Goal: Complete application form

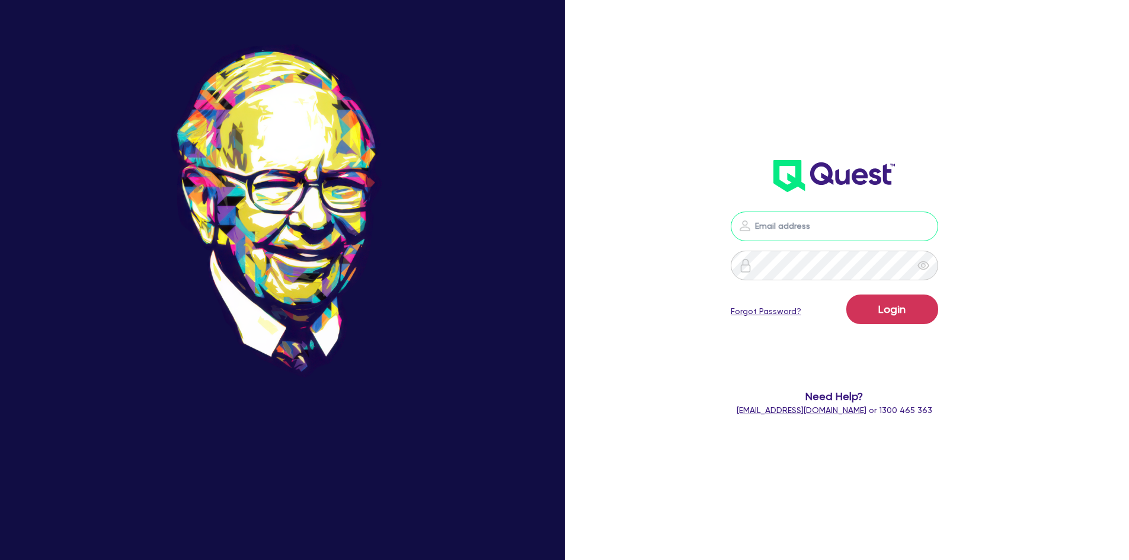
click at [844, 220] on input "email" at bounding box center [833, 227] width 207 height 30
type input "[PERSON_NAME][EMAIL_ADDRESS][DOMAIN_NAME]"
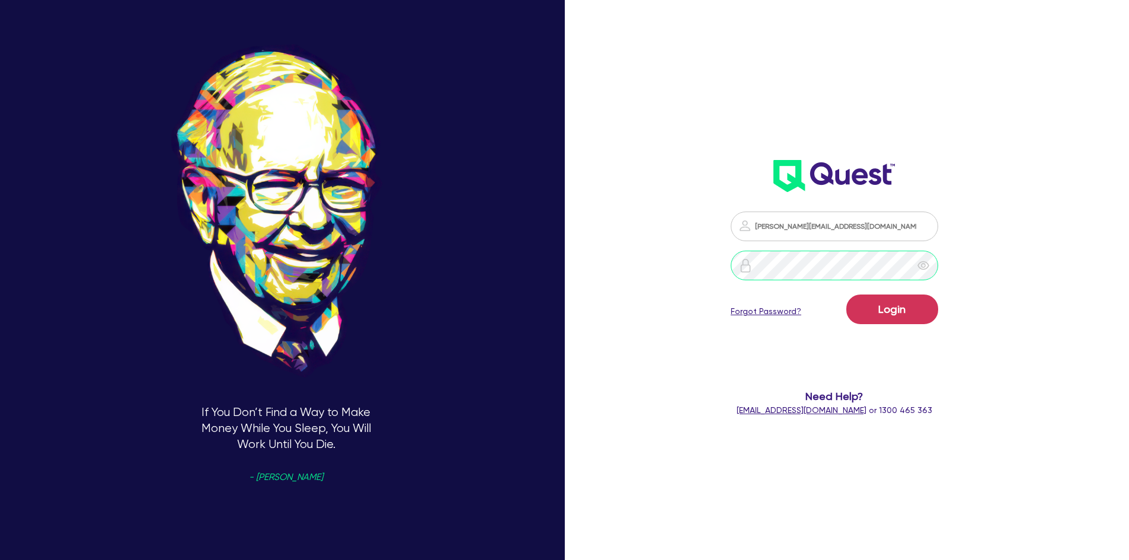
click at [846, 294] on button "Login" at bounding box center [892, 309] width 92 height 30
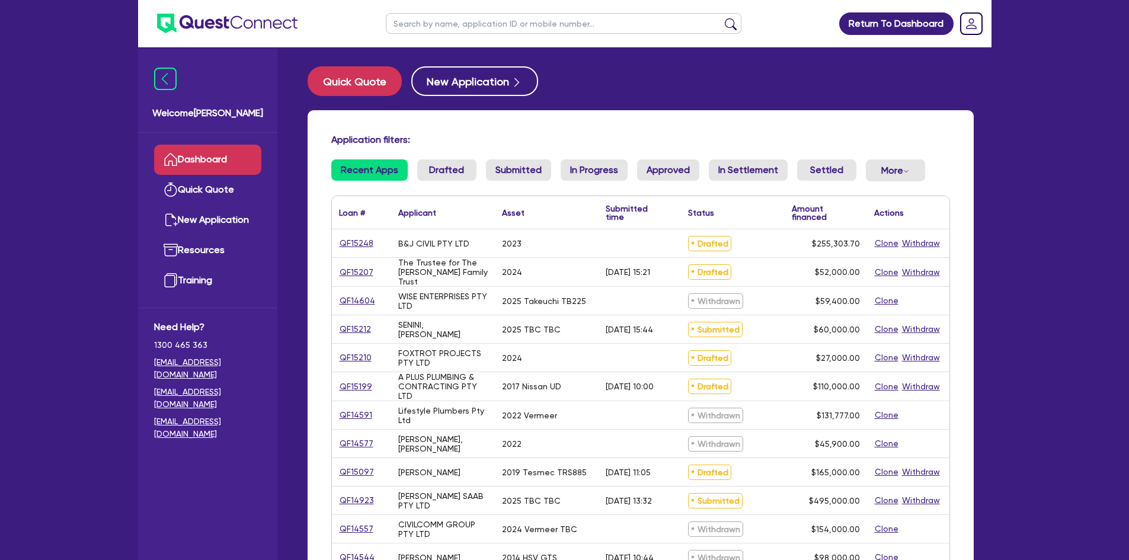
scroll to position [59, 0]
select select "PRIMARY_ASSETS"
select select "CONSTRUCTION_AND_EARTHMOVING_EQUIPMENT"
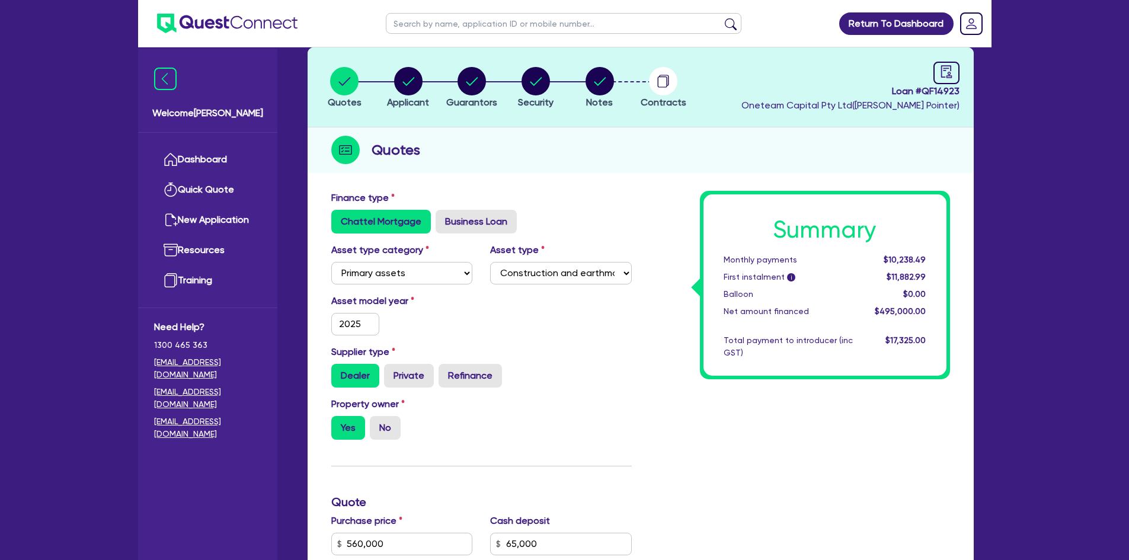
scroll to position [296, 0]
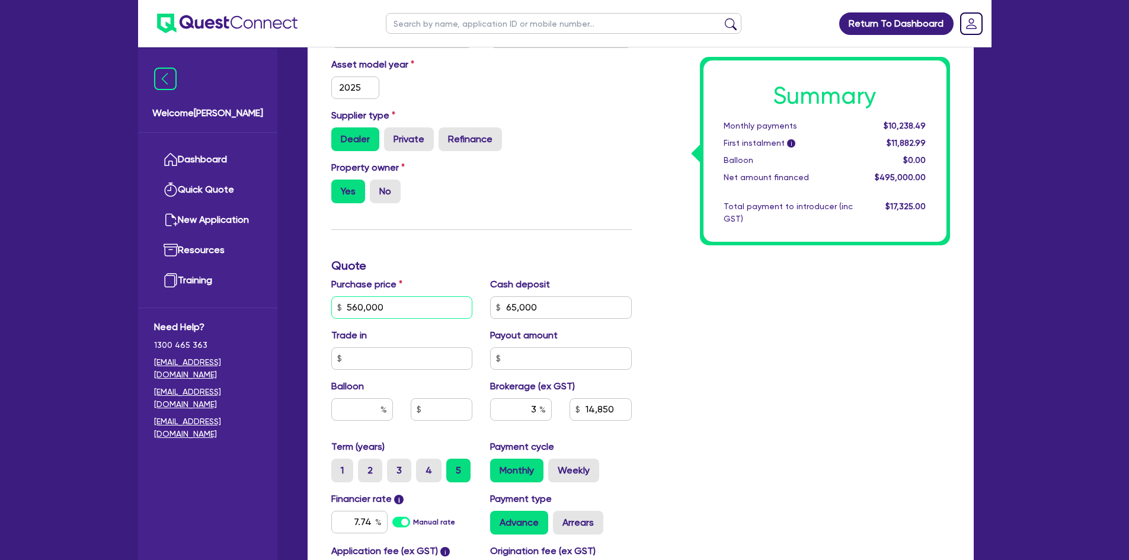
click at [420, 312] on input "560,000" at bounding box center [402, 307] width 142 height 23
type input "852,500"
type input "65,000"
type input "14,850"
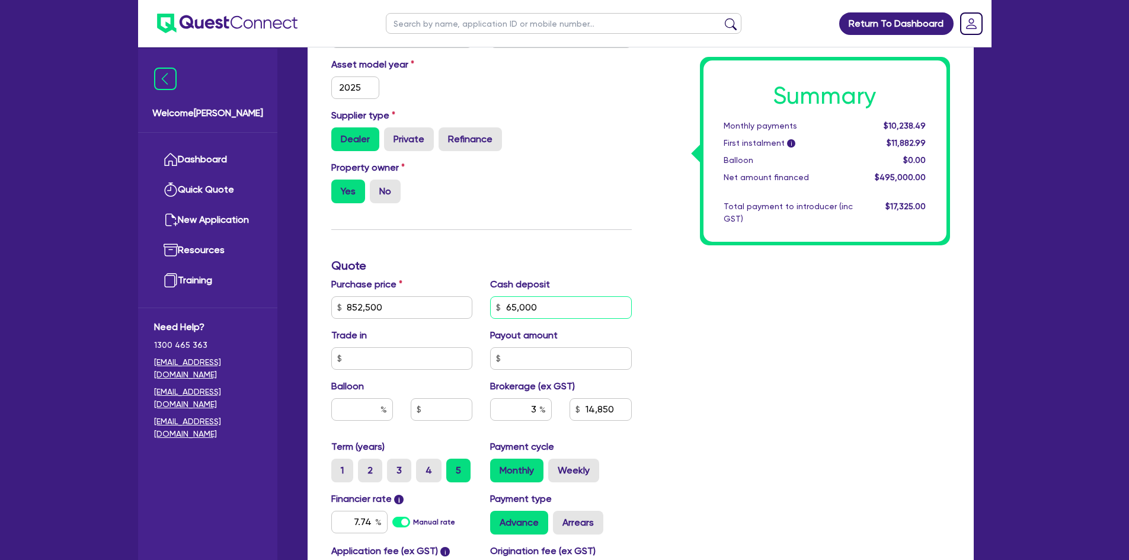
click at [546, 301] on input "65,000" at bounding box center [561, 307] width 142 height 23
type input "65,000"
type input "23,625"
click at [546, 301] on input "65,000" at bounding box center [561, 307] width 142 height 23
type input "352,500"
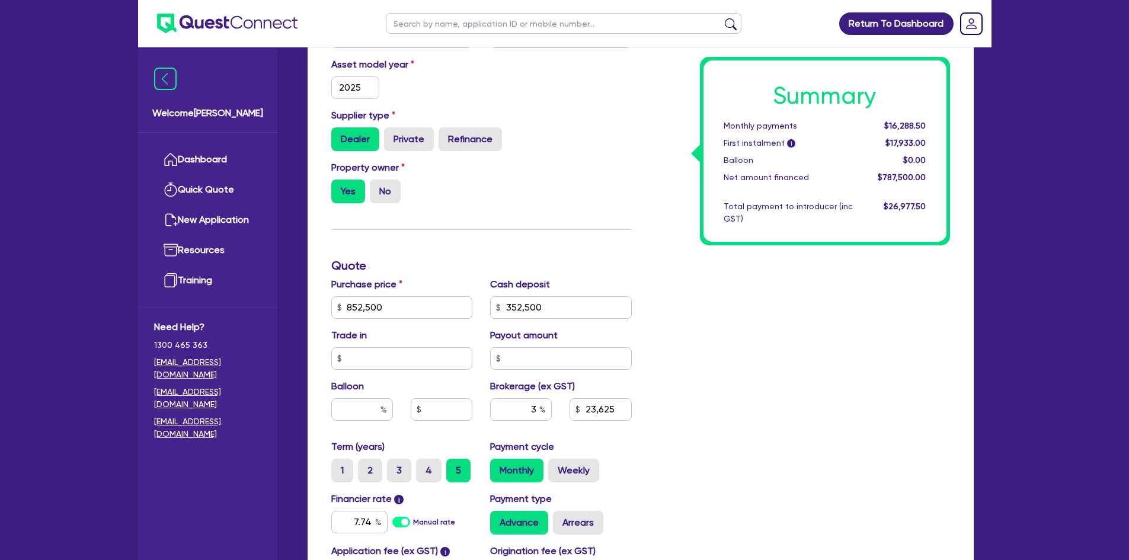
click at [738, 305] on div "Summary Monthly payments $16,288.50 First instalment i $17,933.00 Balloon $0.00…" at bounding box center [799, 300] width 318 height 693
type input "15,000"
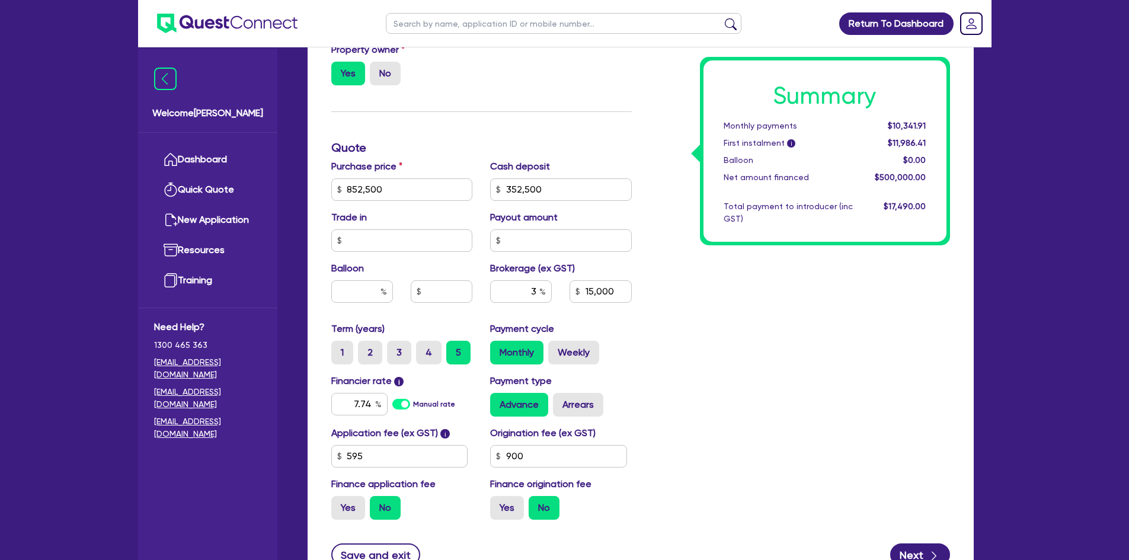
scroll to position [415, 0]
click at [688, 344] on div "Summary Monthly payments $10,341.91 First instalment i $11,986.41 Balloon $0.00…" at bounding box center [799, 182] width 318 height 693
click at [536, 292] on input "3" at bounding box center [521, 291] width 62 height 23
type input "2"
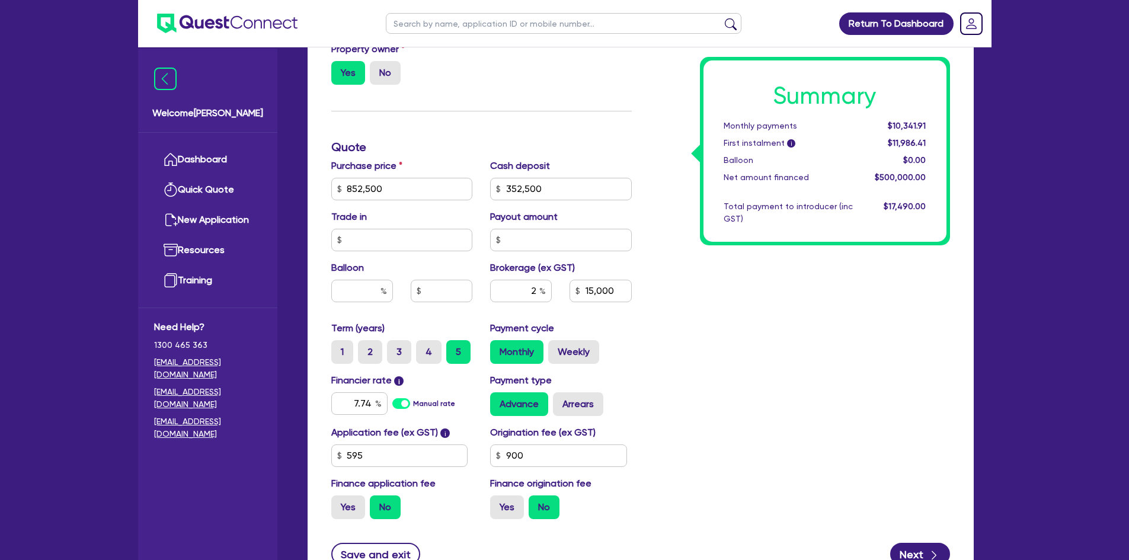
click at [769, 411] on div "Summary Monthly payments $10,341.91 First instalment i $11,986.41 Balloon $0.00…" at bounding box center [799, 182] width 318 height 693
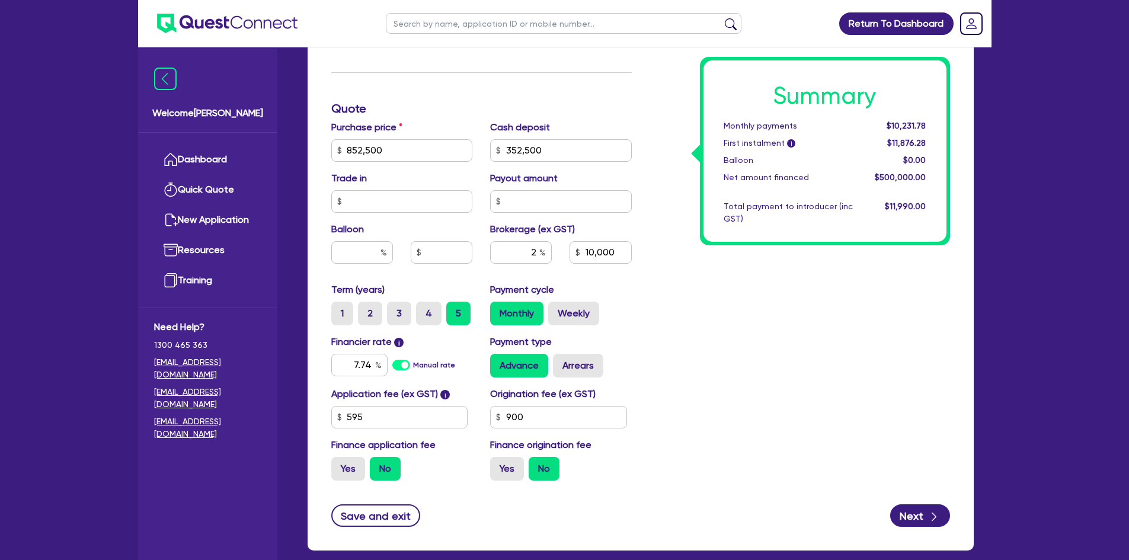
scroll to position [474, 0]
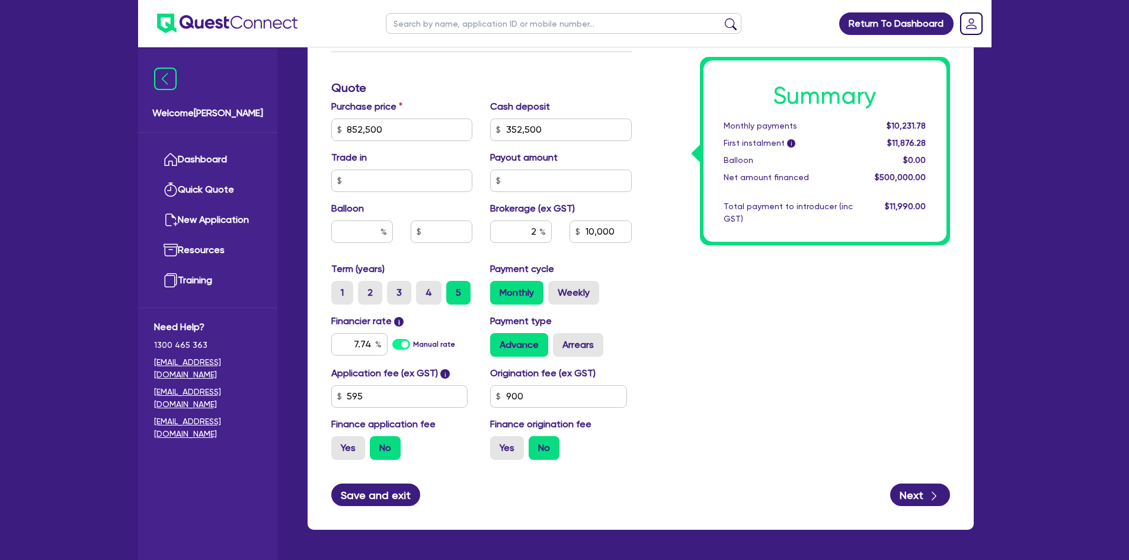
click at [369, 411] on button "Save and exit" at bounding box center [375, 494] width 89 height 23
type input "10,000"
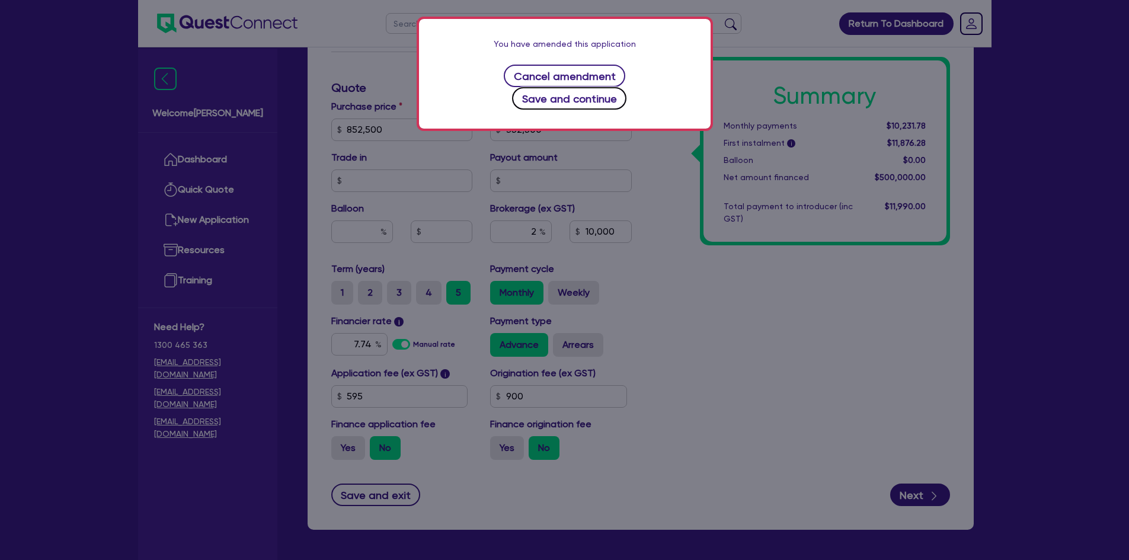
click at [617, 87] on button "Save and continue" at bounding box center [569, 98] width 114 height 23
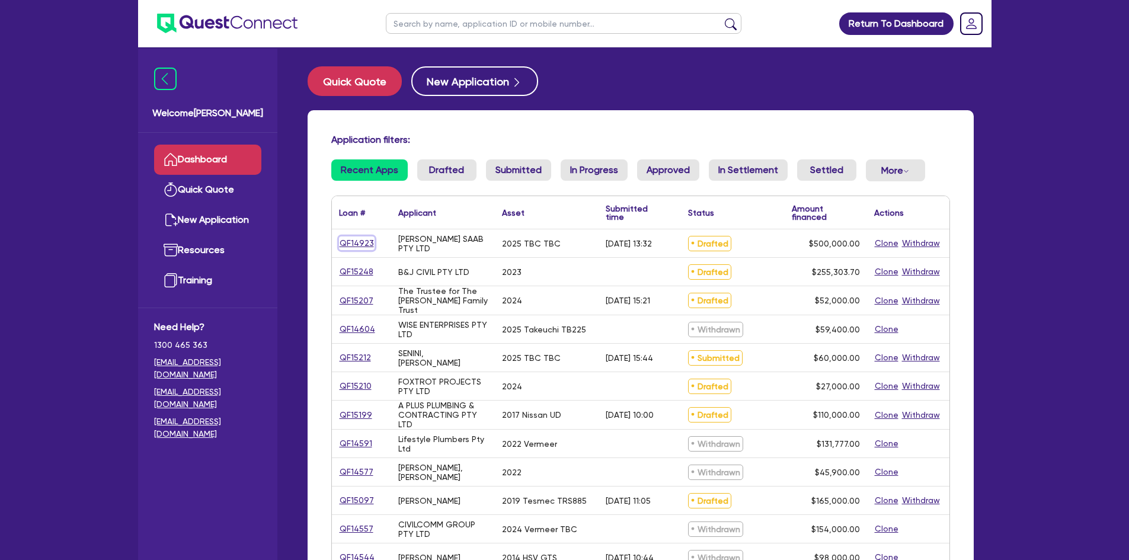
click at [356, 245] on link "QF14923" at bounding box center [357, 243] width 36 height 14
select select "PRIMARY_ASSETS"
select select "CONSTRUCTION_AND_EARTHMOVING_EQUIPMENT"
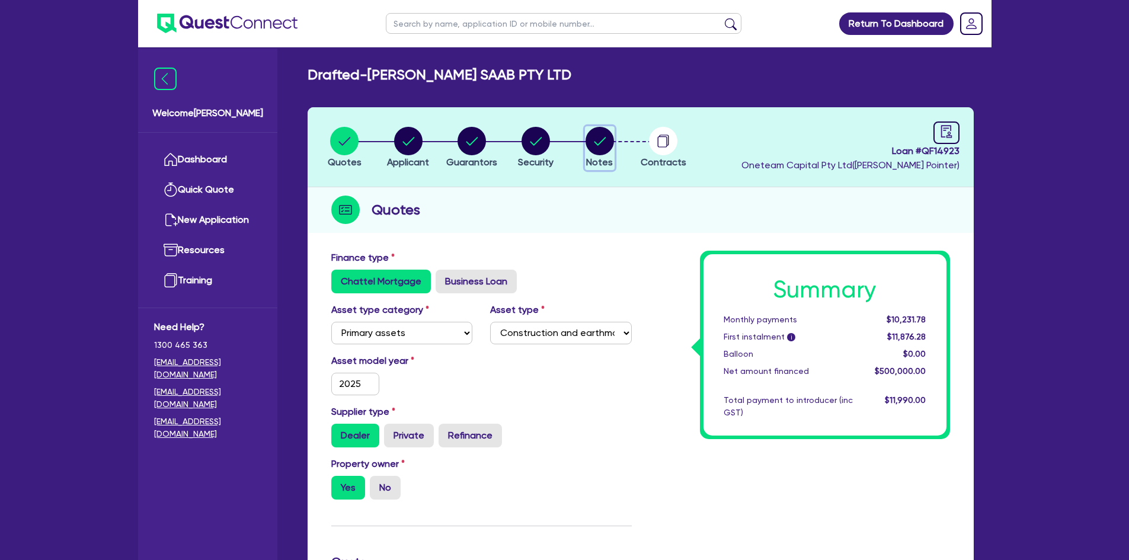
click at [601, 143] on circle "button" at bounding box center [599, 141] width 28 height 28
select select "Other"
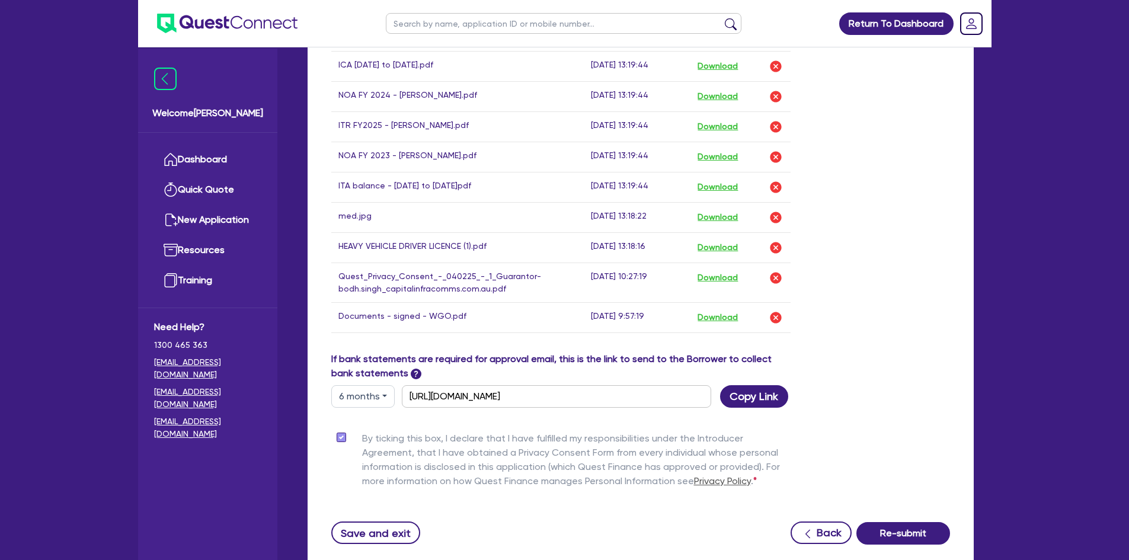
scroll to position [1111, 0]
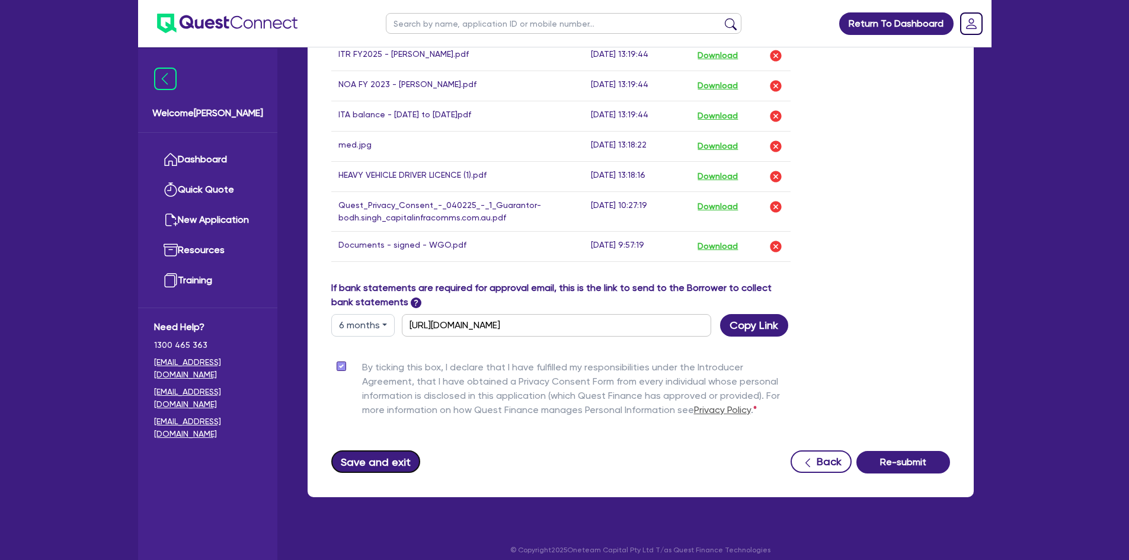
click at [378, 411] on button "Save and exit" at bounding box center [375, 461] width 89 height 23
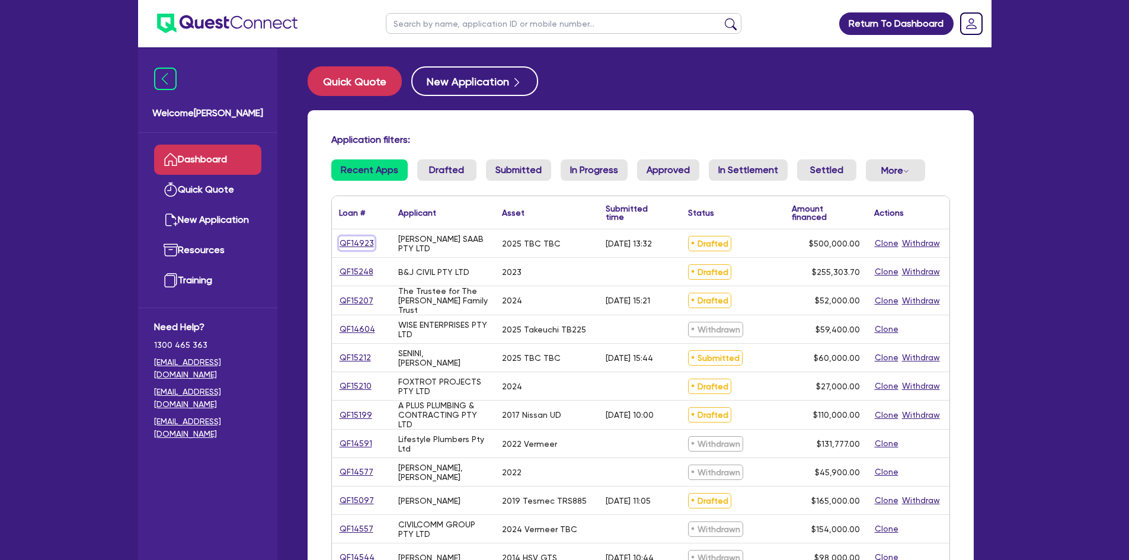
click at [360, 246] on link "QF14923" at bounding box center [357, 243] width 36 height 14
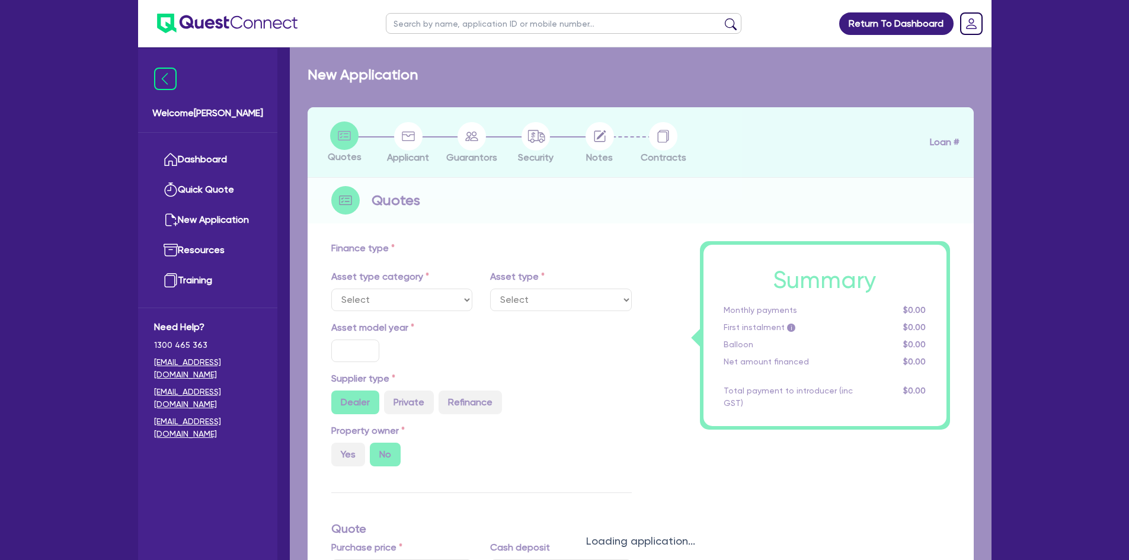
select select "PRIMARY_ASSETS"
type input "2025"
radio input "true"
type input "852,500"
type input "352,500"
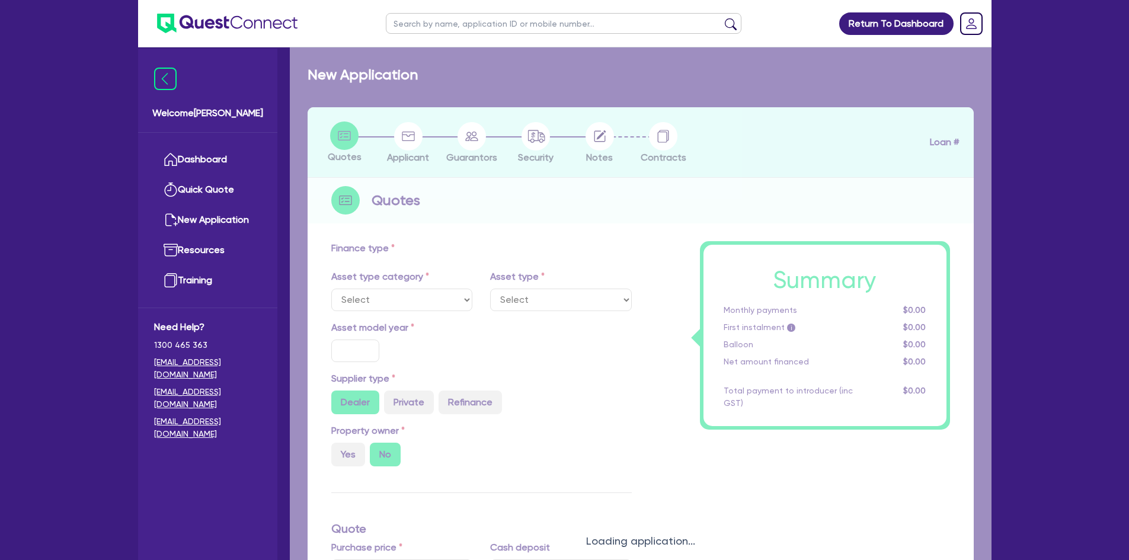
type input "2"
type input "10,000"
type input "7.74"
type input "900"
select select "CONSTRUCTION_AND_EARTHMOVING_EQUIPMENT"
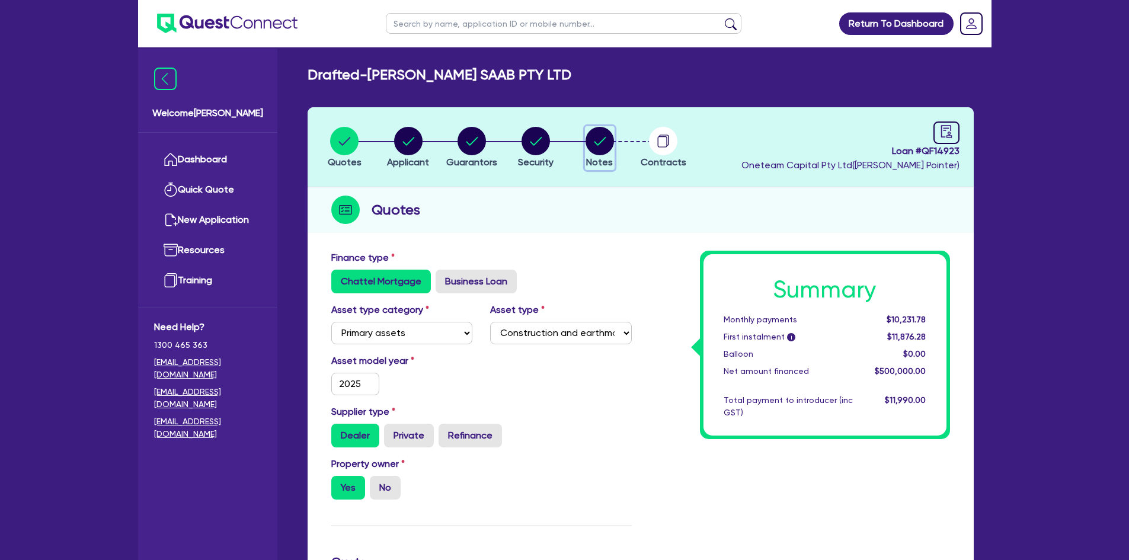
click at [603, 136] on circle "button" at bounding box center [599, 141] width 28 height 28
select select "Other"
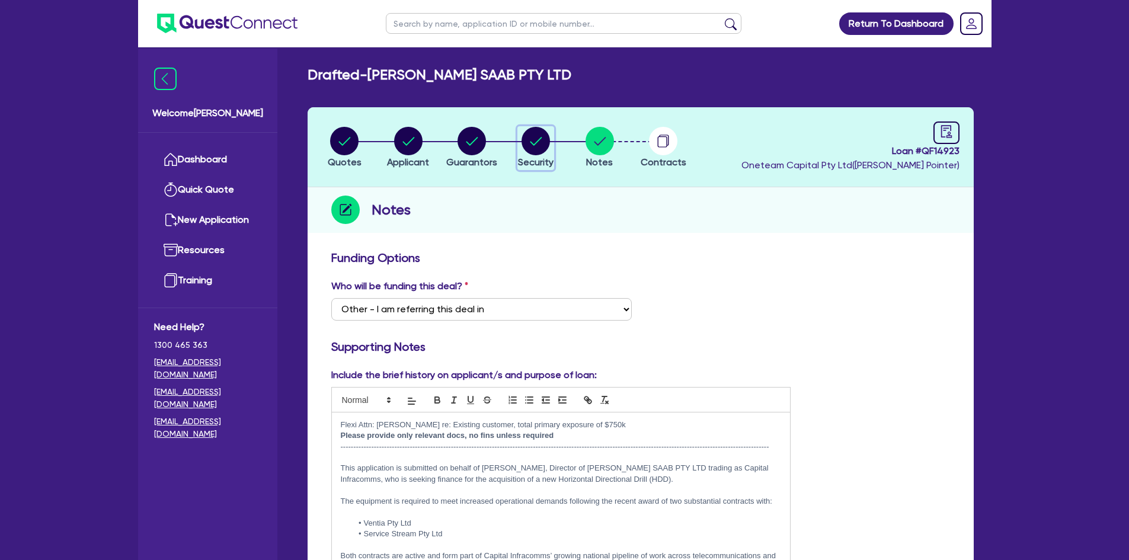
click at [527, 140] on circle "button" at bounding box center [535, 141] width 28 height 28
select select "PRIMARY_ASSETS"
select select "CONSTRUCTION_AND_EARTHMOVING_EQUIPMENT"
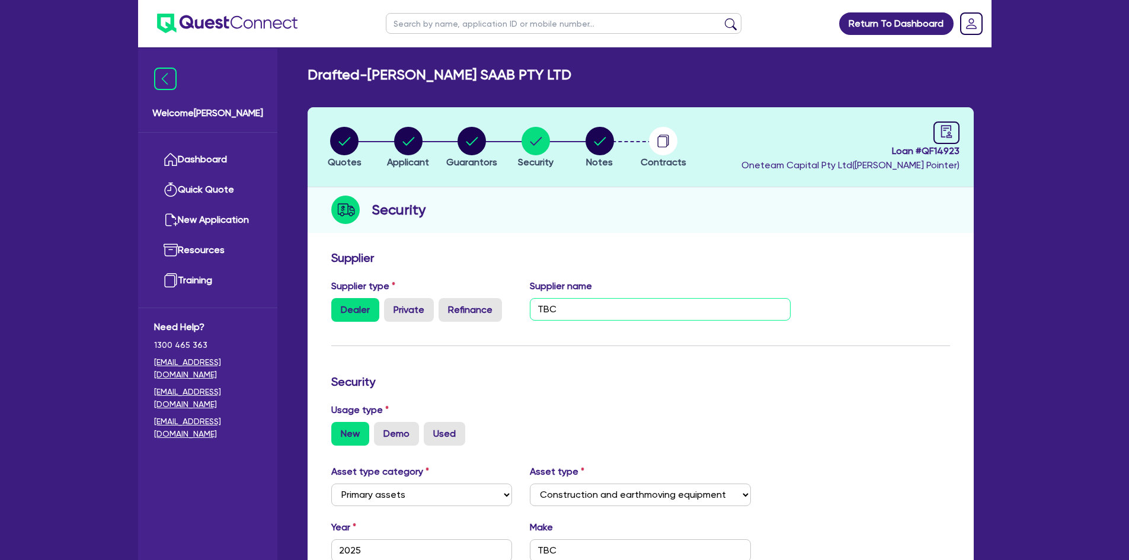
click at [597, 303] on input "TBC" at bounding box center [660, 309] width 261 height 23
click at [596, 305] on input "TBC" at bounding box center [660, 309] width 261 height 23
click at [587, 307] on input "CEA" at bounding box center [660, 309] width 261 height 23
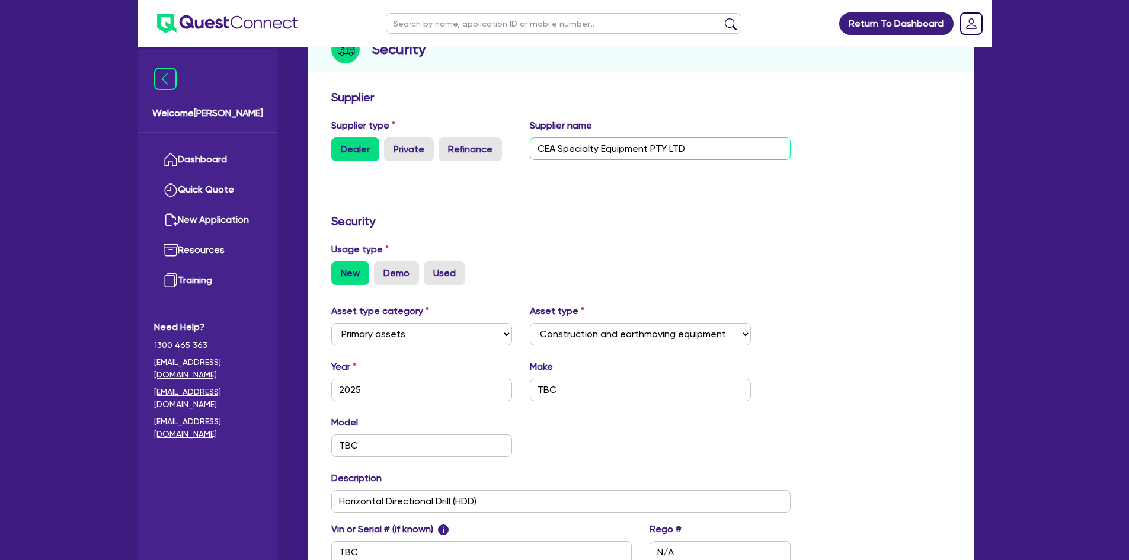
scroll to position [178, 0]
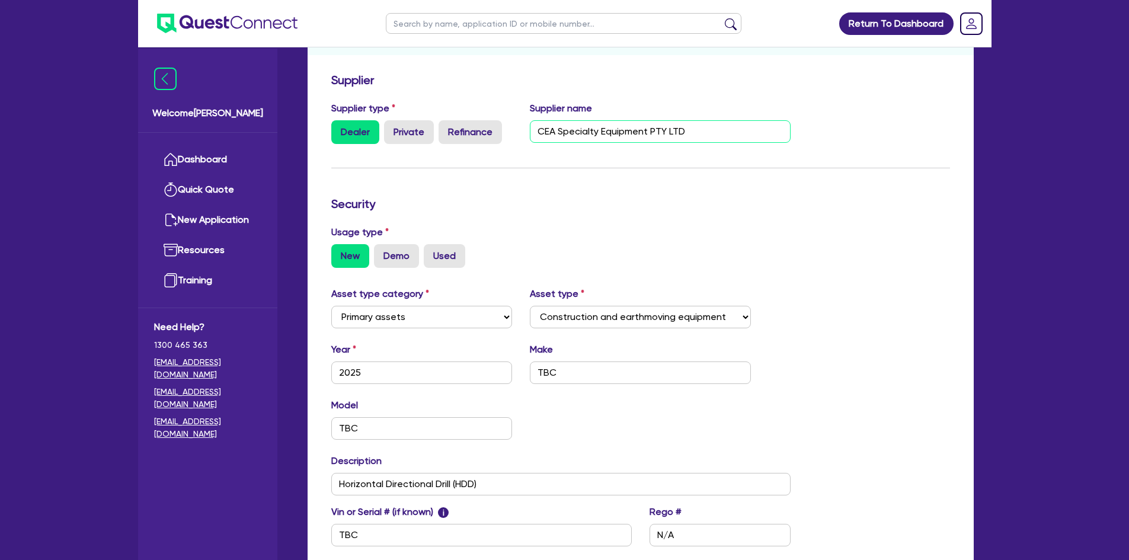
type input "CEA Specialty Equipment PTY LTD"
click at [574, 367] on input "TBC" at bounding box center [640, 372] width 221 height 23
type input "Ditch Witch"
click at [395, 411] on input "TBC" at bounding box center [421, 428] width 181 height 23
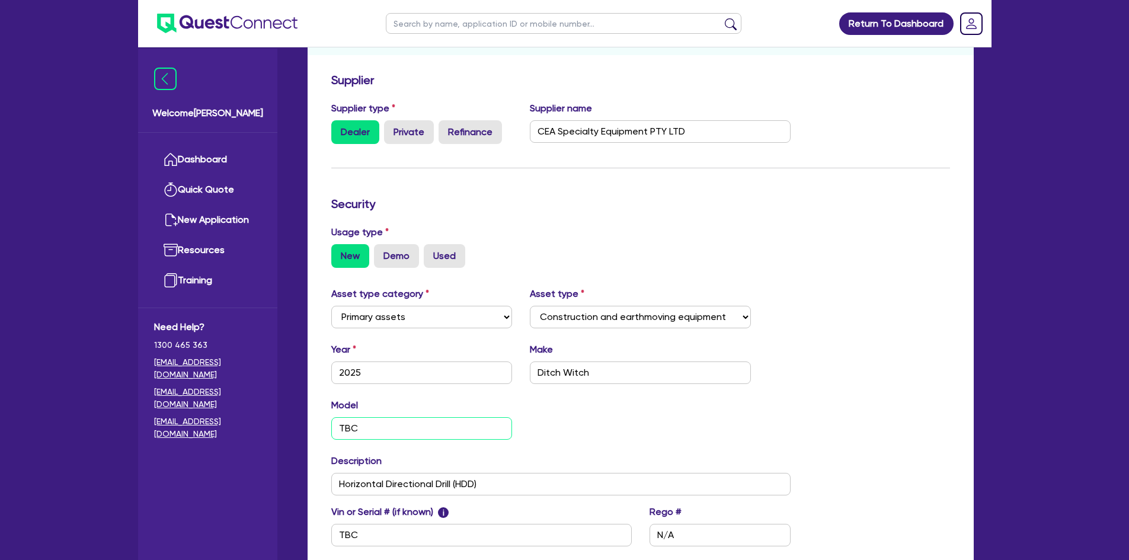
click at [395, 411] on input "TBC" at bounding box center [421, 428] width 181 height 23
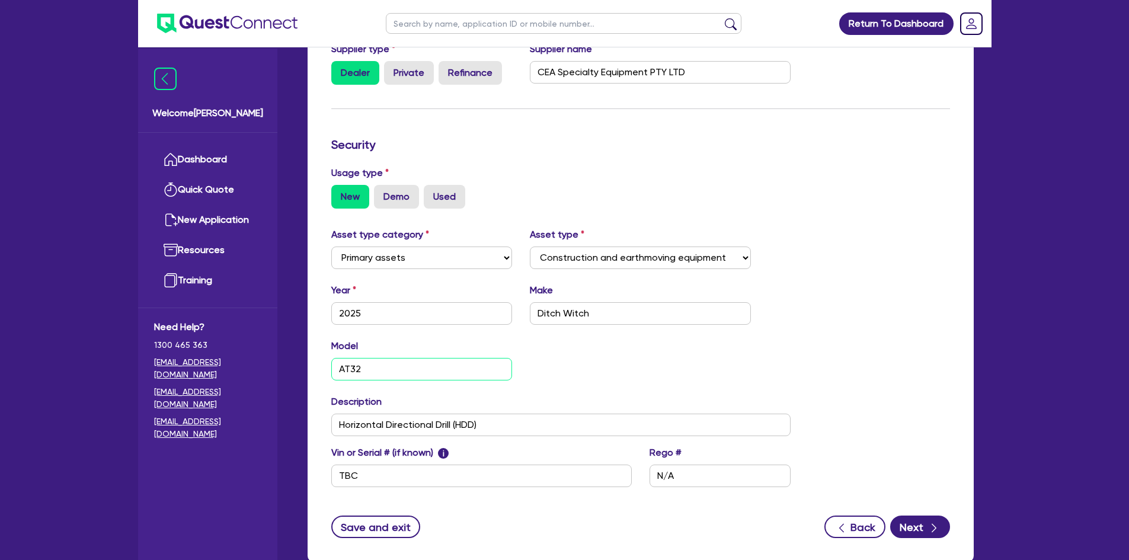
type input "AT32"
click at [422, 411] on input "TBC" at bounding box center [481, 475] width 300 height 23
click at [379, 411] on input "TBC" at bounding box center [481, 475] width 300 height 23
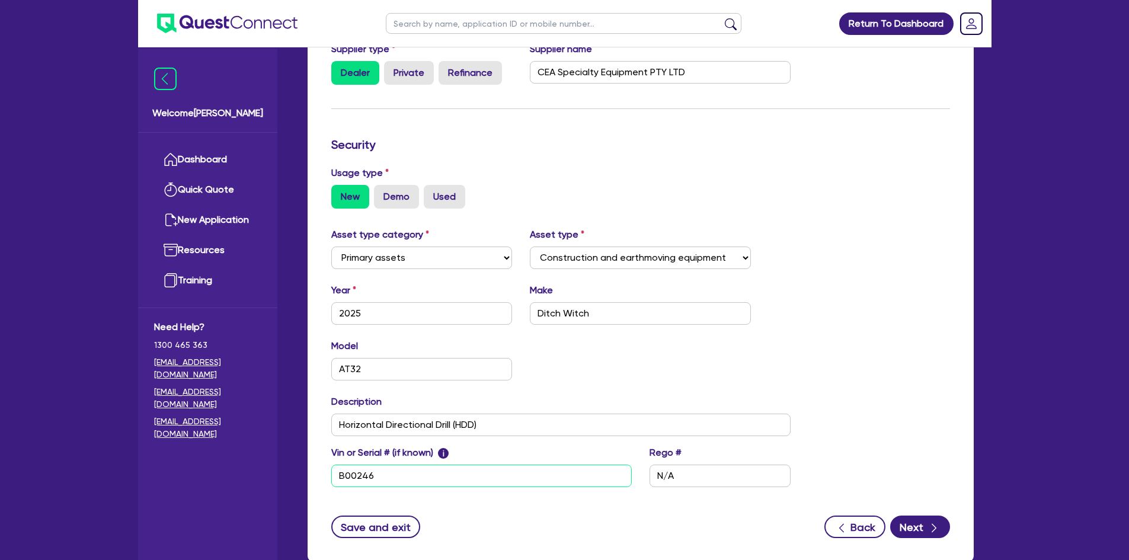
type input "B00246"
click at [728, 411] on input "N/A" at bounding box center [719, 475] width 141 height 23
click at [398, 411] on button "Save and exit" at bounding box center [375, 526] width 89 height 23
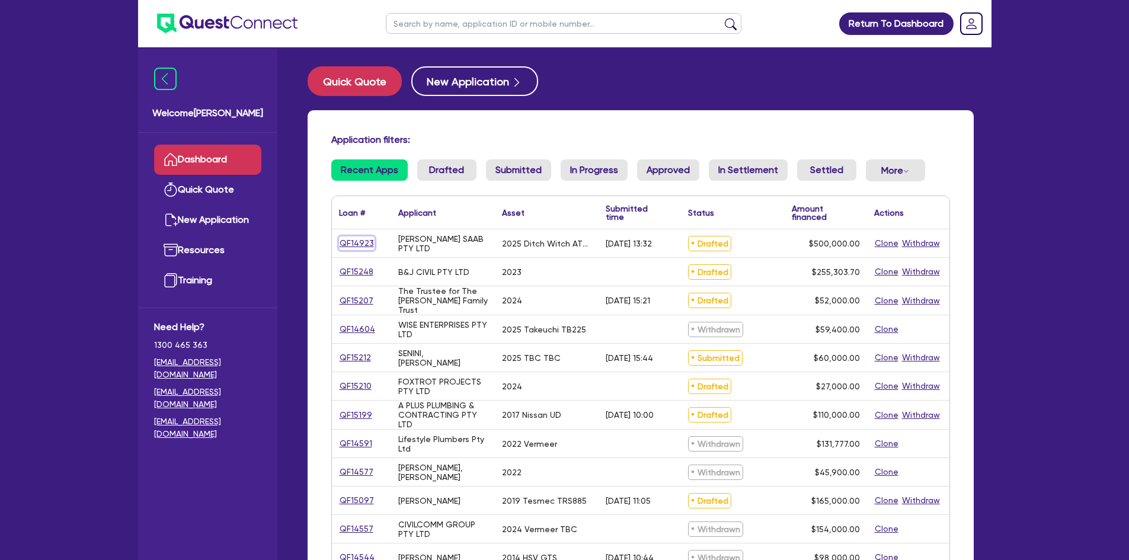
click at [342, 243] on link "QF14923" at bounding box center [357, 243] width 36 height 14
select select "PRIMARY_ASSETS"
select select "CONSTRUCTION_AND_EARTHMOVING_EQUIPMENT"
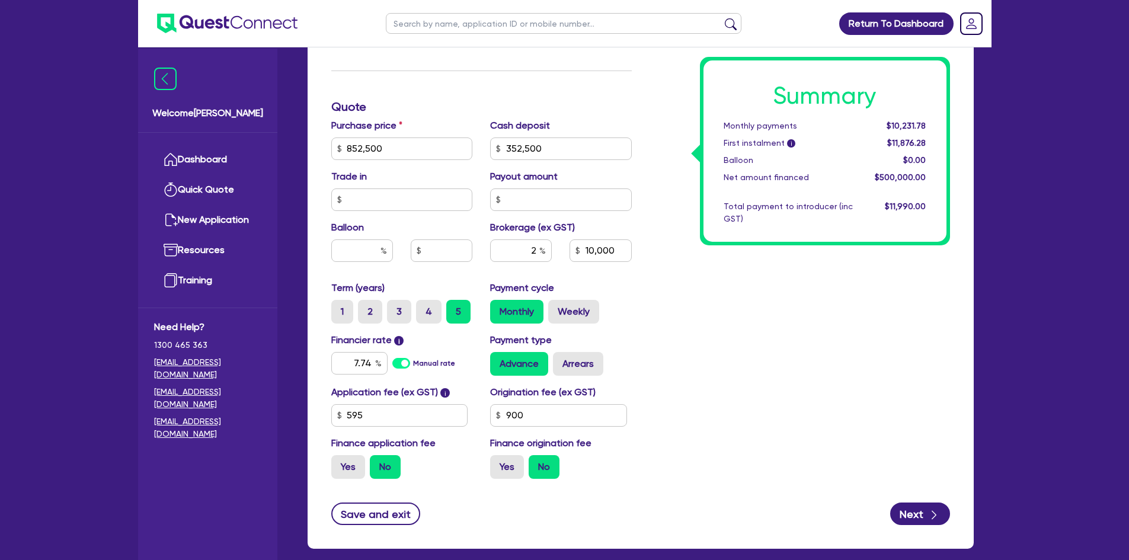
scroll to position [474, 0]
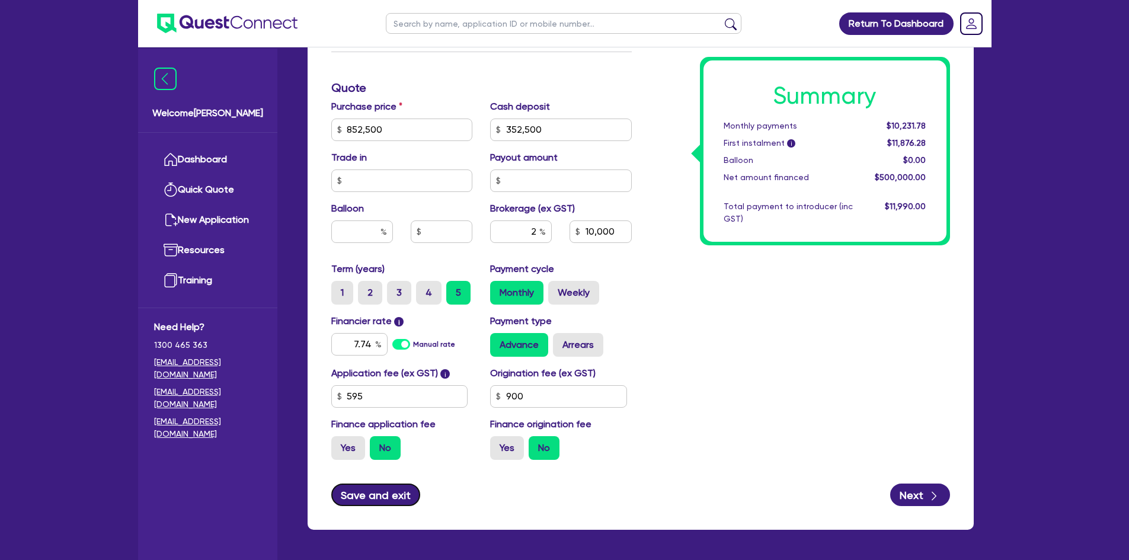
click at [382, 411] on button "Save and exit" at bounding box center [375, 494] width 89 height 23
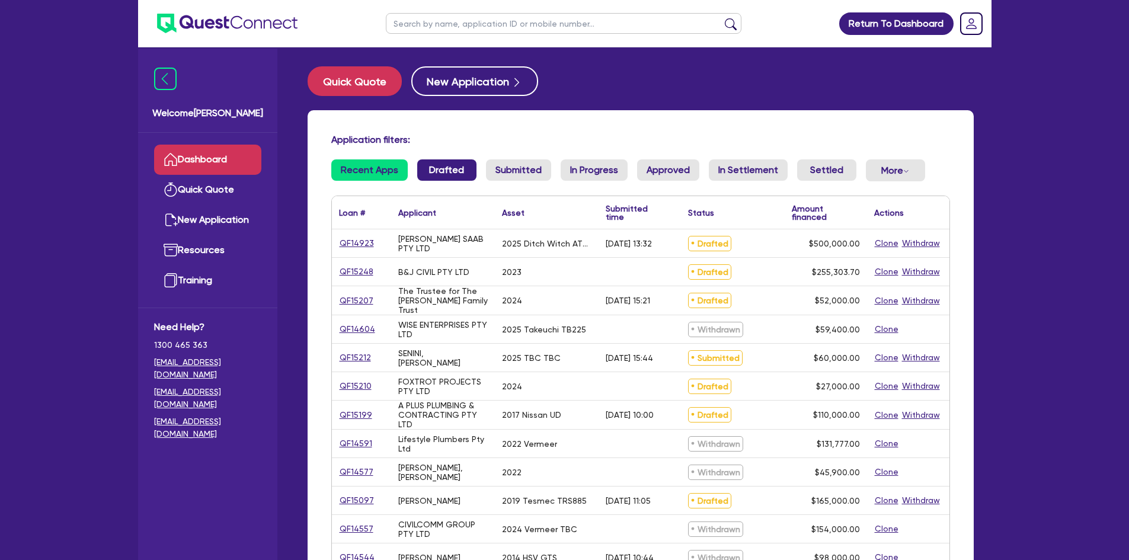
click at [444, 172] on link "Drafted" at bounding box center [446, 169] width 59 height 21
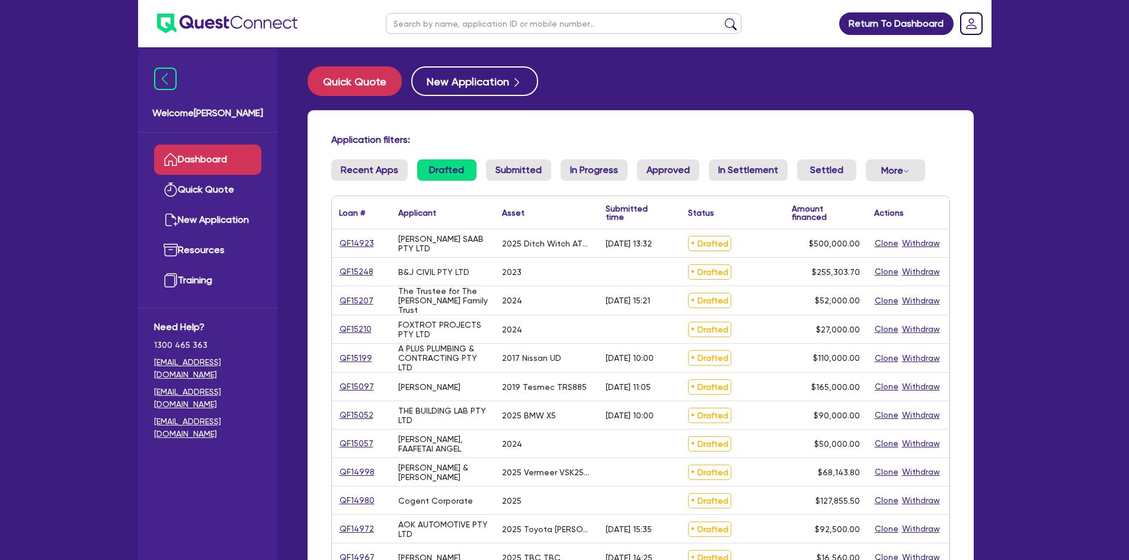
click at [468, 30] on input "text" at bounding box center [563, 23] width 355 height 21
type input "avanti"
click at [721, 18] on button "submit" at bounding box center [730, 26] width 19 height 17
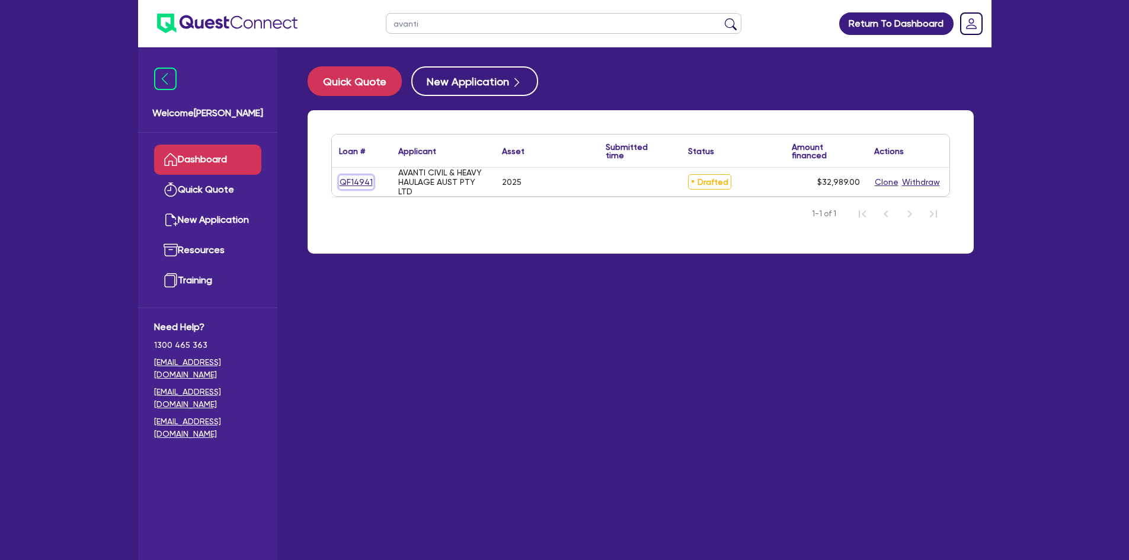
click at [350, 187] on link "QF14941" at bounding box center [356, 182] width 34 height 14
select select "PRIMARY_ASSETS"
select select "FORKLIFTS_AND_WAREHOUSING_EQUIPMENT"
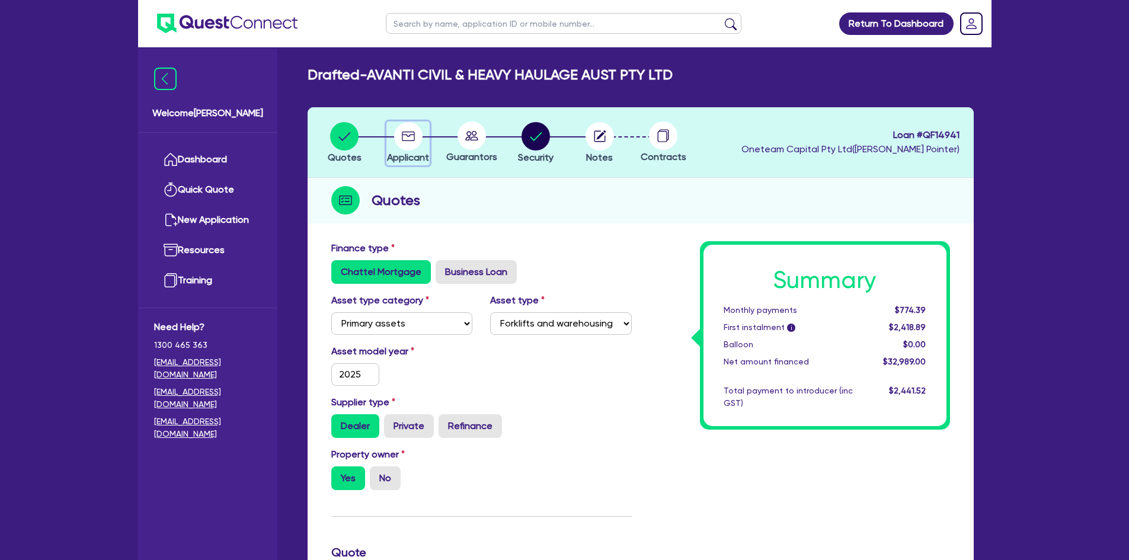
click at [406, 145] on circle "button" at bounding box center [408, 136] width 28 height 28
select select "COMPANY"
select select "TRANSPORT_WAREHOUSING"
select select "PASSENGERS_FREIGHT_TRANSPORT"
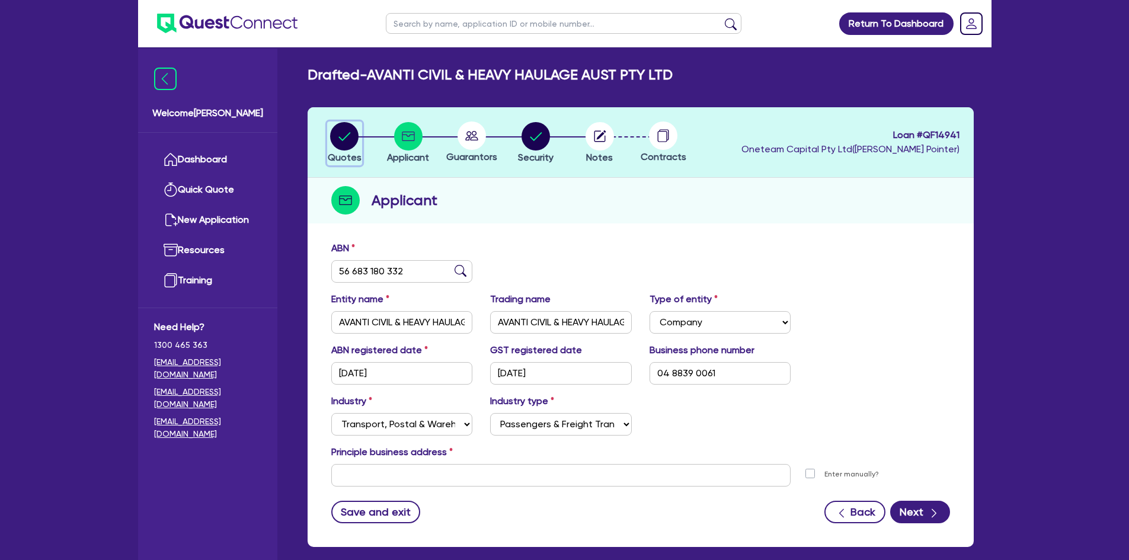
click at [343, 133] on circle "button" at bounding box center [344, 136] width 28 height 28
select select "PRIMARY_ASSETS"
select select "FORKLIFTS_AND_WAREHOUSING_EQUIPMENT"
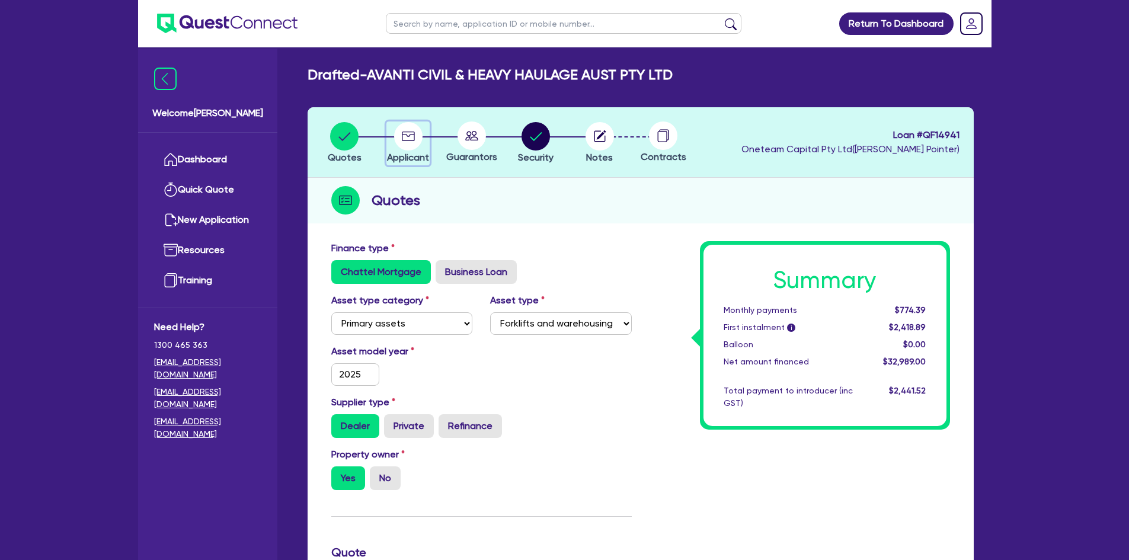
click at [410, 127] on circle "button" at bounding box center [408, 136] width 28 height 28
select select "COMPANY"
select select "TRANSPORT_WAREHOUSING"
select select "PASSENGERS_FREIGHT_TRANSPORT"
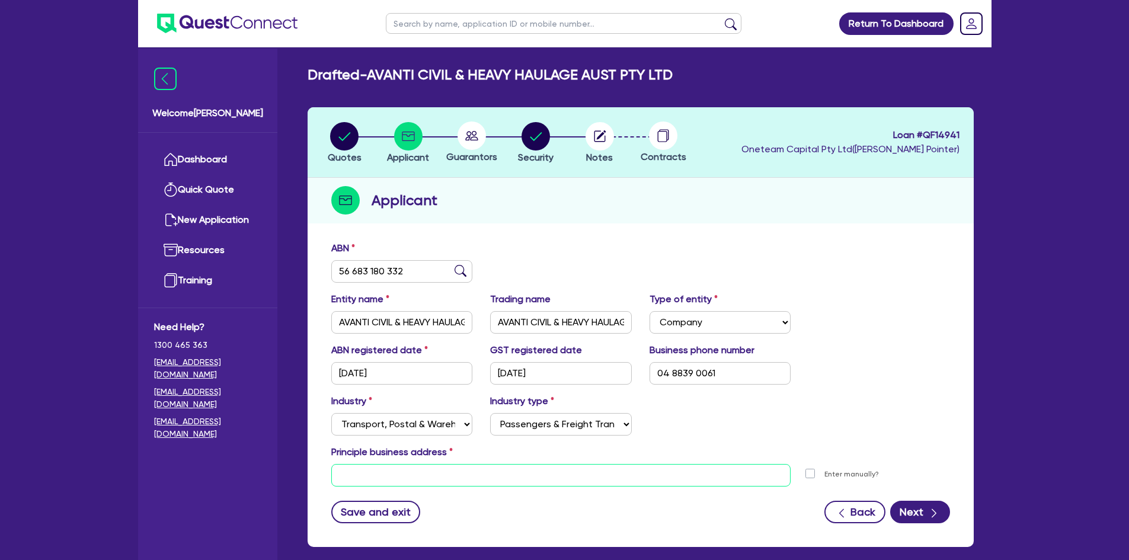
click at [395, 411] on input "text" at bounding box center [561, 475] width 460 height 23
click at [488, 411] on input "text" at bounding box center [561, 475] width 460 height 23
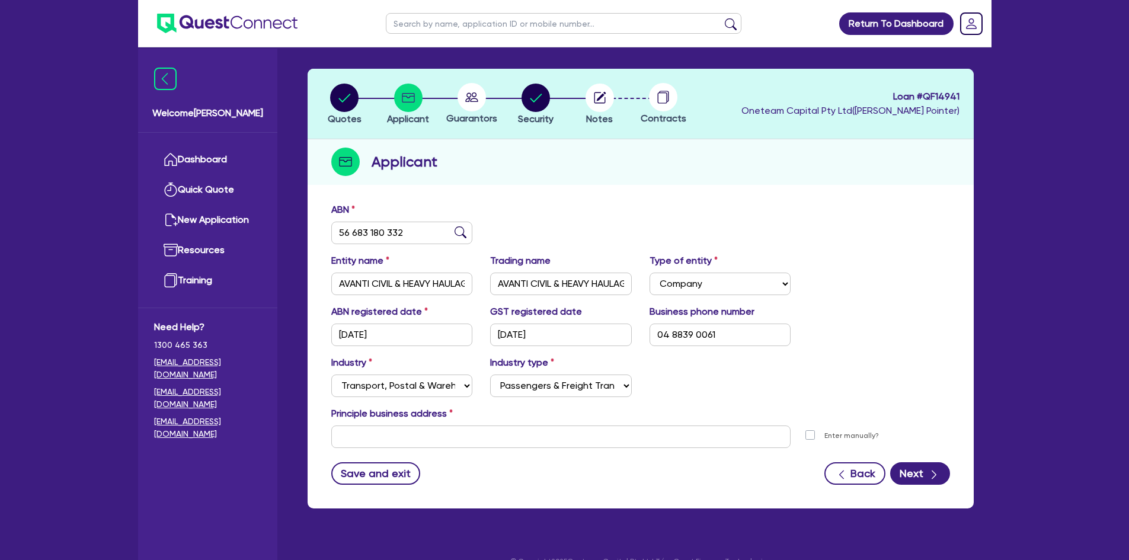
scroll to position [59, 0]
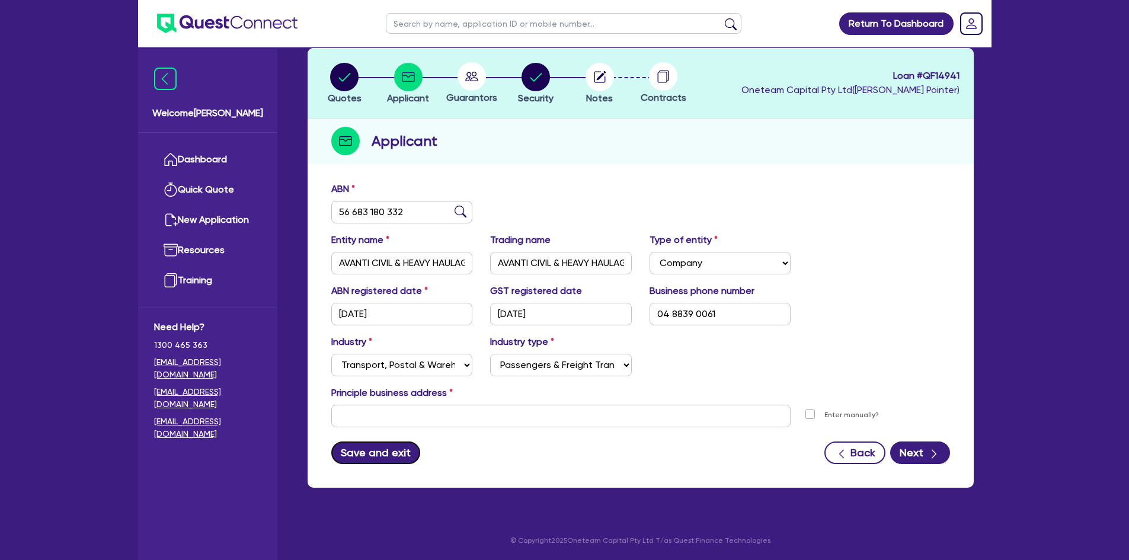
click at [391, 411] on button "Save and exit" at bounding box center [375, 452] width 89 height 23
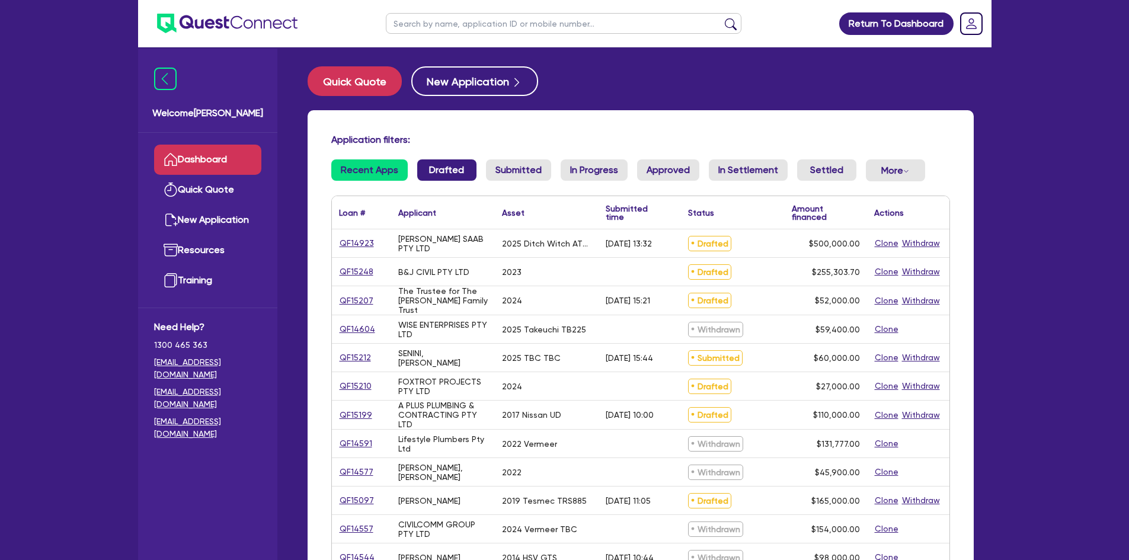
click at [439, 178] on link "Drafted" at bounding box center [446, 169] width 59 height 21
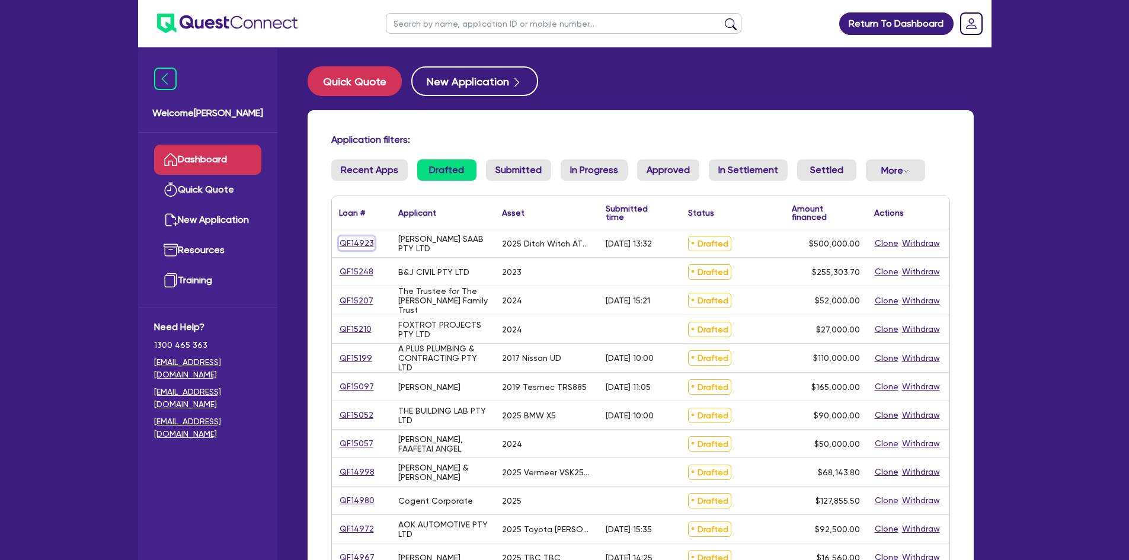
click at [344, 242] on link "QF14923" at bounding box center [357, 243] width 36 height 14
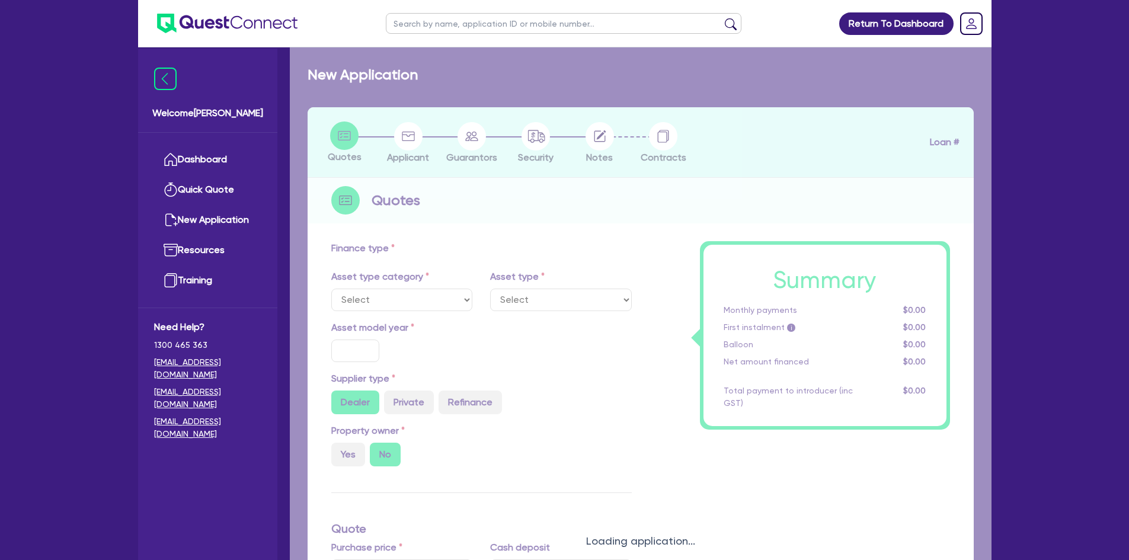
select select "PRIMARY_ASSETS"
type input "2025"
radio input "true"
type input "852,500"
type input "352,500"
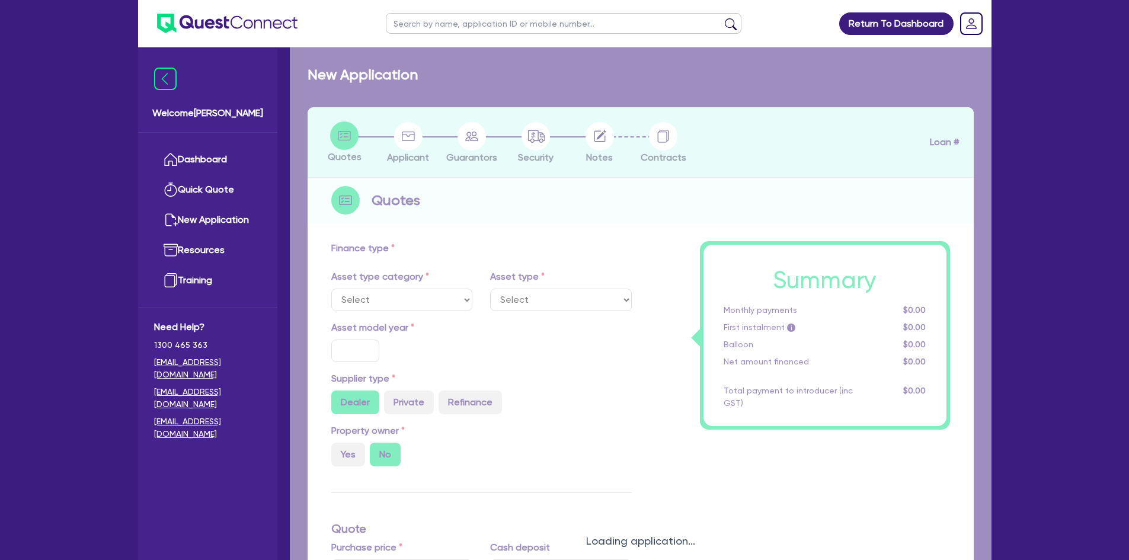
type input "2"
type input "10,000"
type input "7.74"
type input "900"
select select "CONSTRUCTION_AND_EARTHMOVING_EQUIPMENT"
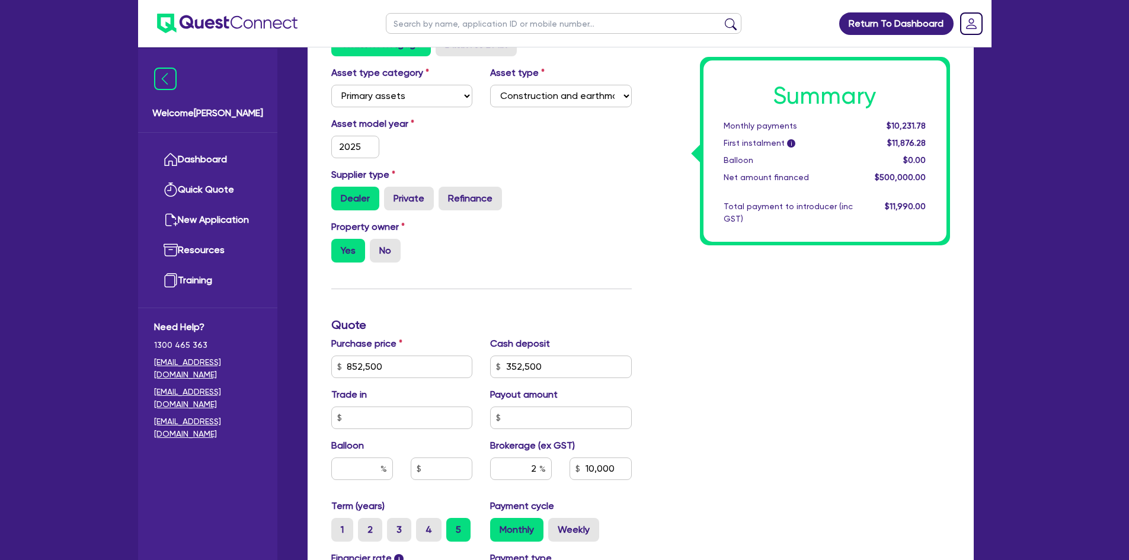
scroll to position [516, 0]
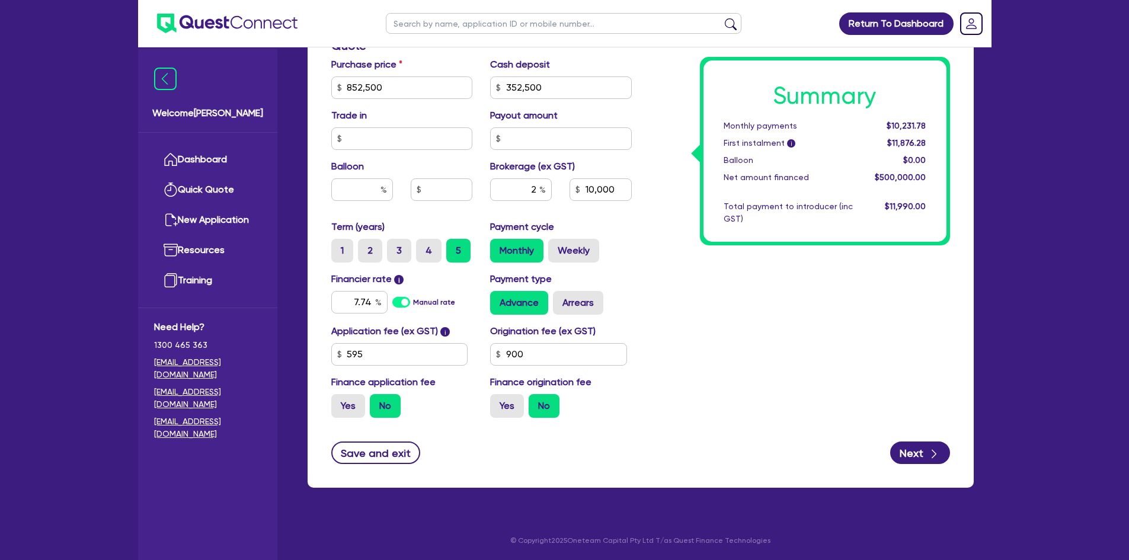
click at [379, 411] on form "Finance type Chattel Mortgage Business Loan Asset type category Select Cars and…" at bounding box center [640, 99] width 619 height 729
click at [374, 411] on button "Save and exit" at bounding box center [375, 452] width 89 height 23
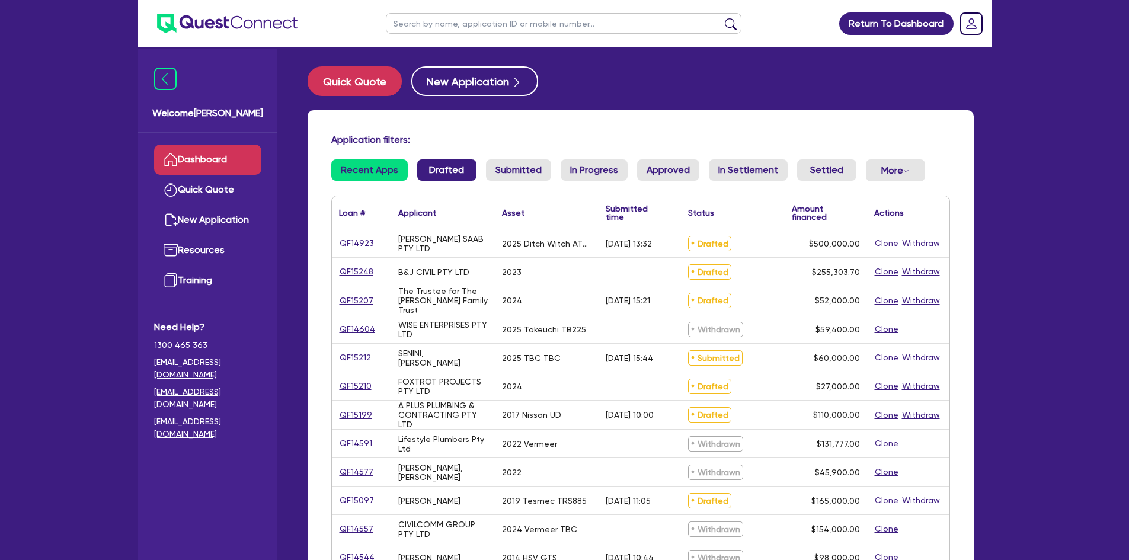
click at [452, 168] on link "Drafted" at bounding box center [446, 169] width 59 height 21
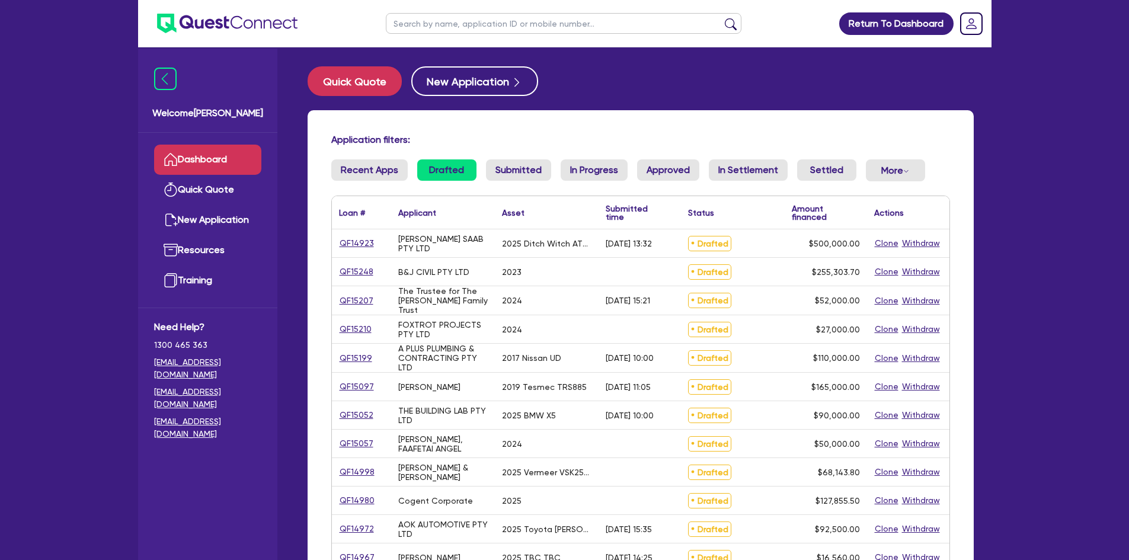
click at [440, 23] on input "text" at bounding box center [563, 23] width 355 height 21
type input "senini"
click at [721, 18] on button "submit" at bounding box center [730, 26] width 19 height 17
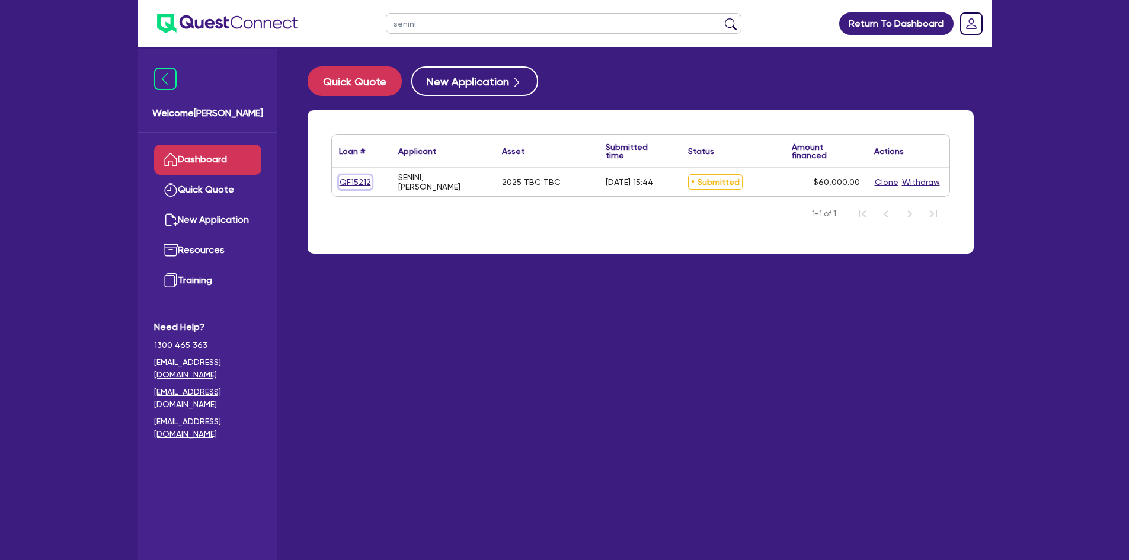
click at [346, 185] on link "QF15212" at bounding box center [355, 182] width 33 height 14
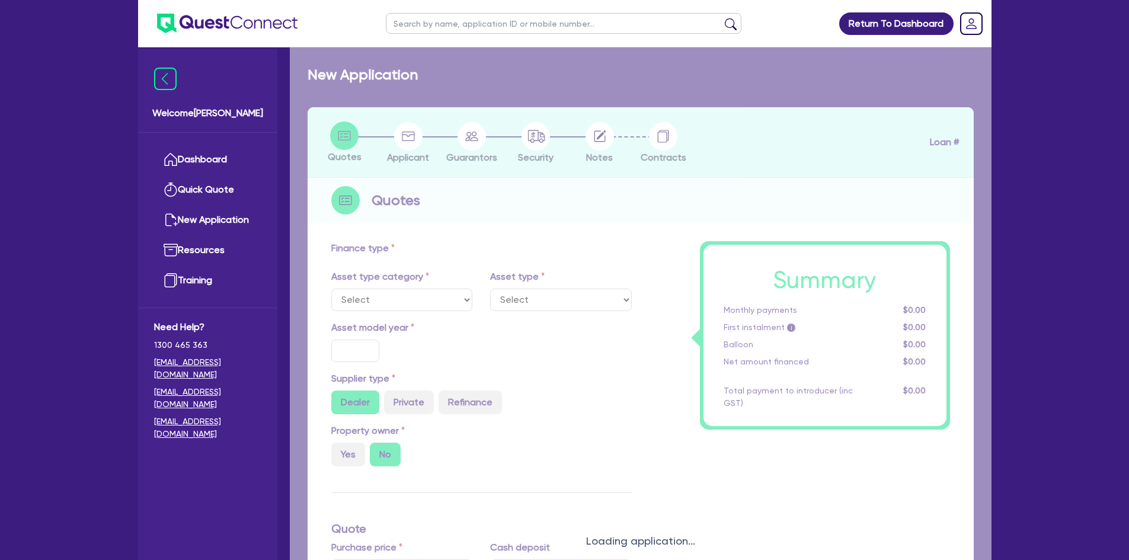
select select "CARS_AND_LIGHT_TRUCKS"
type input "2025"
type input "60,000"
type input "6"
type input "3,600"
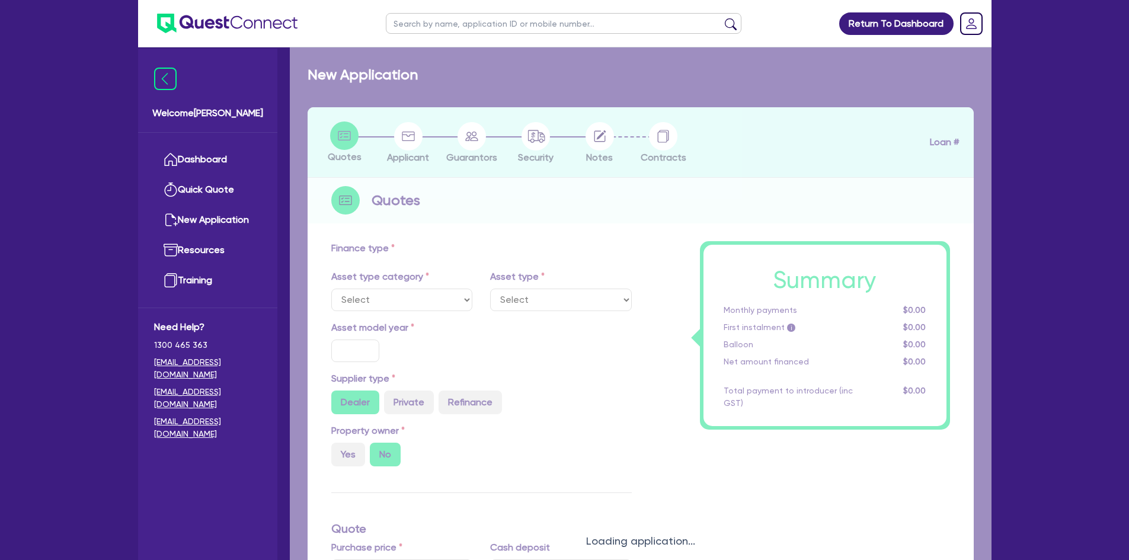
type input "17.95"
select select "VANS_AND_UTES"
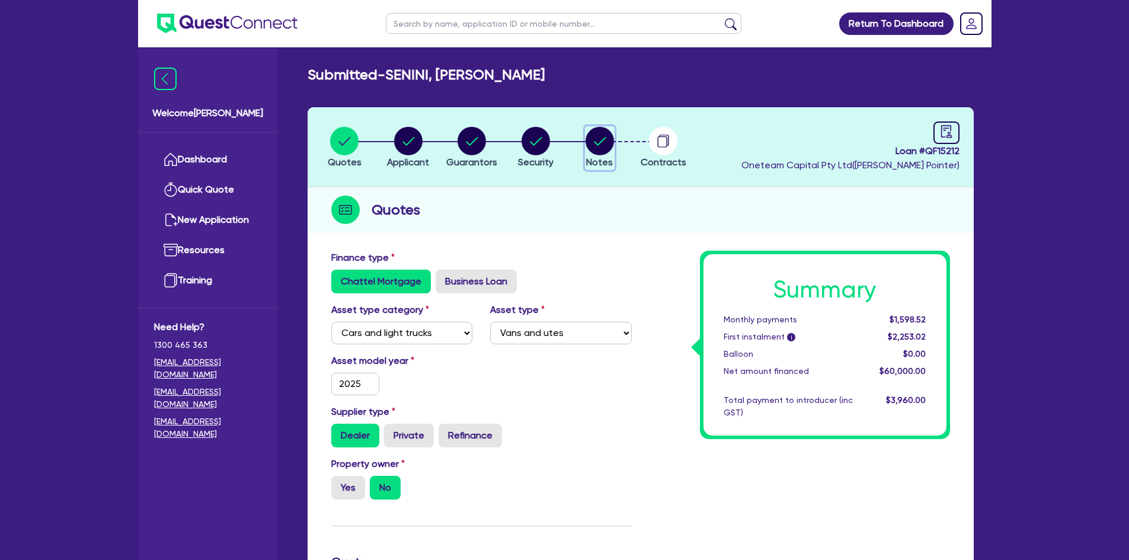
click at [597, 151] on circle "button" at bounding box center [599, 141] width 28 height 28
select select "Other"
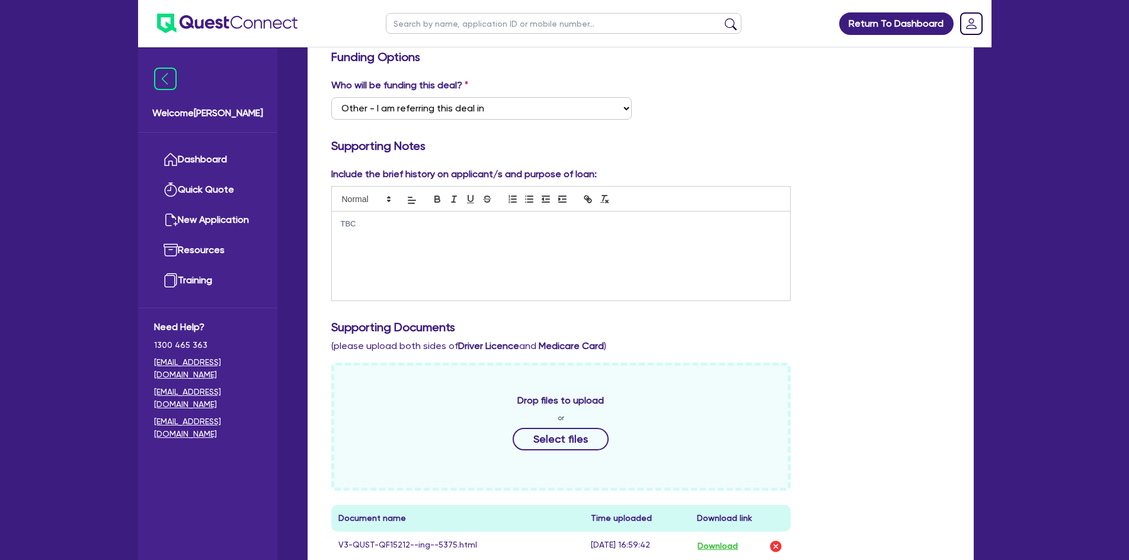
scroll to position [474, 0]
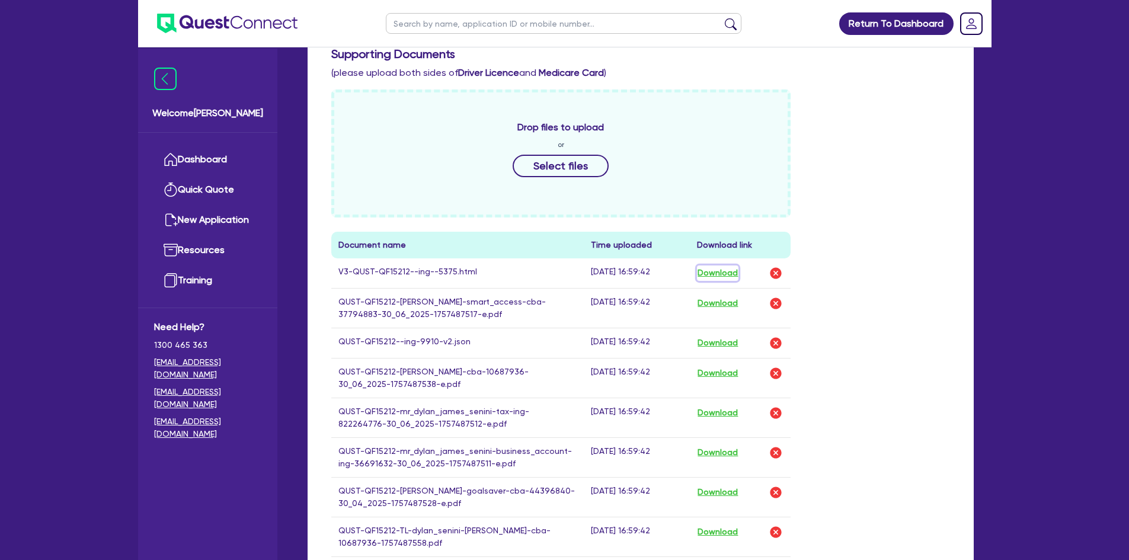
click at [729, 273] on button "Download" at bounding box center [717, 272] width 41 height 15
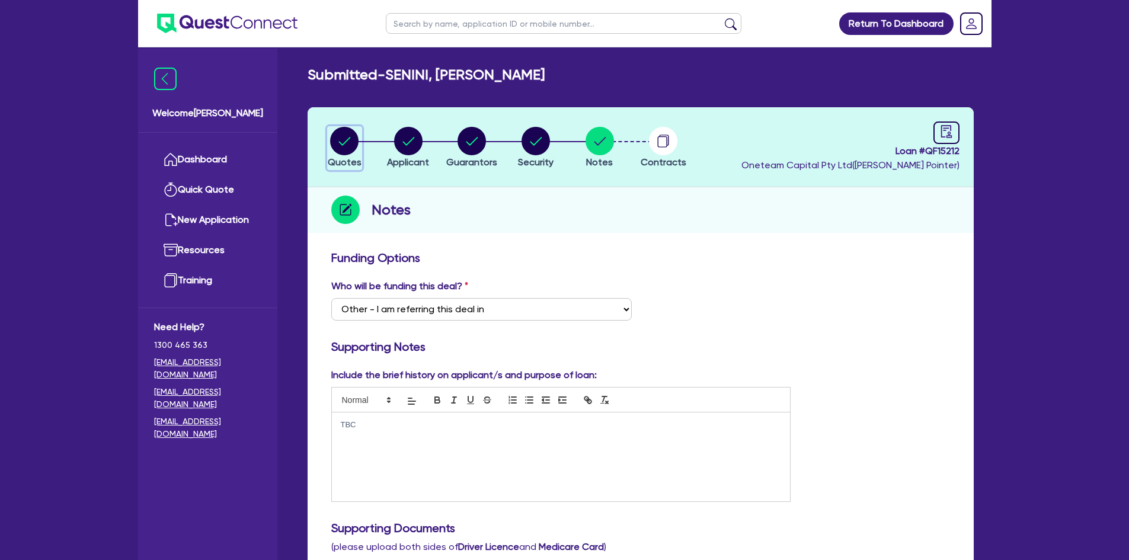
click at [345, 142] on icon "button" at bounding box center [345, 141] width 12 height 8
select select "CARS_AND_LIGHT_TRUCKS"
select select "VANS_AND_UTES"
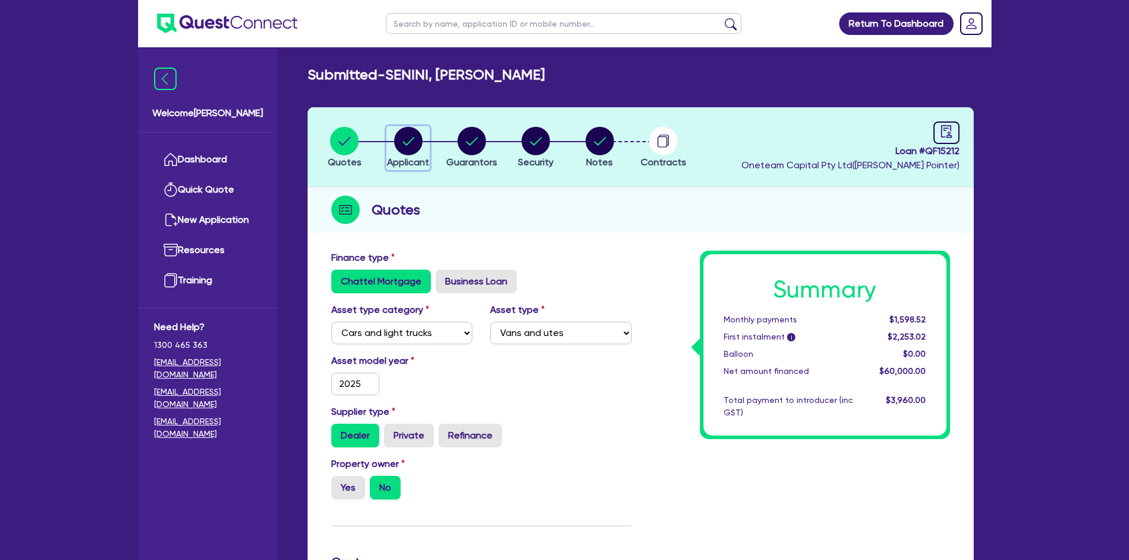
click at [412, 147] on circle "button" at bounding box center [408, 141] width 28 height 28
select select "SOLE_TRADER"
select select "BUILDING_CONSTRUCTION"
select select "TRADES_SERVICES_CONSUMERS"
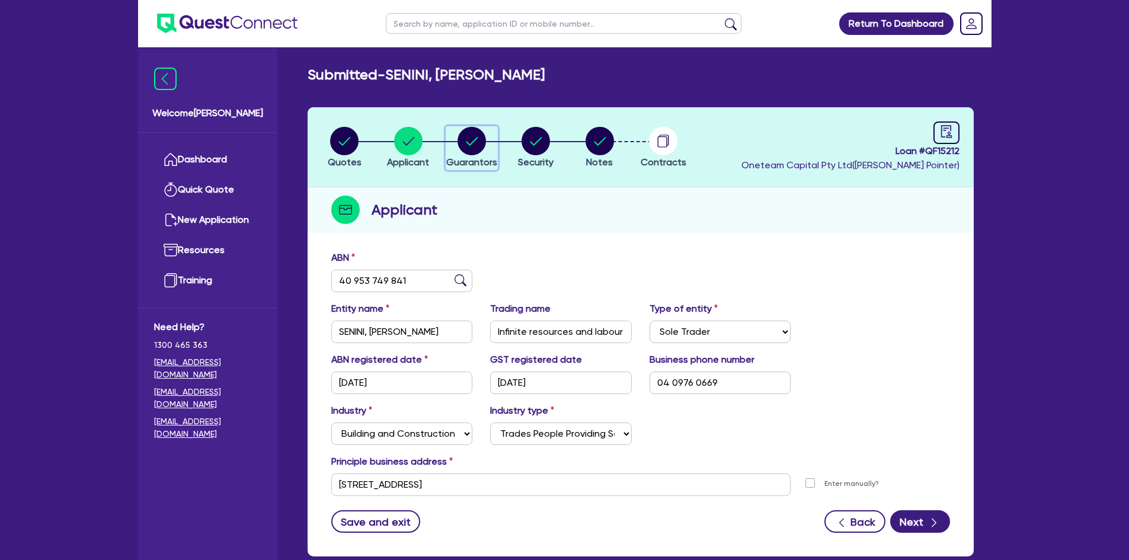
click at [480, 146] on circle "button" at bounding box center [471, 141] width 28 height 28
select select "MR"
select select "[GEOGRAPHIC_DATA]"
select select "SINGLE"
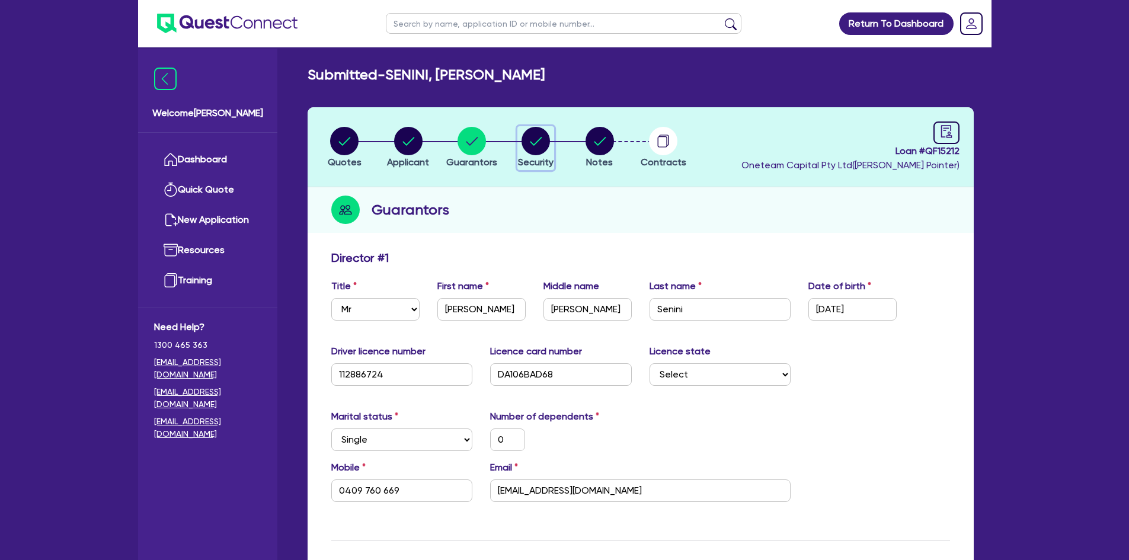
click at [531, 157] on span "Security" at bounding box center [536, 161] width 36 height 11
select select "CARS_AND_LIGHT_TRUCKS"
select select "VANS_AND_UTES"
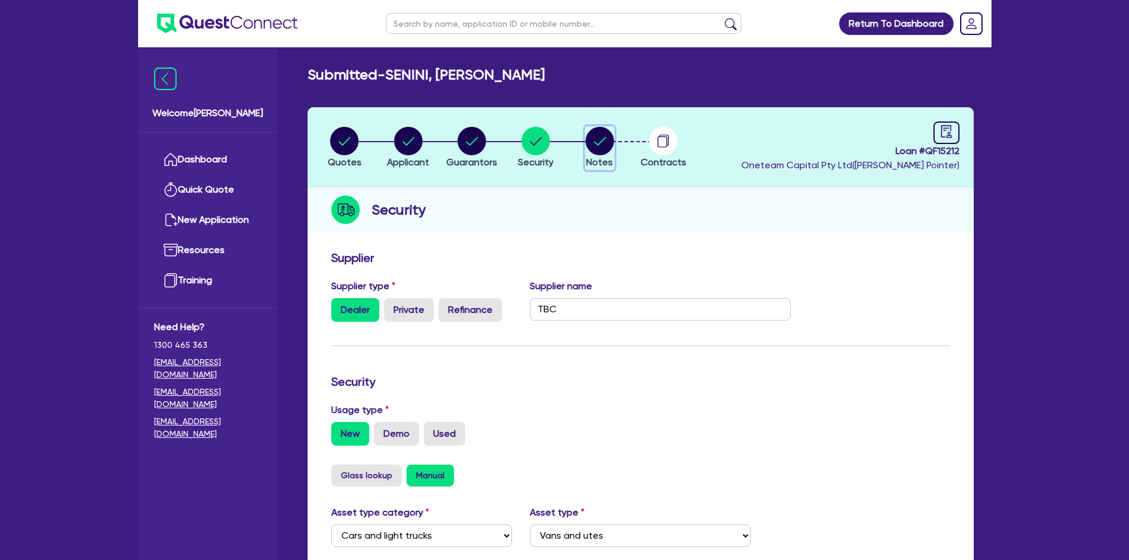
click at [594, 156] on span "Notes" at bounding box center [599, 161] width 27 height 11
select select "Other"
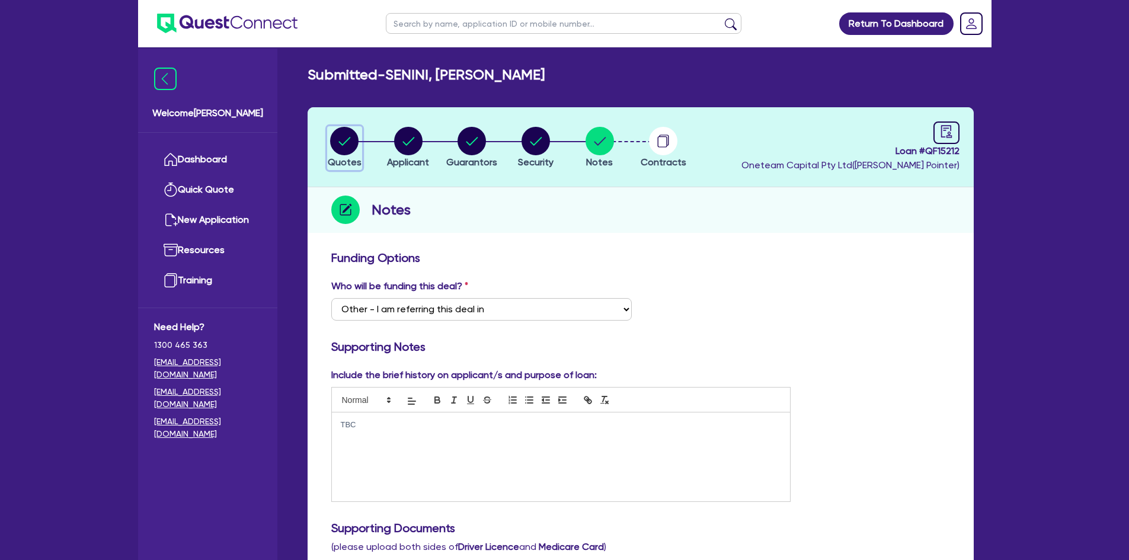
click at [335, 148] on circle "button" at bounding box center [344, 141] width 28 height 28
select select "CARS_AND_LIGHT_TRUCKS"
select select "VANS_AND_UTES"
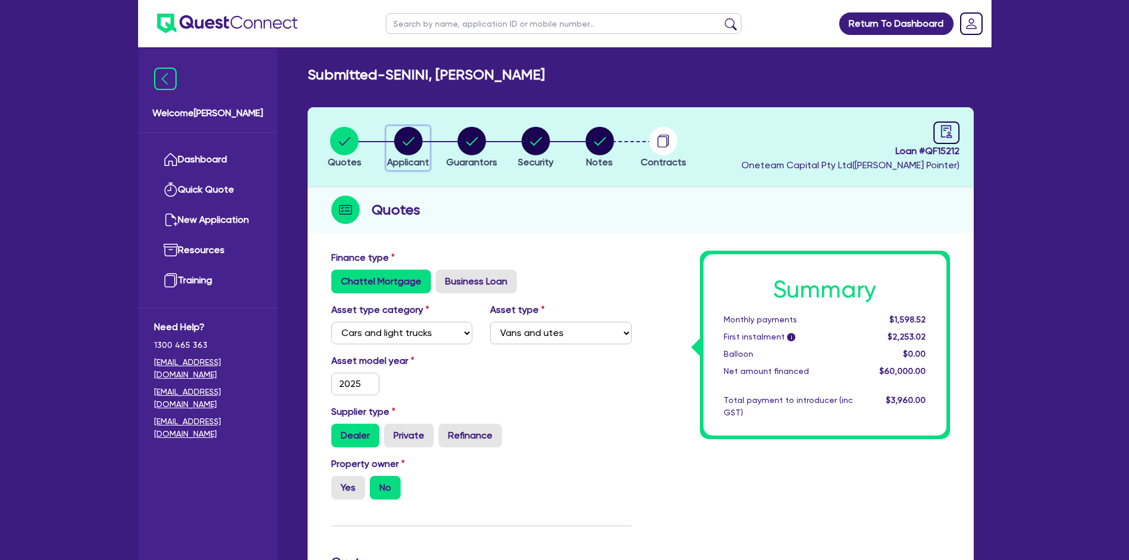
click at [414, 132] on circle "button" at bounding box center [408, 141] width 28 height 28
select select "SOLE_TRADER"
select select "BUILDING_CONSTRUCTION"
select select "TRADES_SERVICES_CONSUMERS"
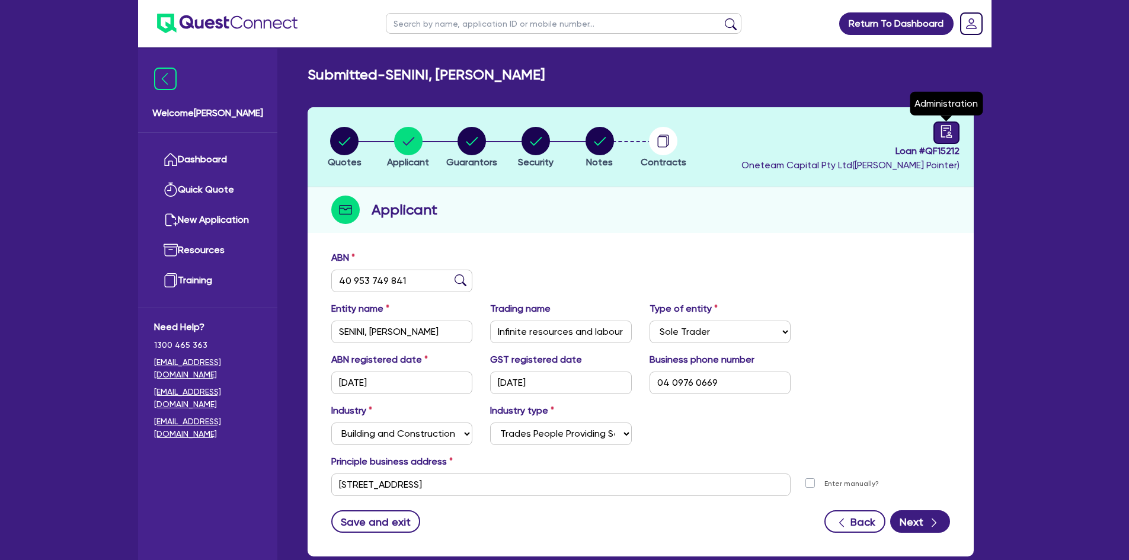
click at [901, 134] on link at bounding box center [946, 132] width 26 height 23
select select "SUBMITTED_NEW"
select select "Other"
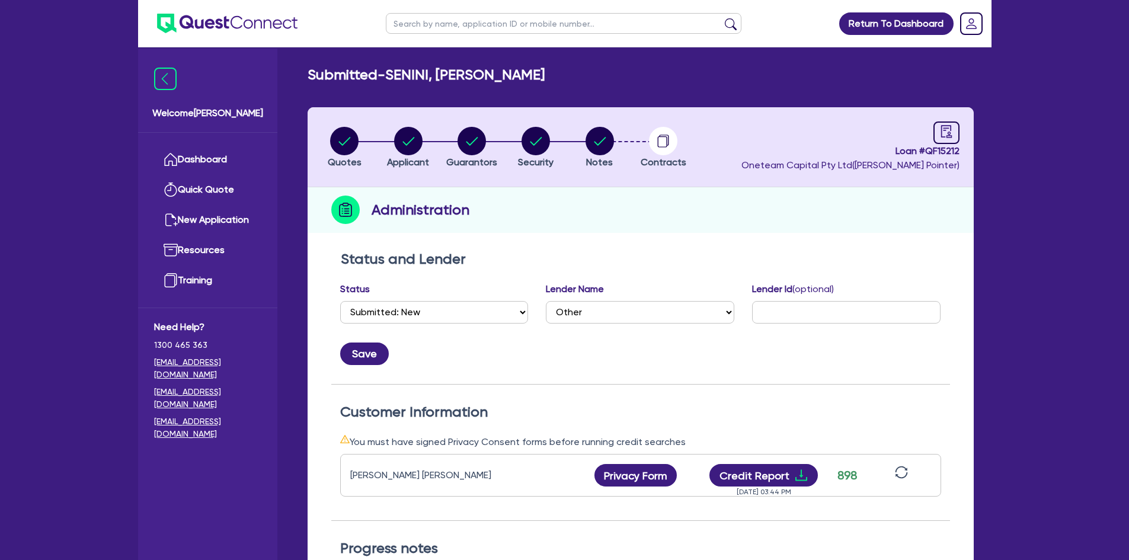
scroll to position [118, 0]
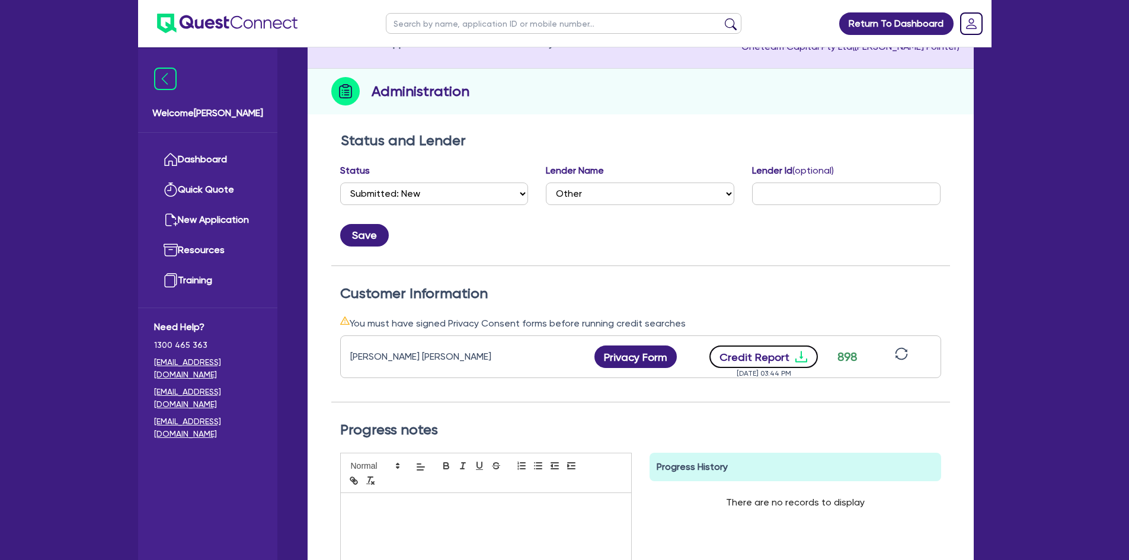
click at [775, 358] on button "Credit Report" at bounding box center [763, 356] width 108 height 23
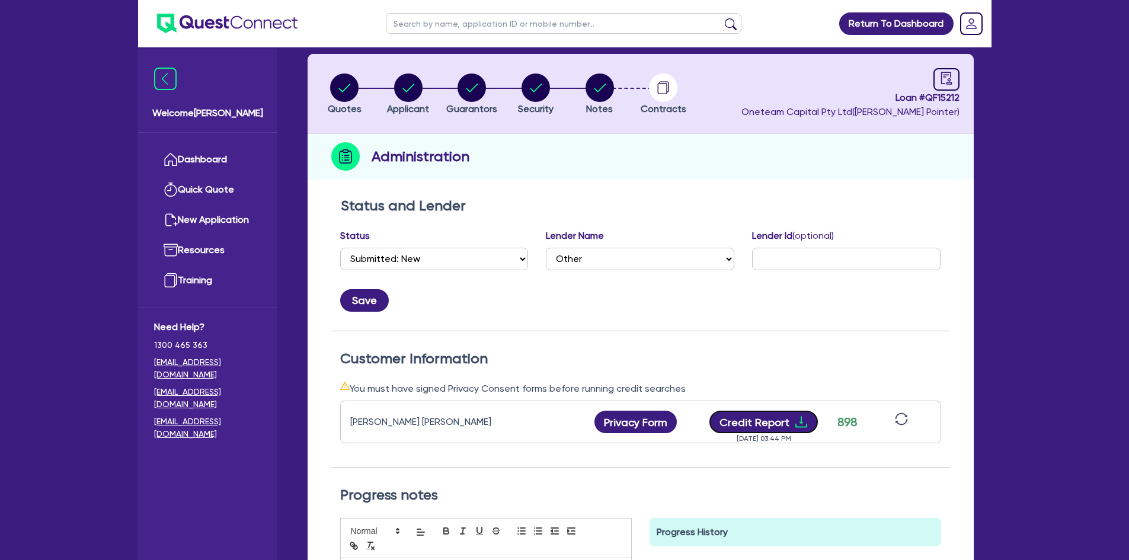
scroll to position [0, 0]
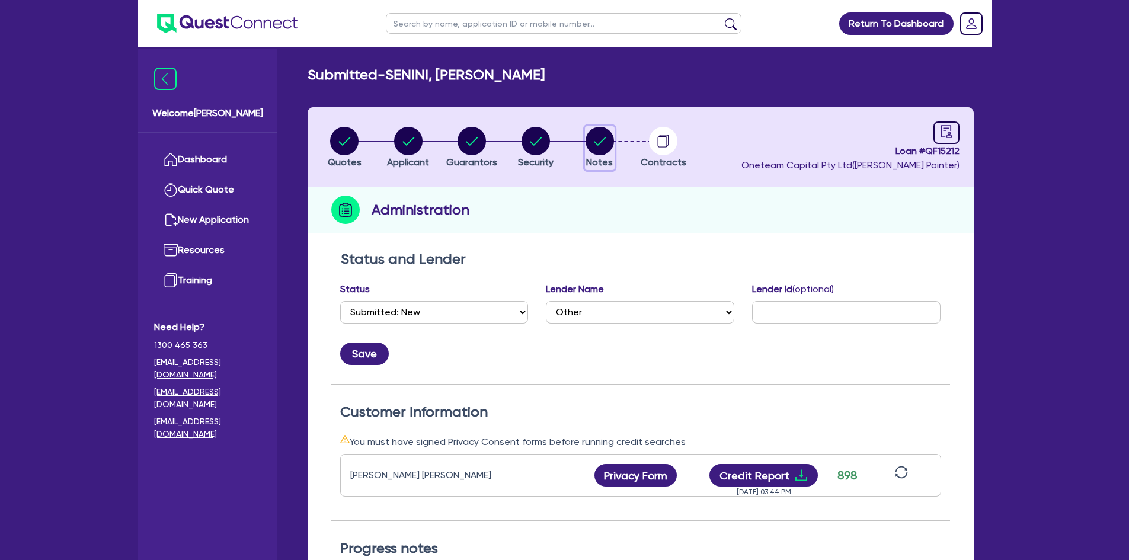
click at [588, 141] on circle "button" at bounding box center [599, 141] width 28 height 28
select select "Other"
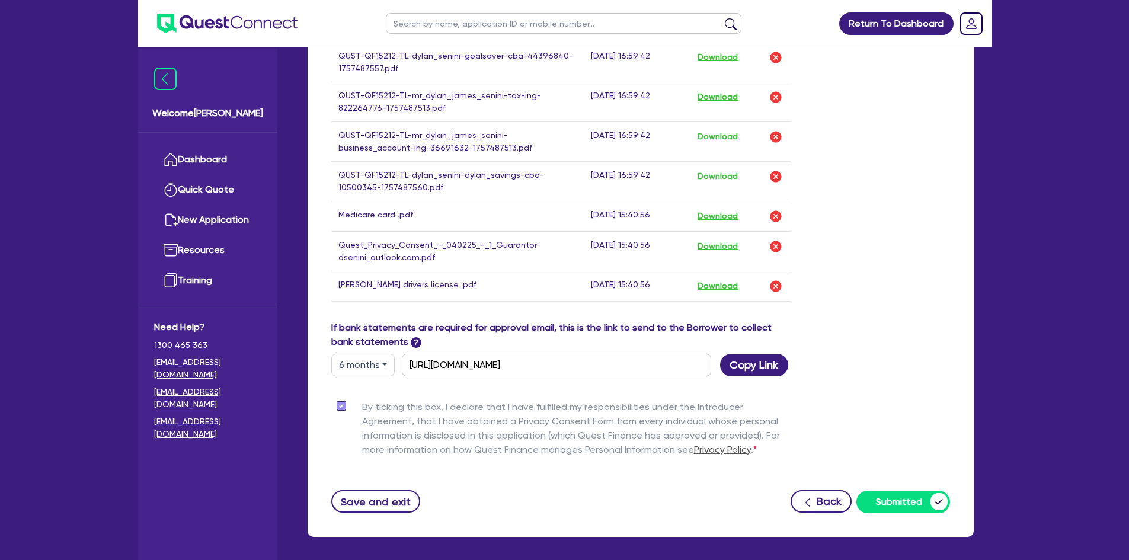
scroll to position [1117, 0]
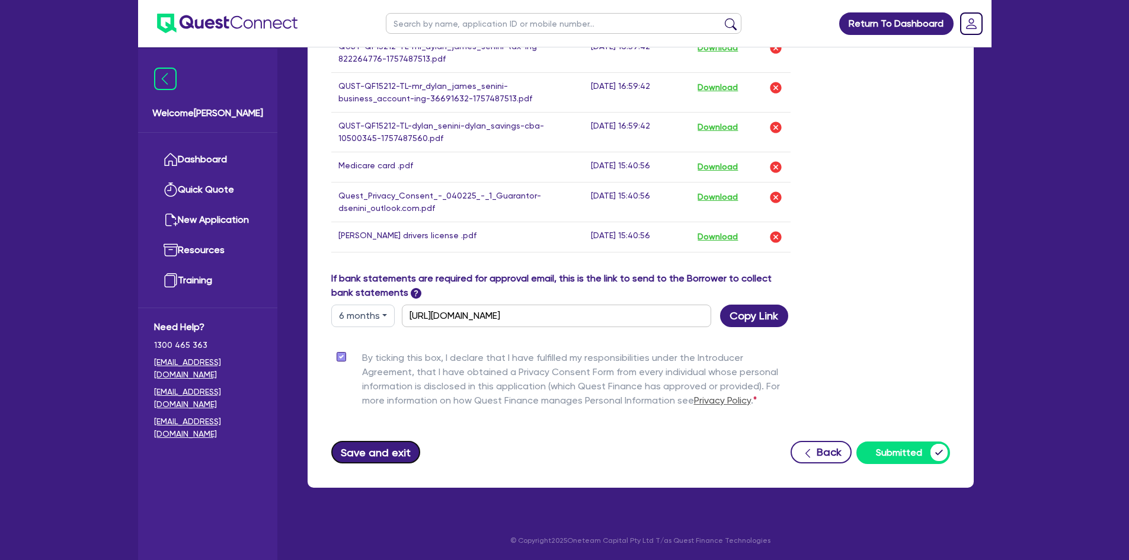
click at [377, 411] on button "Save and exit" at bounding box center [375, 452] width 89 height 23
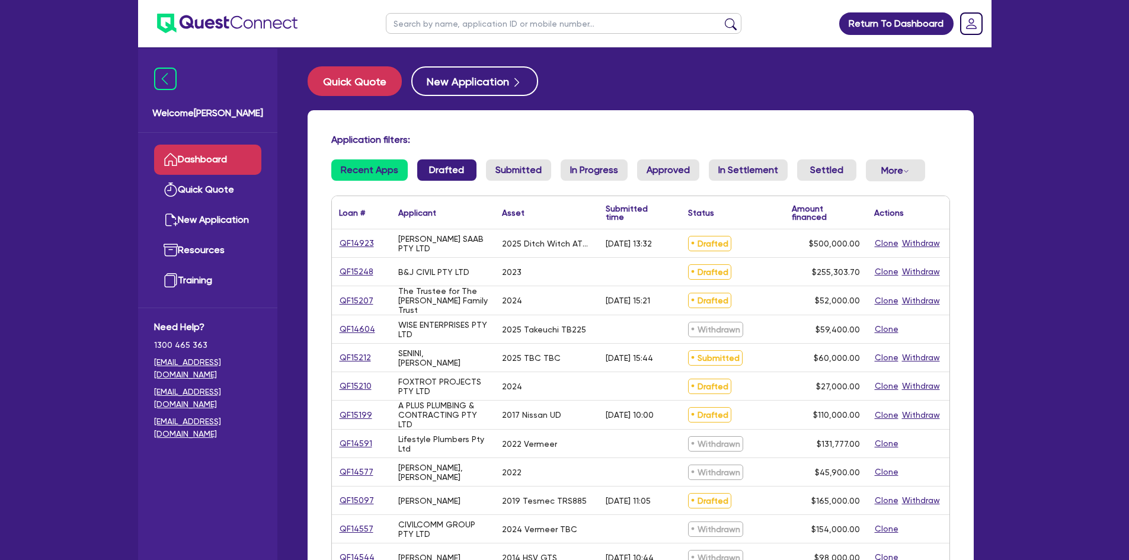
click at [459, 174] on link "Drafted" at bounding box center [446, 169] width 59 height 21
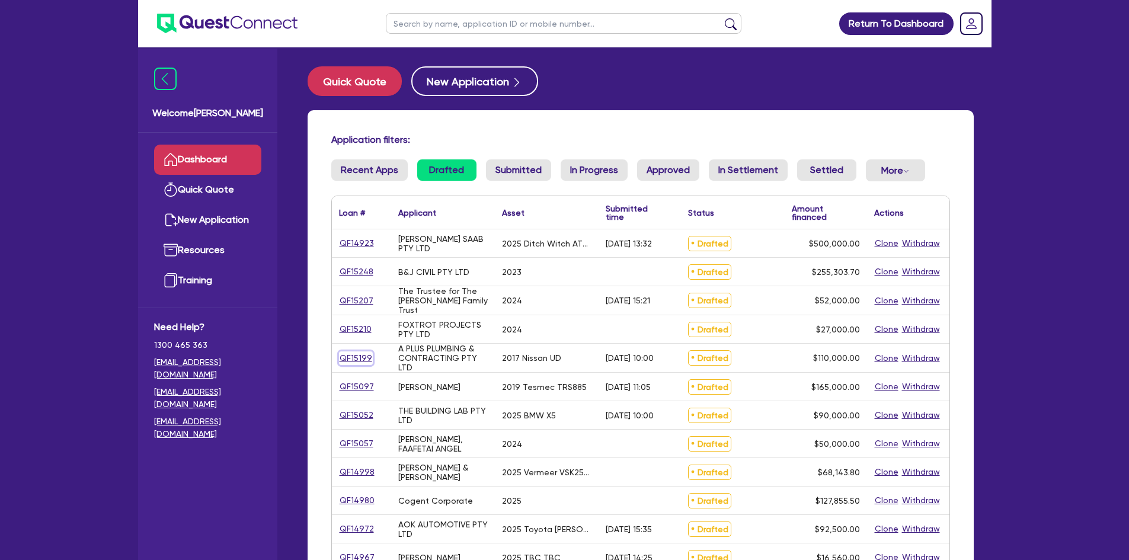
click at [351, 355] on link "QF15199" at bounding box center [356, 358] width 34 height 14
select select "PRIMARY_ASSETS"
select select "HEAVY_TRUCKS"
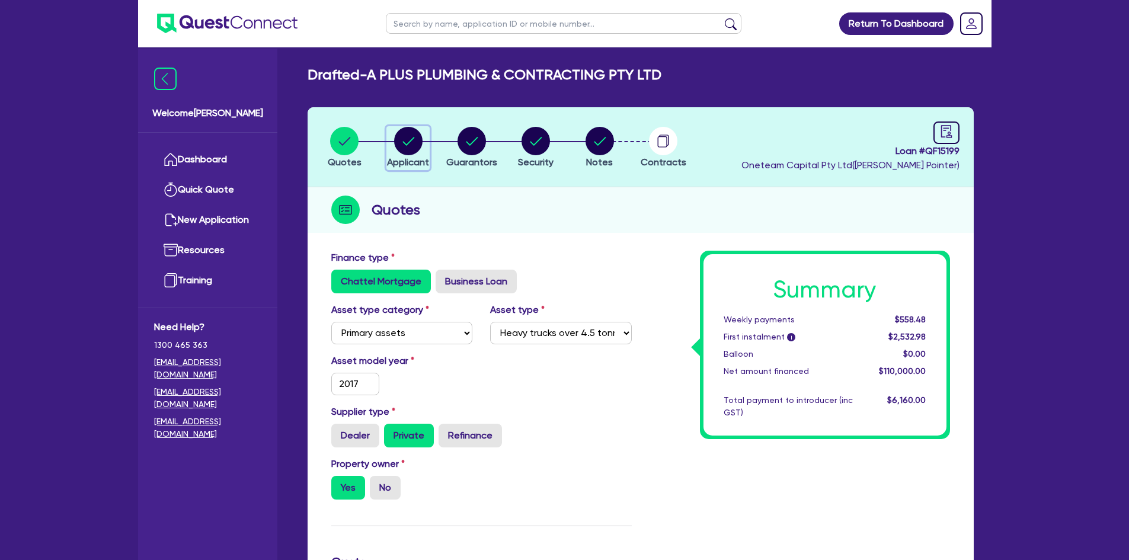
click at [405, 143] on icon "button" at bounding box center [408, 141] width 12 height 8
select select "COMPANY"
select select "BUILDING_CONSTRUCTION"
select select "TRADES_SERVICES_CONSUMERS"
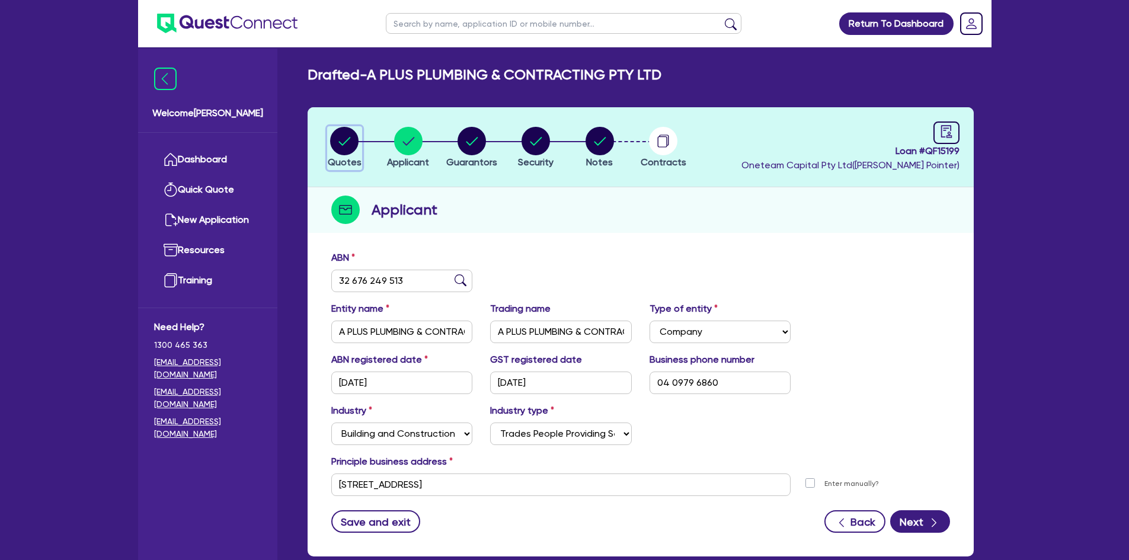
click at [345, 140] on circle "button" at bounding box center [344, 141] width 28 height 28
select select "PRIMARY_ASSETS"
select select "HEAVY_TRUCKS"
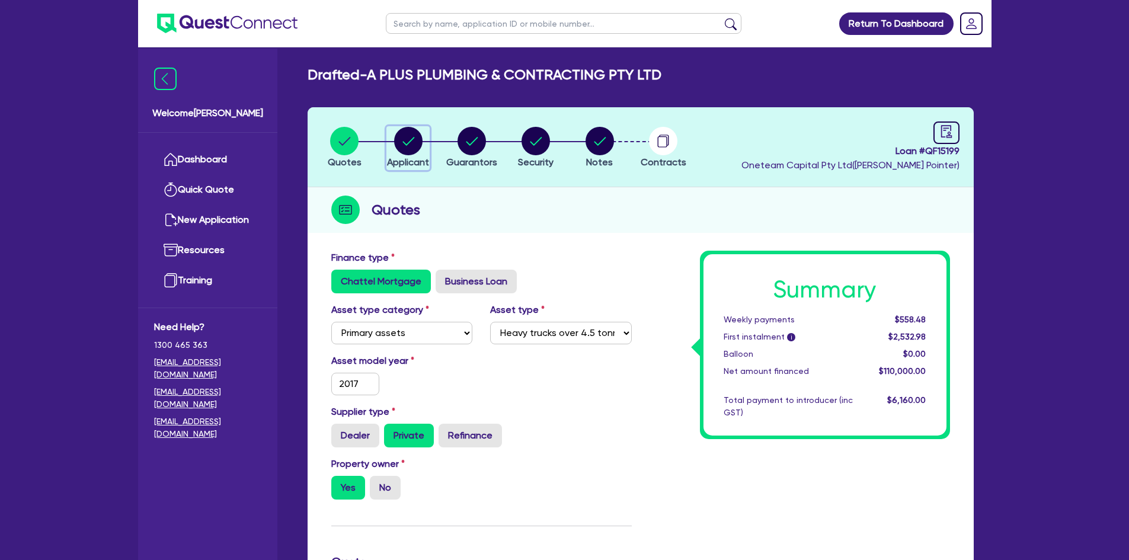
click at [411, 136] on circle "button" at bounding box center [408, 141] width 28 height 28
select select "COMPANY"
select select "BUILDING_CONSTRUCTION"
select select "TRADES_SERVICES_CONSUMERS"
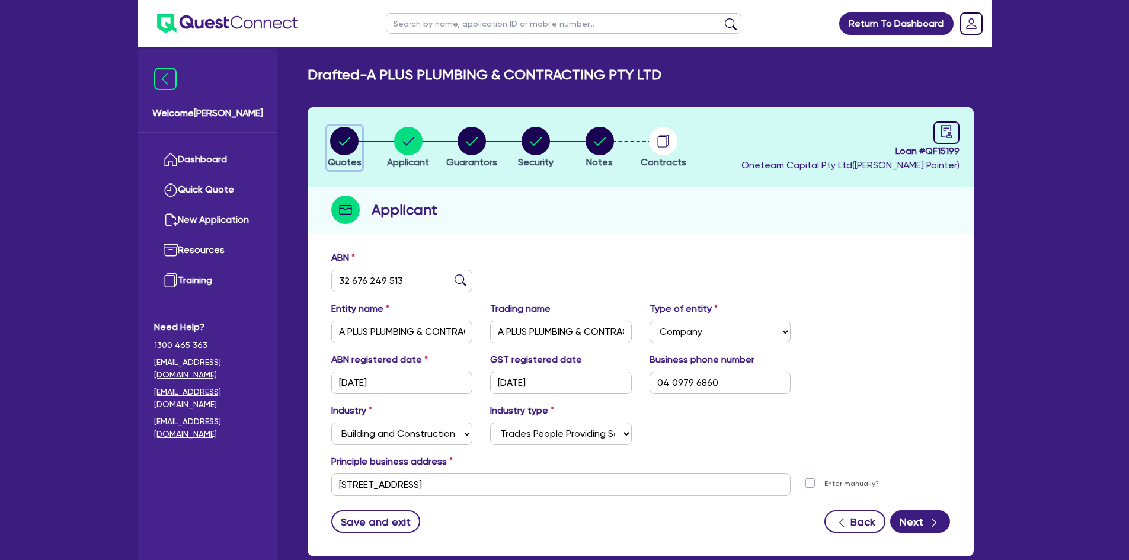
click at [352, 149] on circle "button" at bounding box center [344, 141] width 28 height 28
select select "PRIMARY_ASSETS"
select select "HEAVY_TRUCKS"
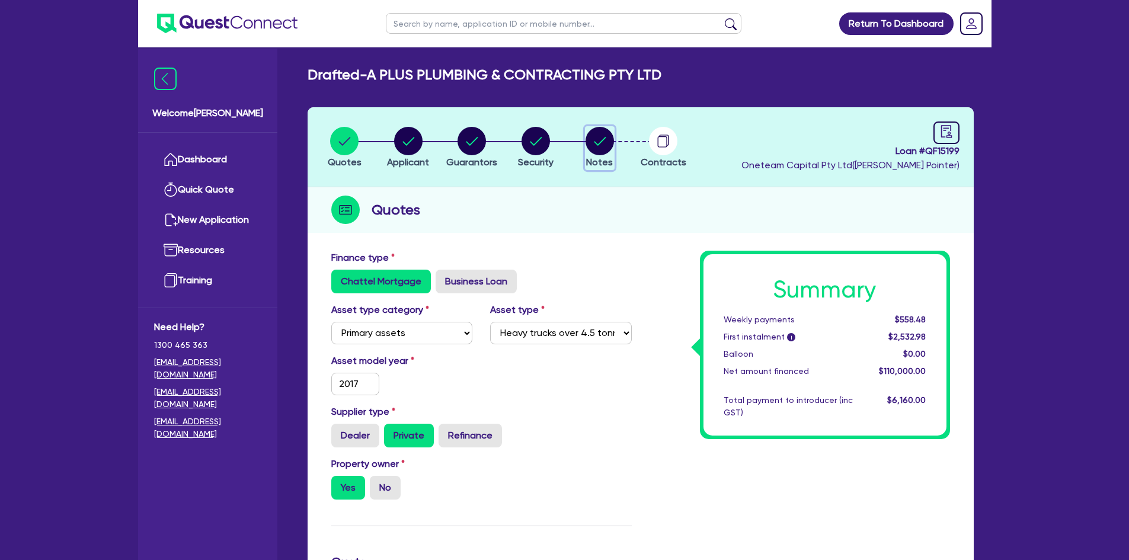
click at [604, 149] on circle "button" at bounding box center [599, 141] width 28 height 28
select select "Other"
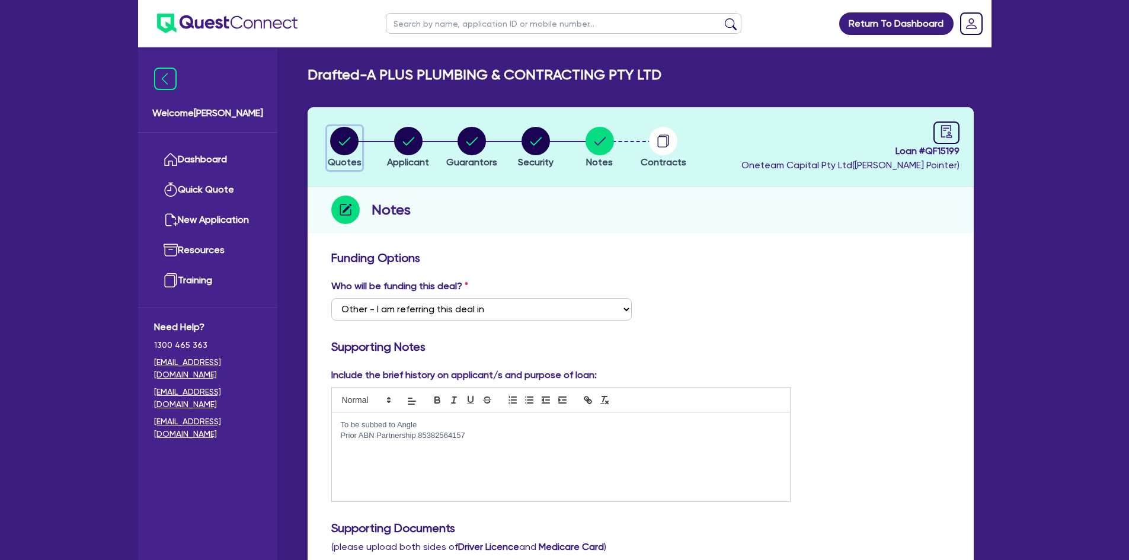
click at [329, 136] on div "button" at bounding box center [345, 141] width 34 height 28
select select "PRIMARY_ASSETS"
select select "HEAVY_TRUCKS"
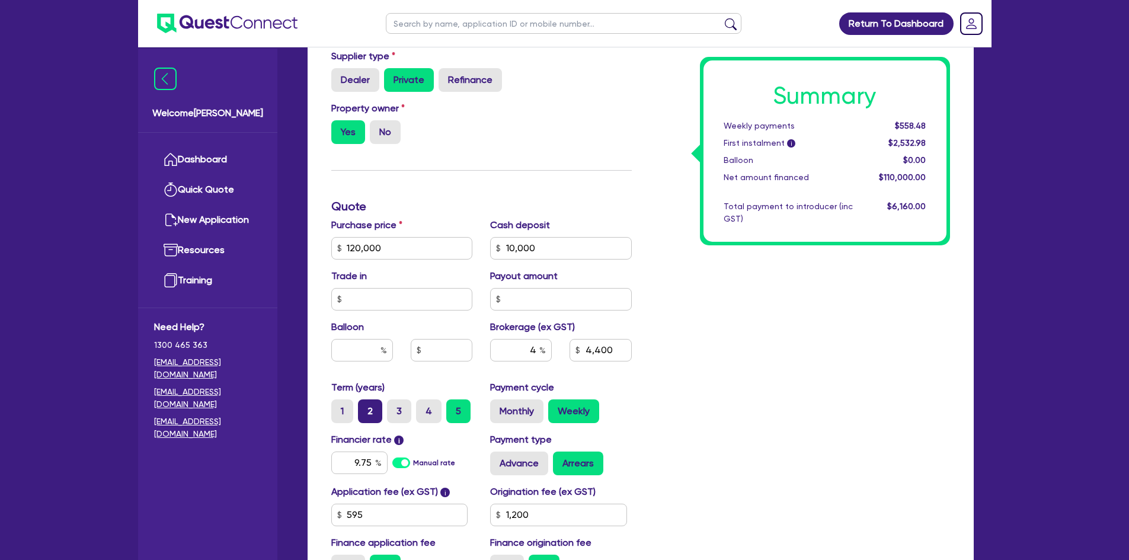
scroll to position [415, 0]
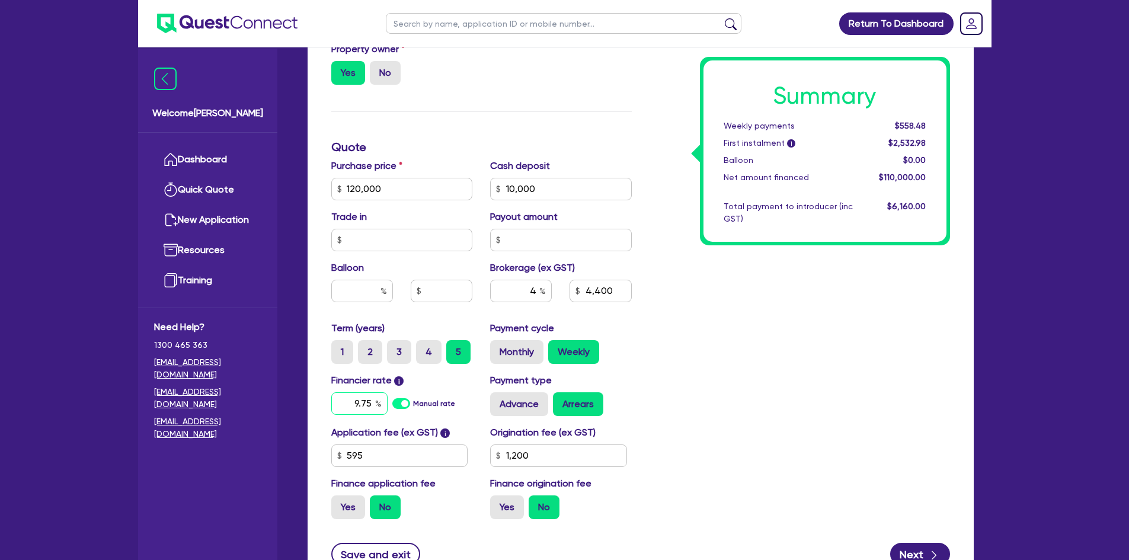
click at [361, 402] on input "9.75" at bounding box center [359, 403] width 56 height 23
type input "12.95"
type input "120,000"
type input "10,000"
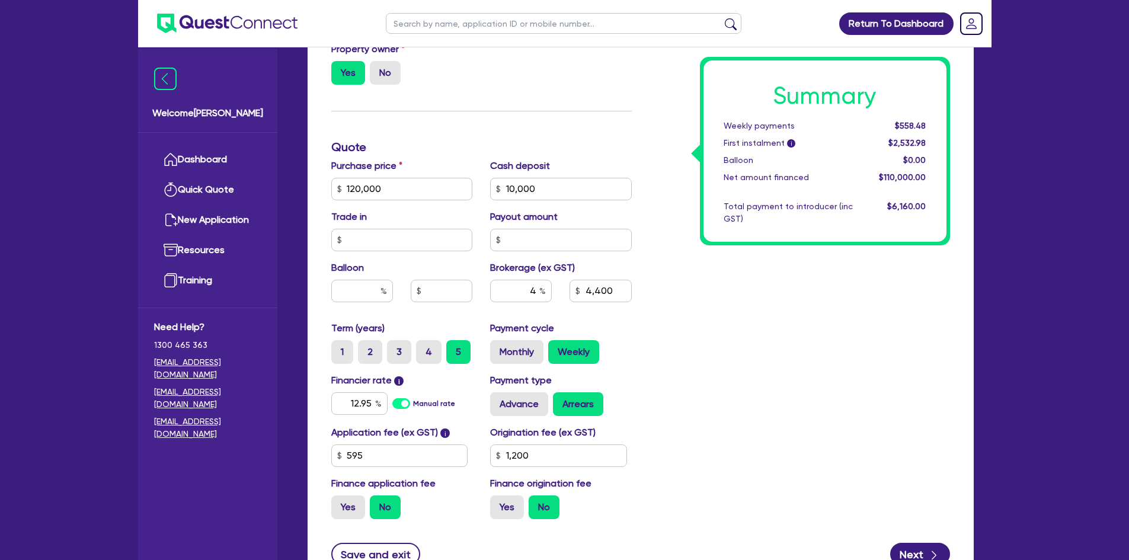
type input "4,400"
type input "1,200"
click at [764, 367] on div "Summary Weekly payments $558.48 First instalment i $2,532.98 Balloon $0.00 Net …" at bounding box center [799, 182] width 318 height 693
type input "120,000"
type input "10,000"
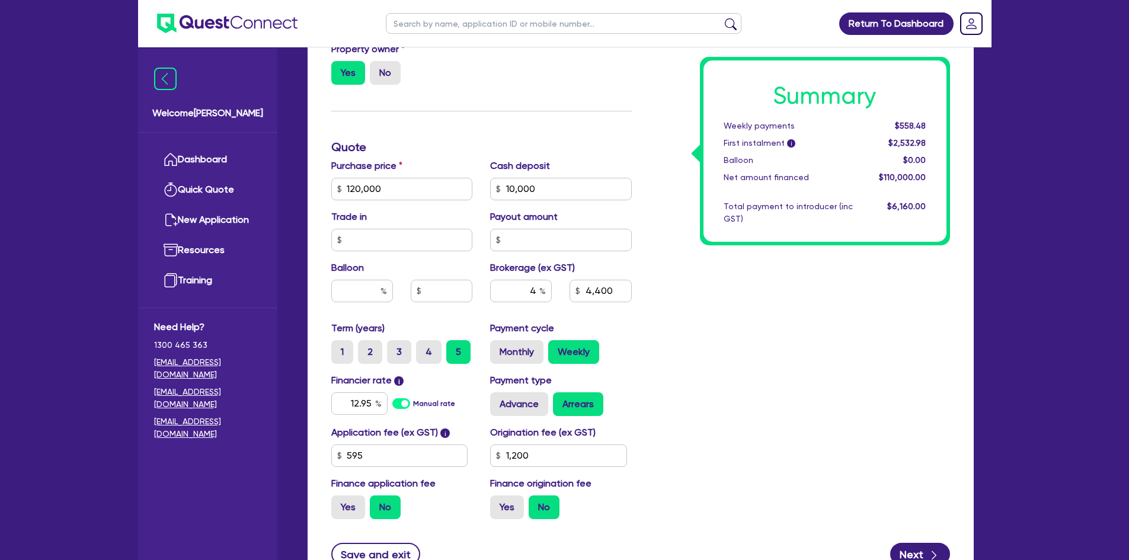
type input "4,400"
type input "1,200"
click at [525, 351] on label "Monthly" at bounding box center [516, 352] width 53 height 24
click at [498, 348] on input "Monthly" at bounding box center [494, 344] width 8 height 8
radio input "true"
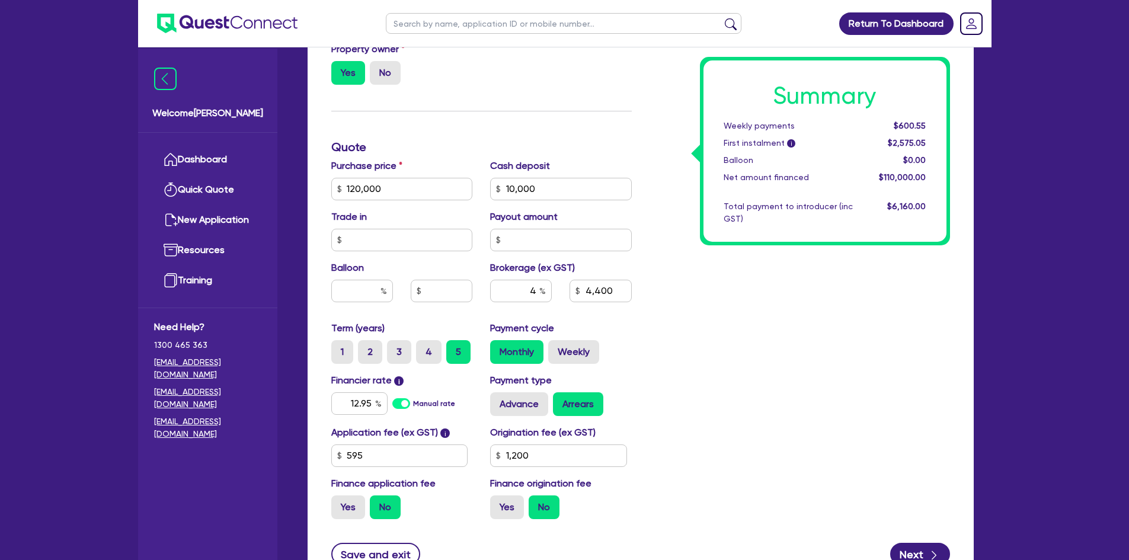
type input "120,000"
type input "10,000"
type input "4,400"
type input "1,200"
type input "120,000"
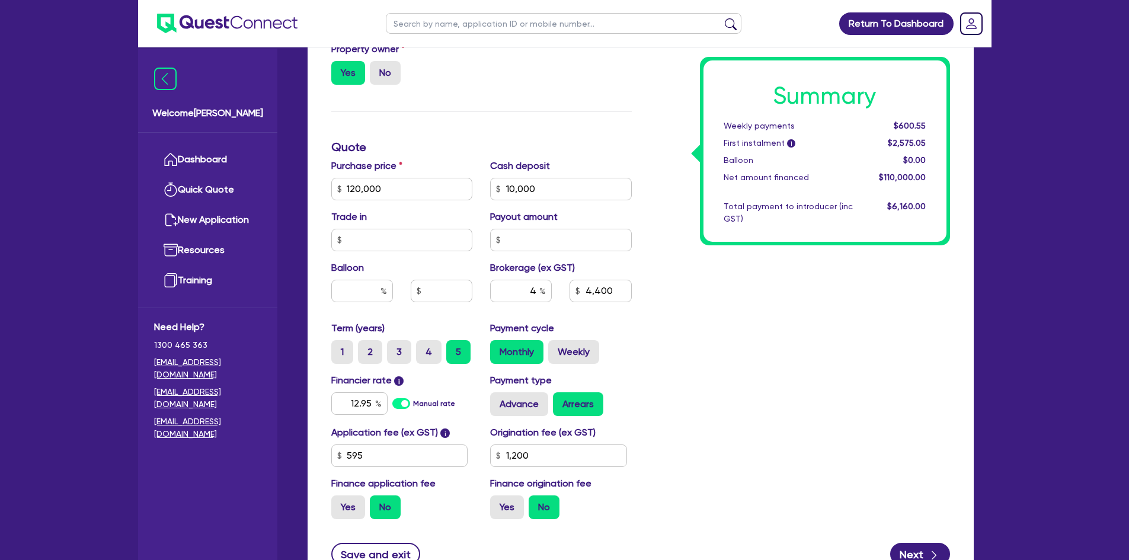
type input "10,000"
type input "4,400"
type input "1,200"
click at [565, 343] on label "Weekly" at bounding box center [573, 352] width 51 height 24
click at [556, 343] on input "Weekly" at bounding box center [552, 344] width 8 height 8
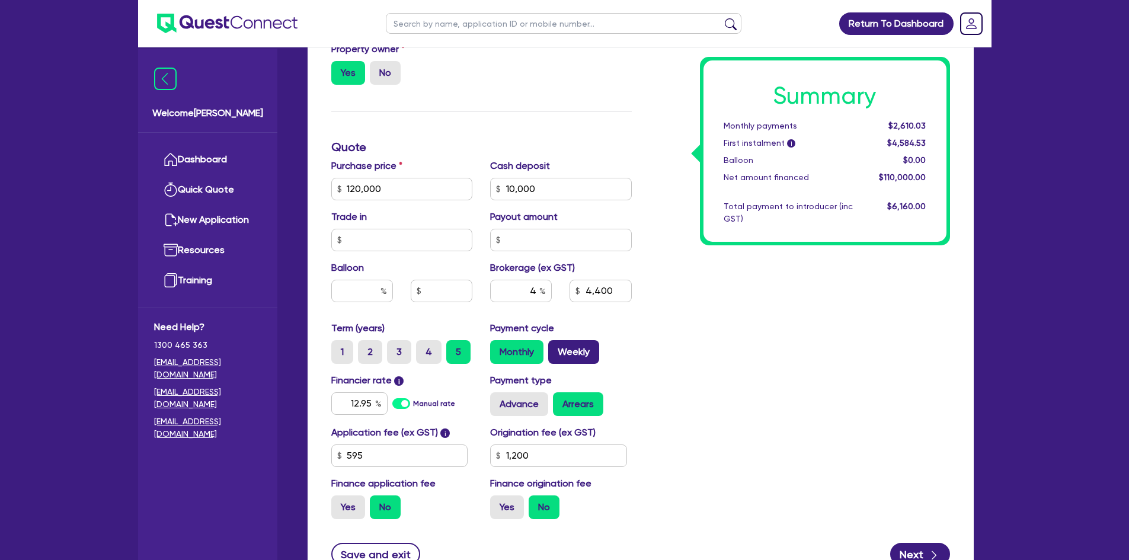
radio input "true"
type input "120,000"
type input "10,000"
type input "4,400"
type input "1,200"
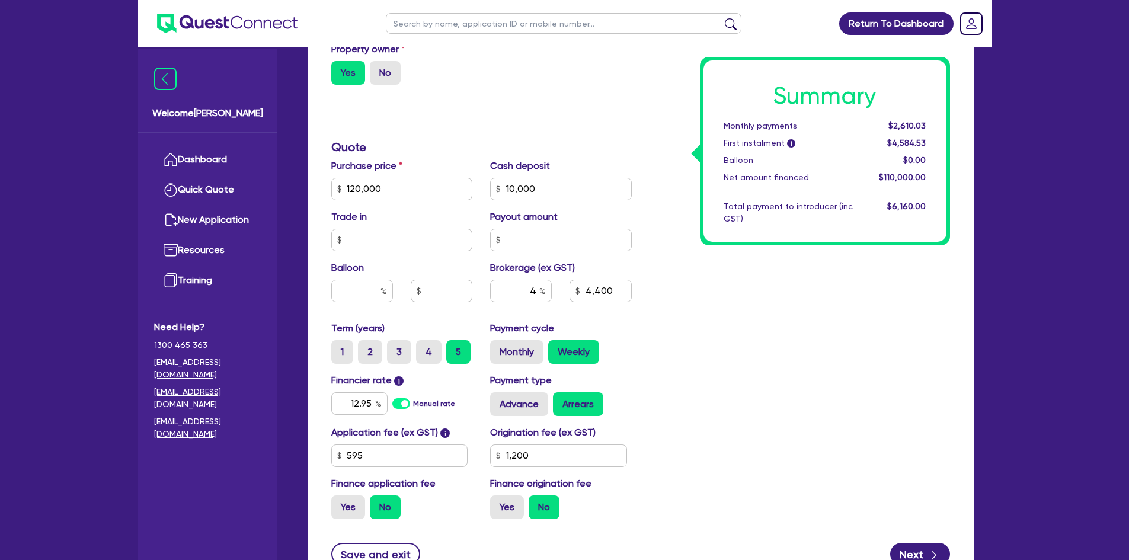
type input "120,000"
type input "10,000"
type input "4,400"
type input "1,200"
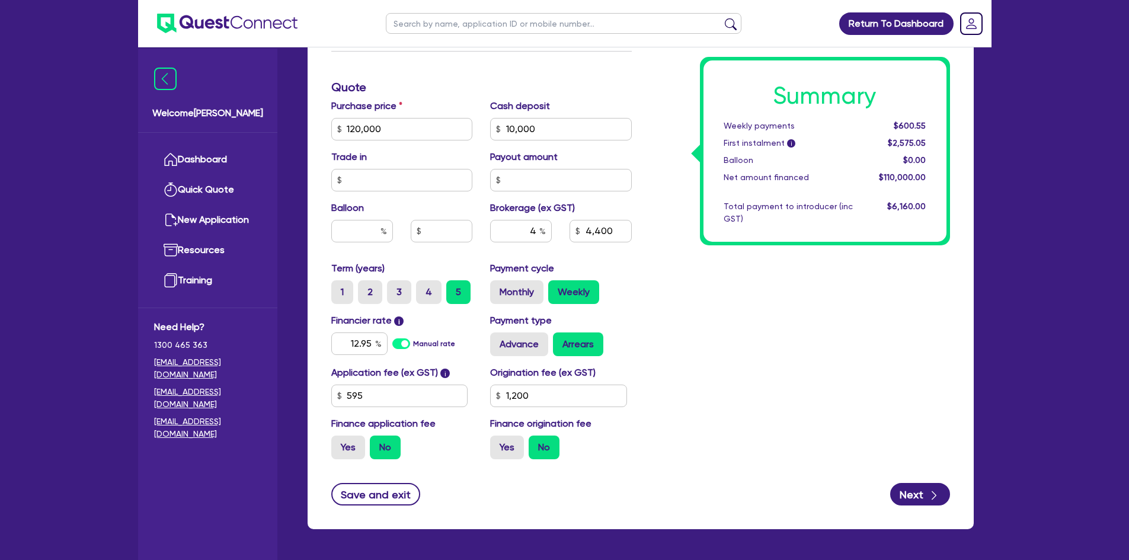
scroll to position [516, 0]
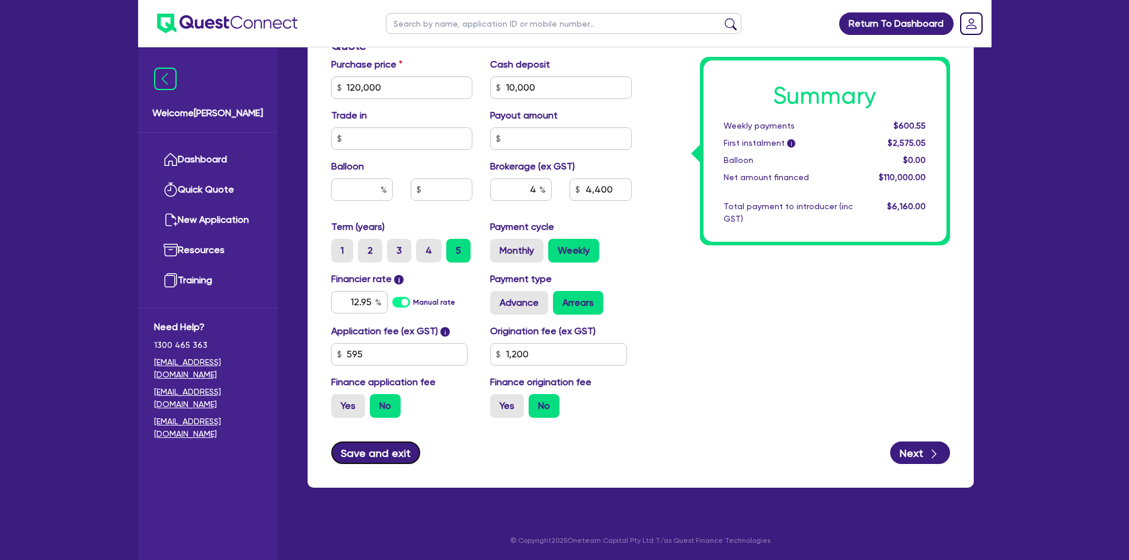
click at [382, 411] on button "Save and exit" at bounding box center [375, 452] width 89 height 23
type input "120,000"
type input "10,000"
type input "4,400"
type input "1,200"
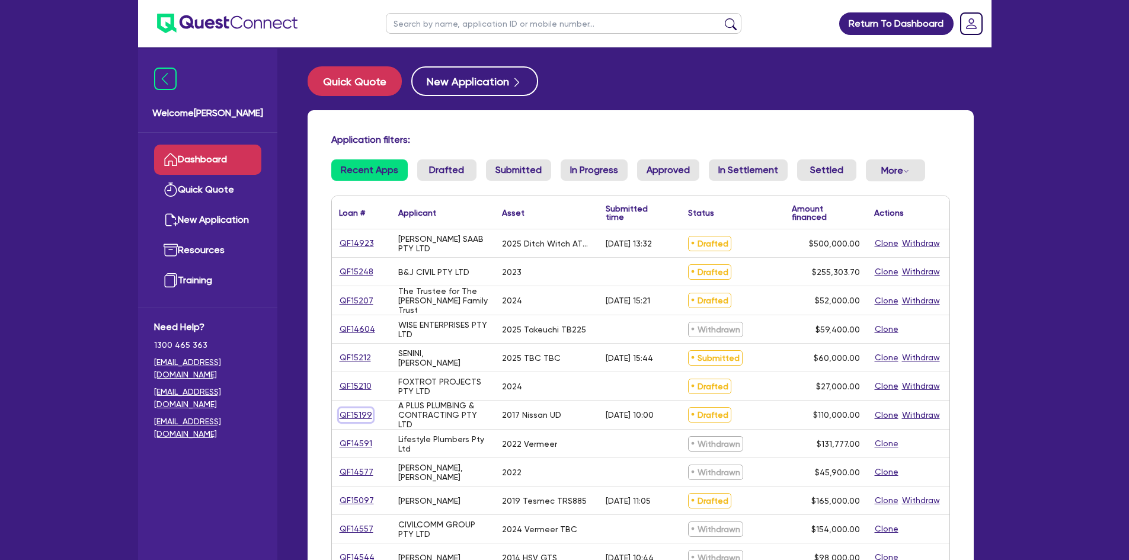
click at [353, 411] on link "QF15199" at bounding box center [356, 415] width 34 height 14
select select "PRIMARY_ASSETS"
select select "HEAVY_TRUCKS"
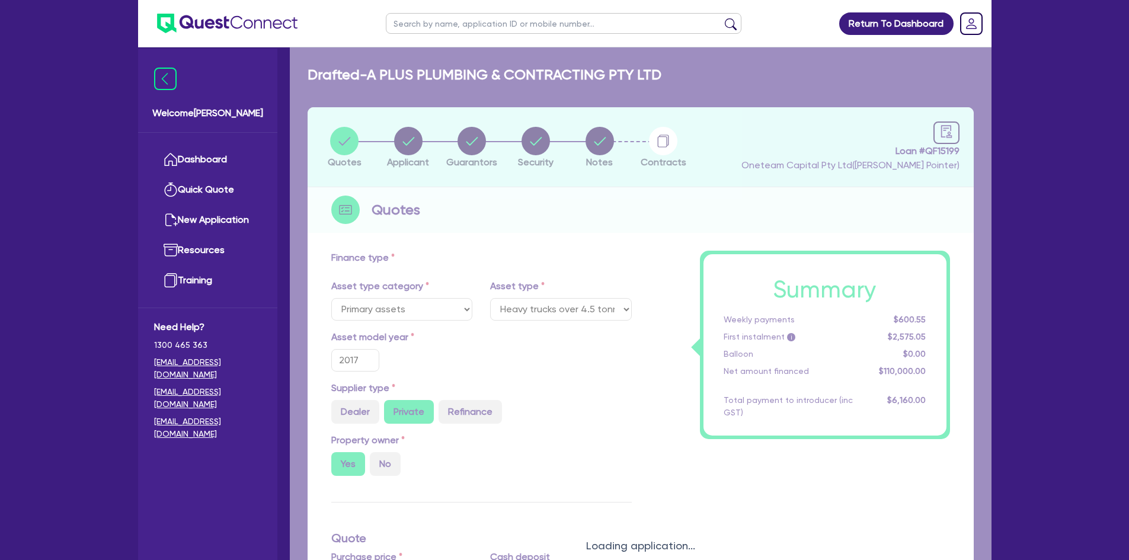
type input "120,000"
type input "10,000"
type input "4,400"
type input "1,200"
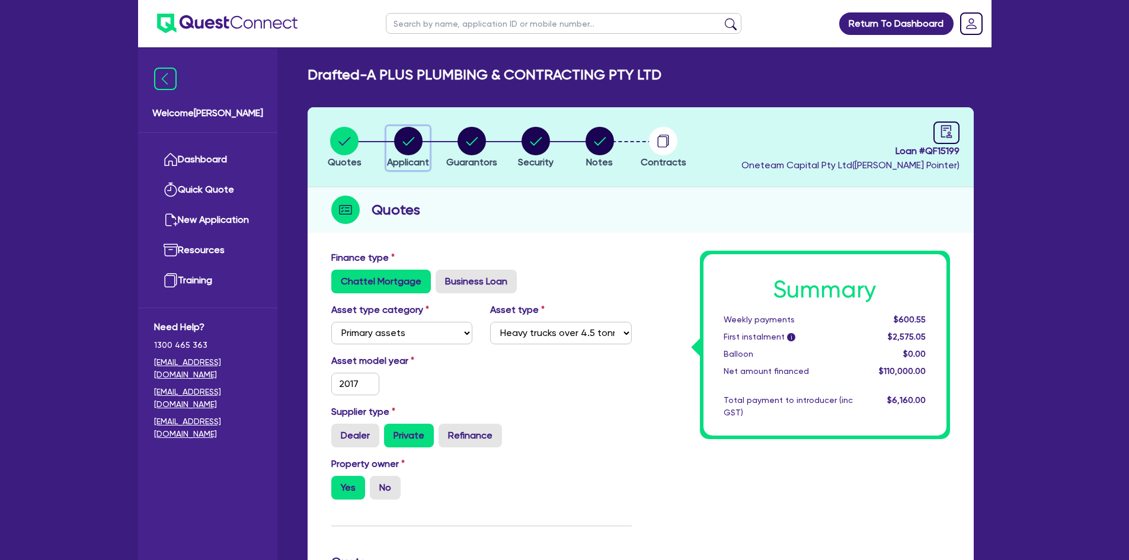
click at [400, 145] on circle "button" at bounding box center [408, 141] width 28 height 28
select select "COMPANY"
select select "BUILDING_CONSTRUCTION"
select select "TRADES_SERVICES_CONSUMERS"
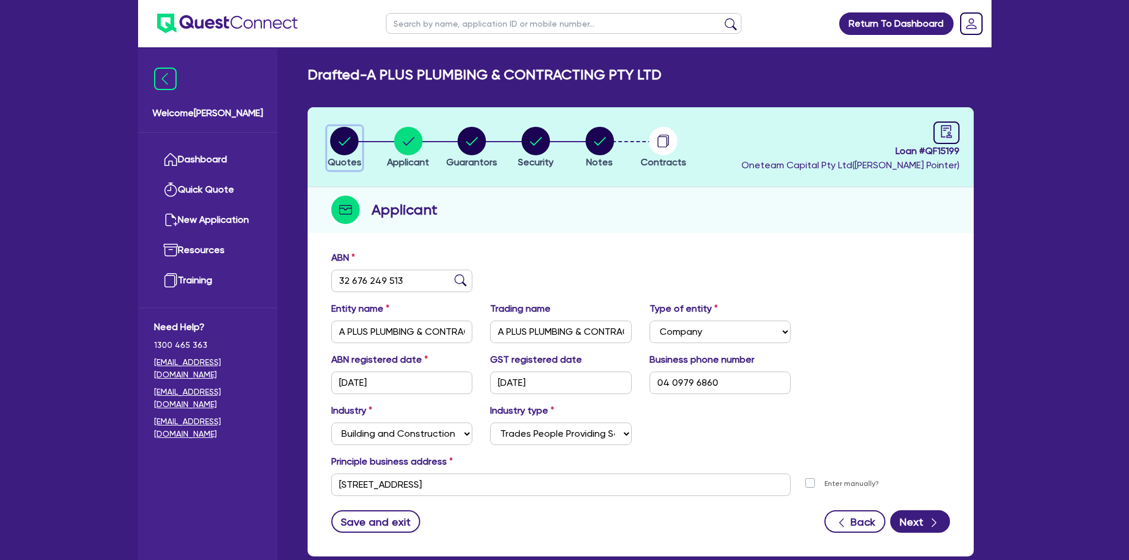
click at [351, 145] on circle "button" at bounding box center [344, 141] width 28 height 28
select select "PRIMARY_ASSETS"
select select "HEAVY_TRUCKS"
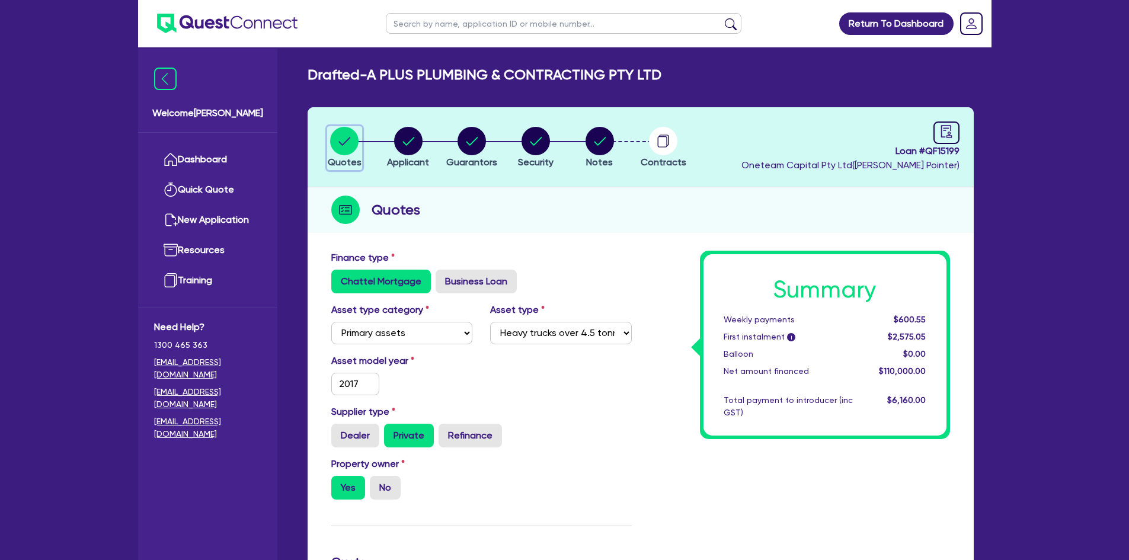
scroll to position [355, 0]
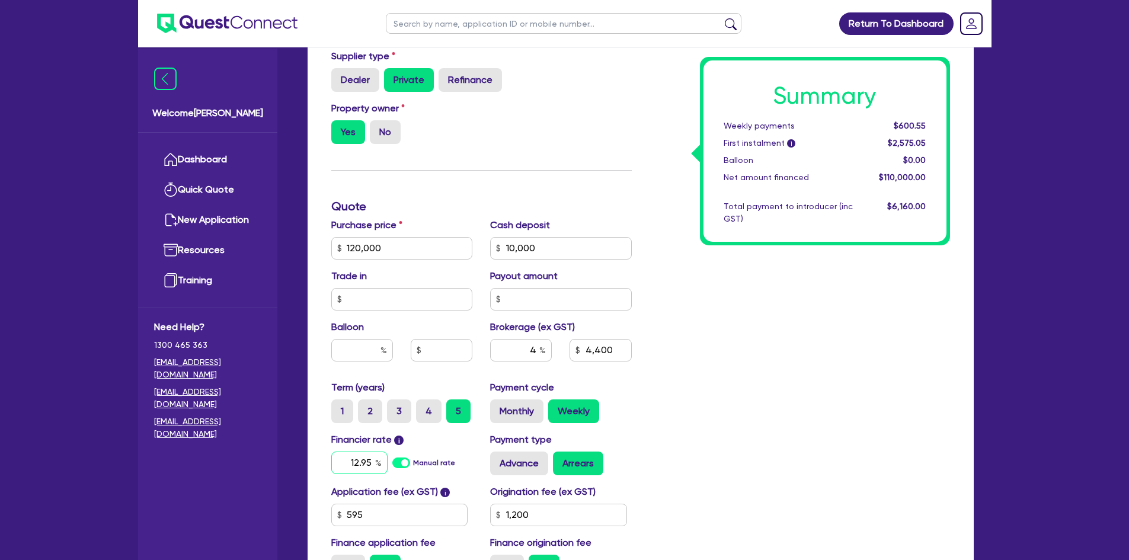
click at [373, 411] on input "12.95" at bounding box center [359, 462] width 56 height 23
type input "6.69"
type input "120,000"
type input "10,000"
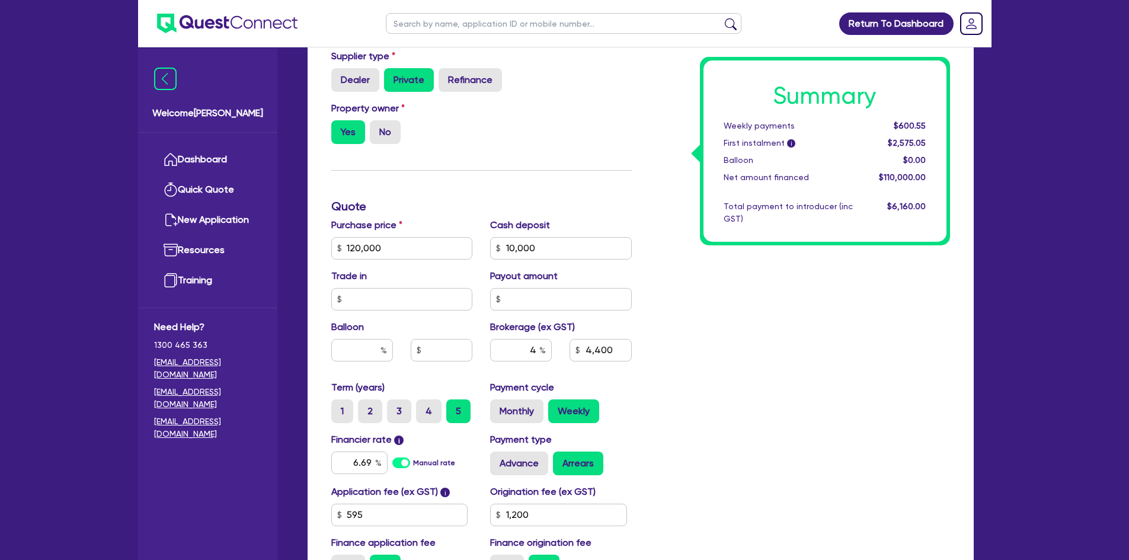
type input "4,400"
type input "1,200"
click at [748, 361] on div "Summary Weekly payments Calculating... First instalment i Calculating... Balloo…" at bounding box center [799, 241] width 318 height 693
type input "120,000"
type input "10,000"
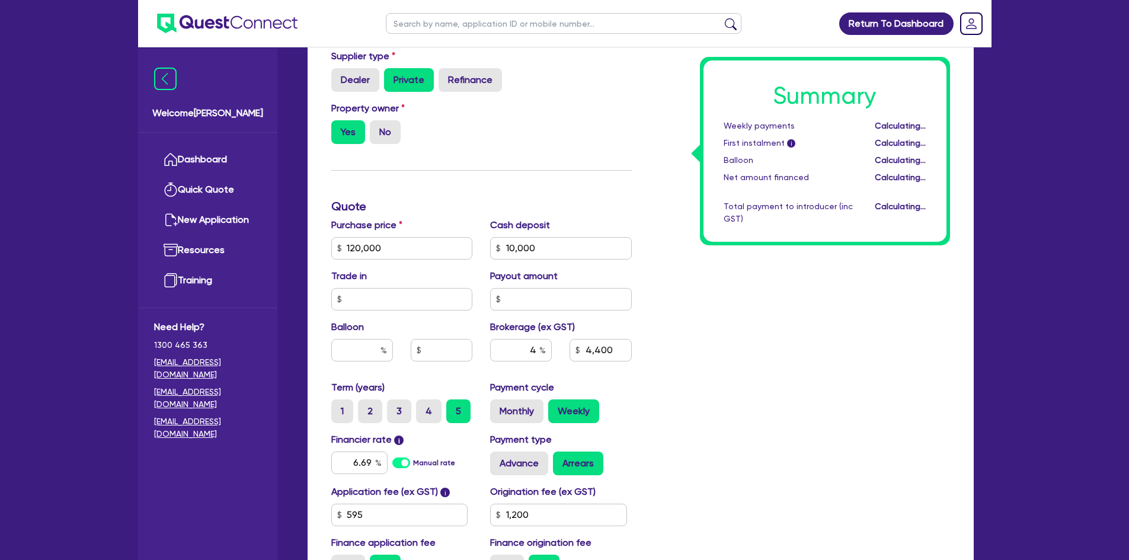
type input "4,400"
type input "1,200"
click at [365, 411] on input "6.69" at bounding box center [359, 462] width 56 height 23
type input "11.44"
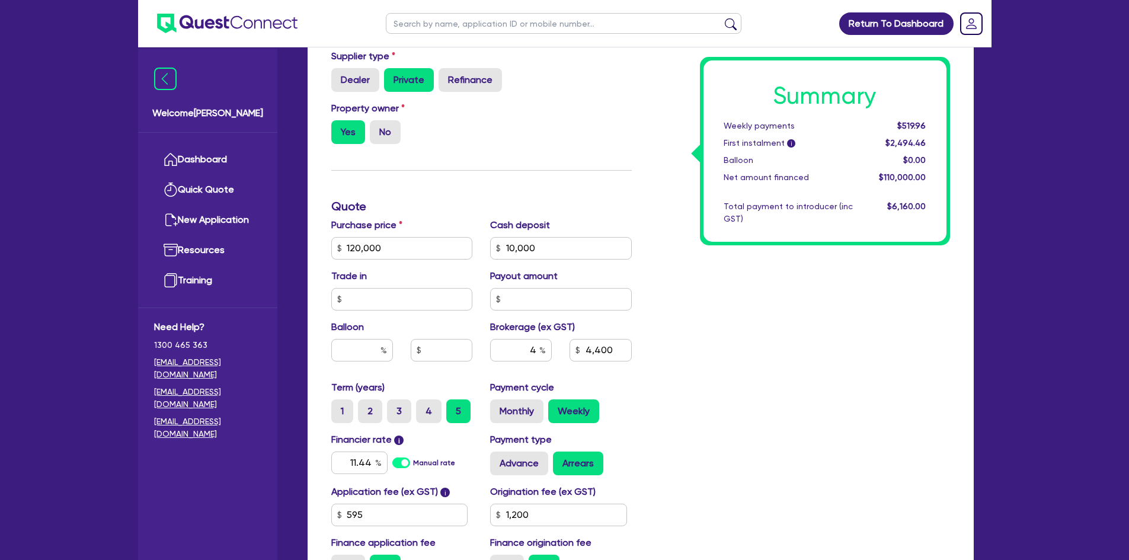
type input "120,000"
type input "10,000"
type input "4,400"
type input "1,200"
drag, startPoint x: 678, startPoint y: 355, endPoint x: 672, endPoint y: 368, distance: 14.3
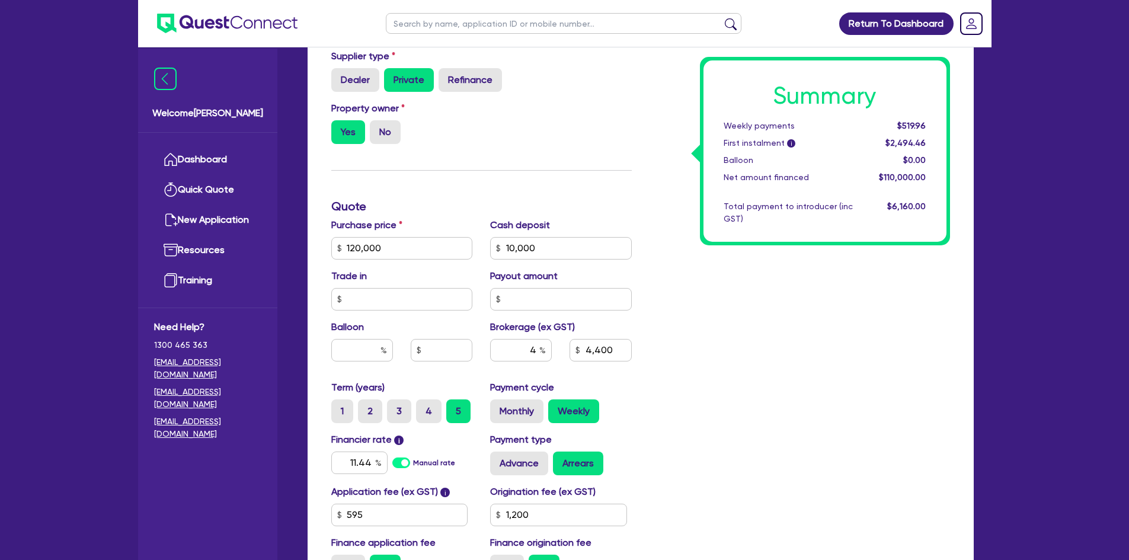
click at [672, 368] on div "Summary Weekly payments $519.96 First instalment i $2,494.46 Balloon $0.00 Net …" at bounding box center [799, 241] width 318 height 693
type input "120,000"
type input "10,000"
type input "4,400"
type input "1,200"
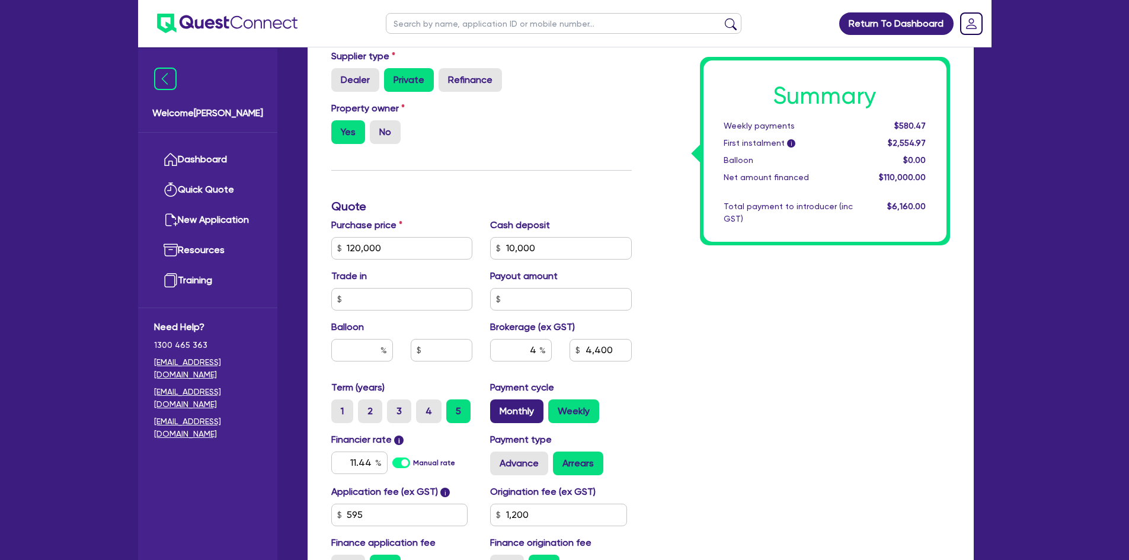
click at [515, 407] on label "Monthly" at bounding box center [516, 411] width 53 height 24
click at [498, 407] on input "Monthly" at bounding box center [494, 403] width 8 height 8
radio input "true"
type input "120,000"
type input "10,000"
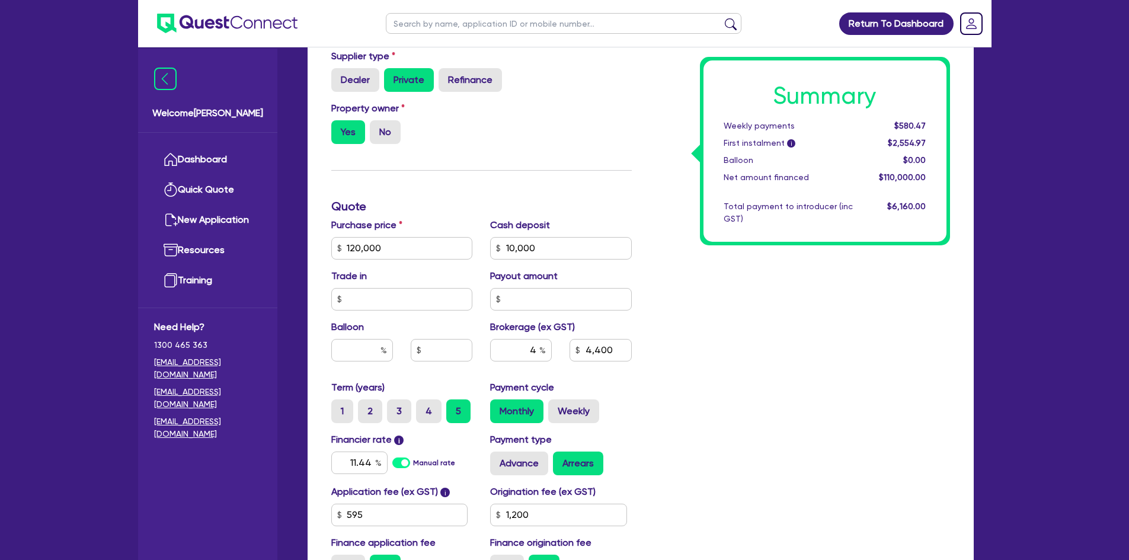
type input "4,400"
type input "1,200"
type input "120,000"
type input "10,000"
type input "4,400"
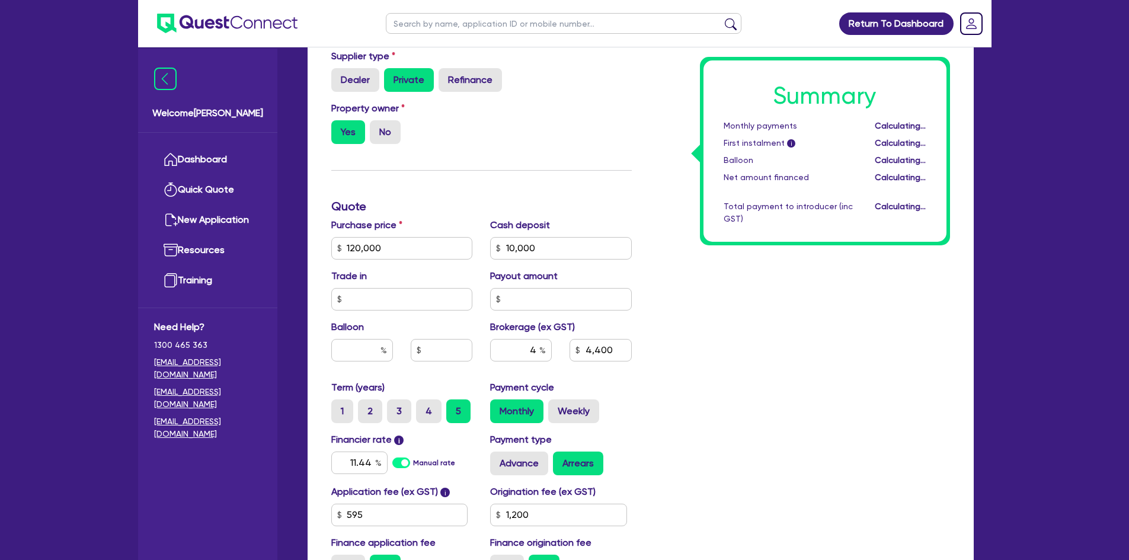
type input "1,200"
click at [595, 405] on label "Weekly" at bounding box center [573, 411] width 51 height 24
click at [556, 405] on input "Weekly" at bounding box center [552, 403] width 8 height 8
radio input "true"
type input "120,000"
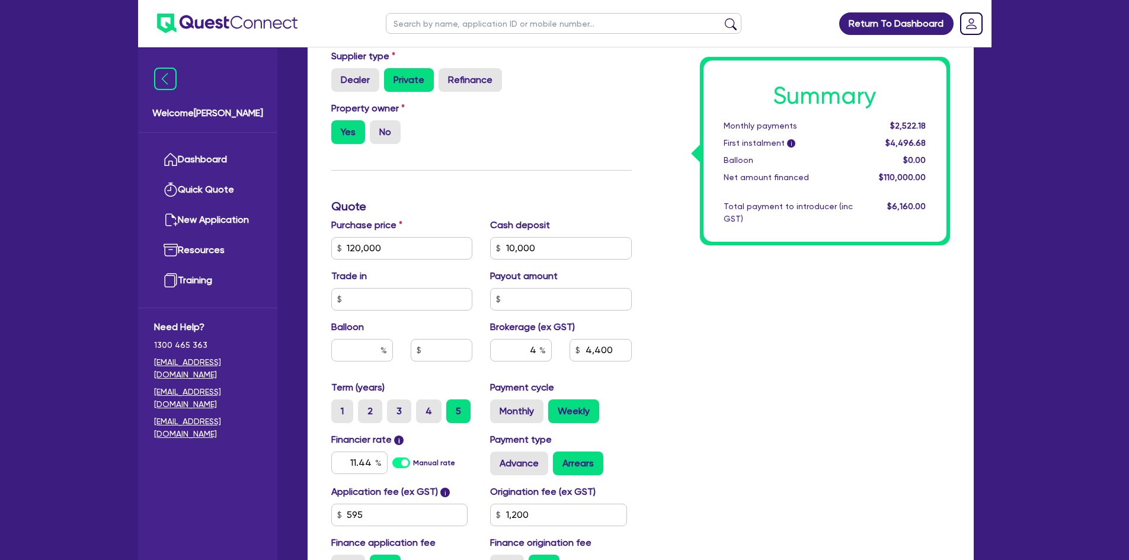
type input "10,000"
type input "4,400"
type input "1,200"
type input "120,000"
type input "10,000"
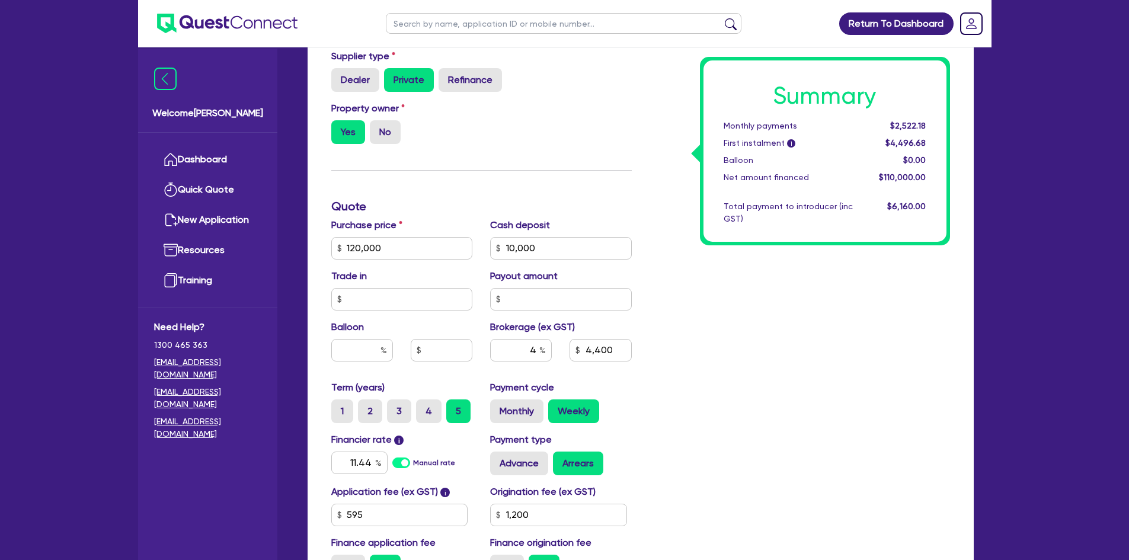
type input "4,400"
type input "1,200"
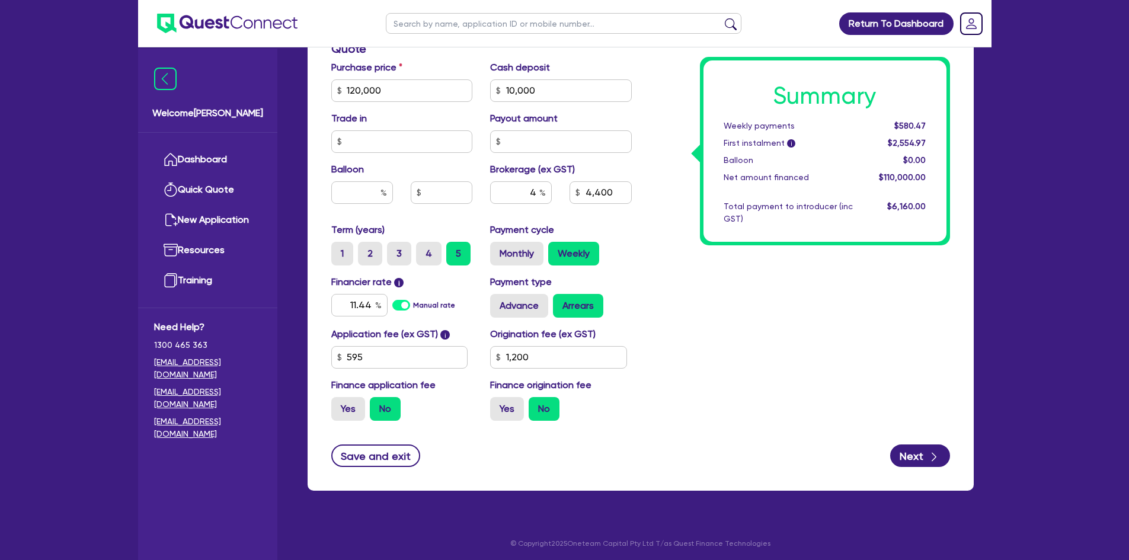
scroll to position [516, 0]
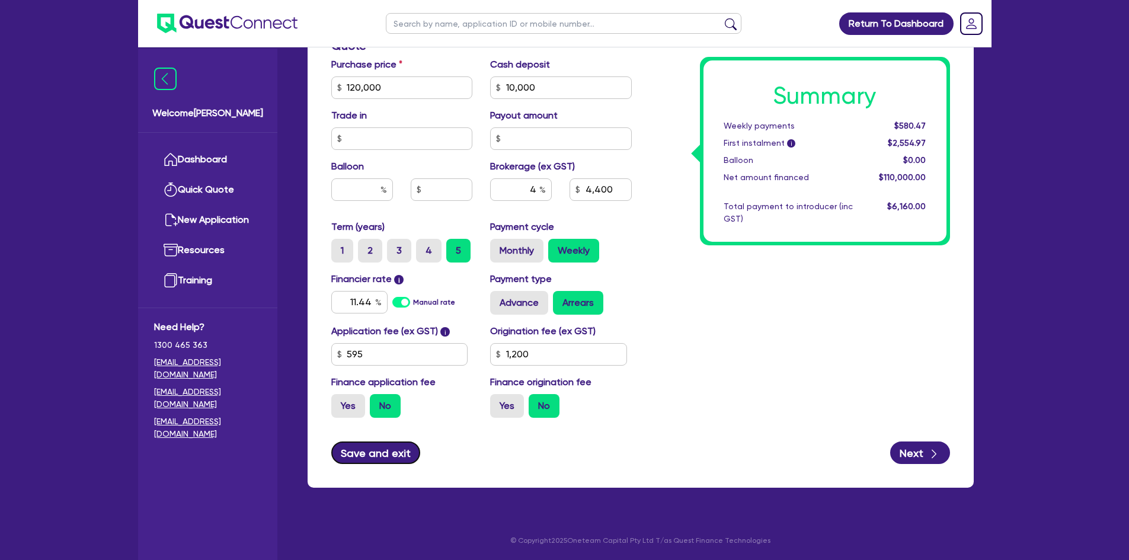
click at [378, 411] on button "Save and exit" at bounding box center [375, 452] width 89 height 23
type input "120,000"
type input "10,000"
type input "4,400"
type input "1,200"
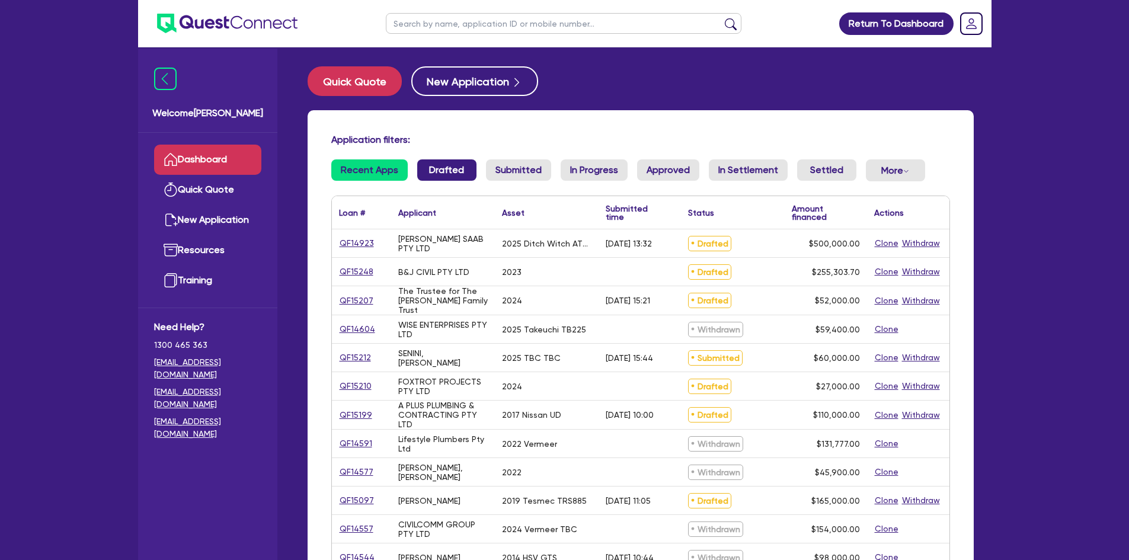
click at [438, 173] on link "Drafted" at bounding box center [446, 169] width 59 height 21
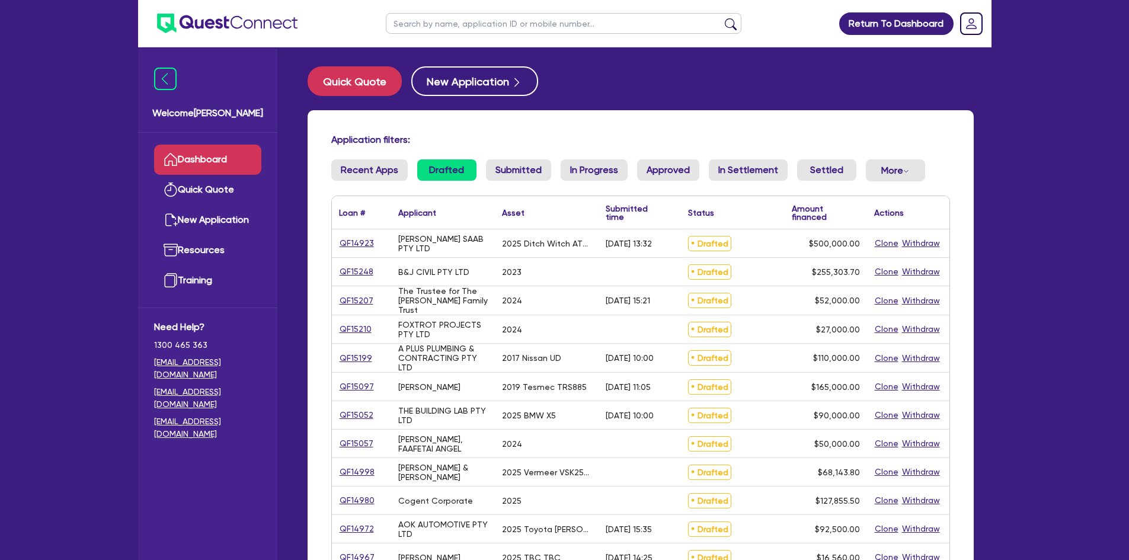
click at [346, 362] on link "QF15199" at bounding box center [356, 358] width 34 height 14
select select "PRIMARY_ASSETS"
select select "HEAVY_TRUCKS"
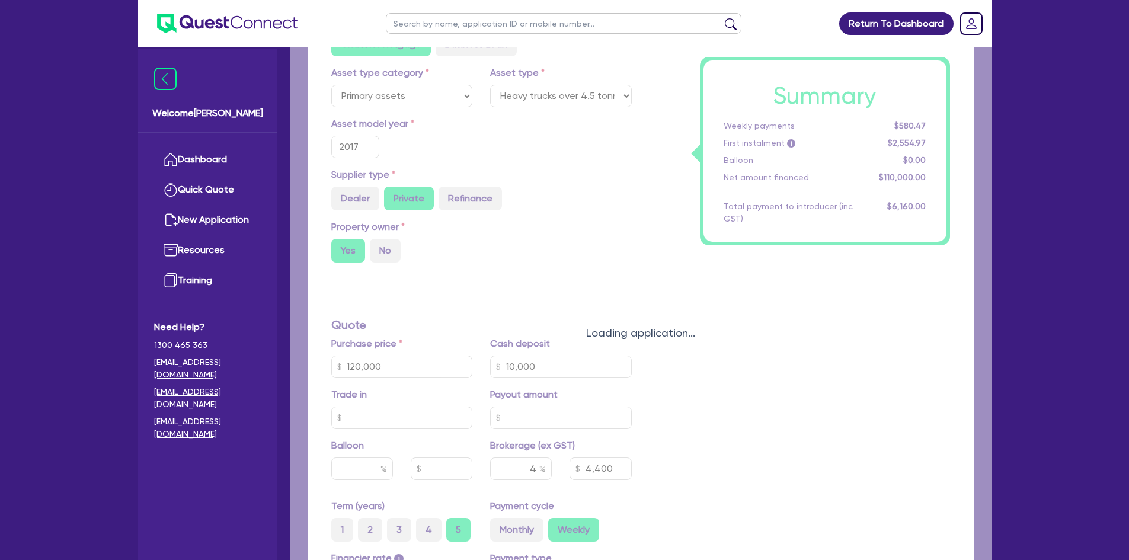
type input "120,000"
type input "10,000"
type input "4,400"
type input "1,200"
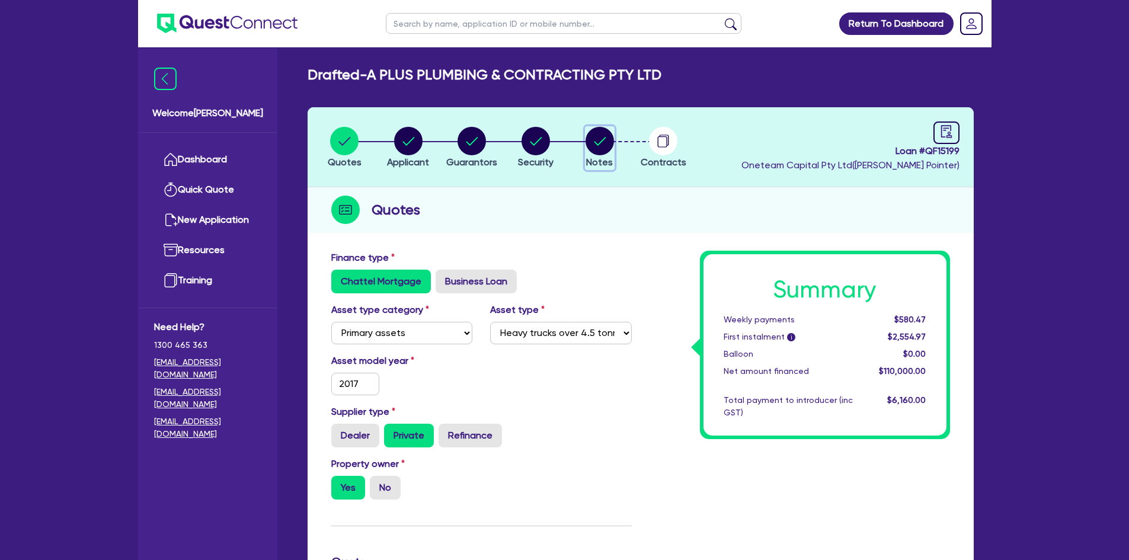
click at [609, 144] on circle "button" at bounding box center [599, 141] width 28 height 28
select select "Other"
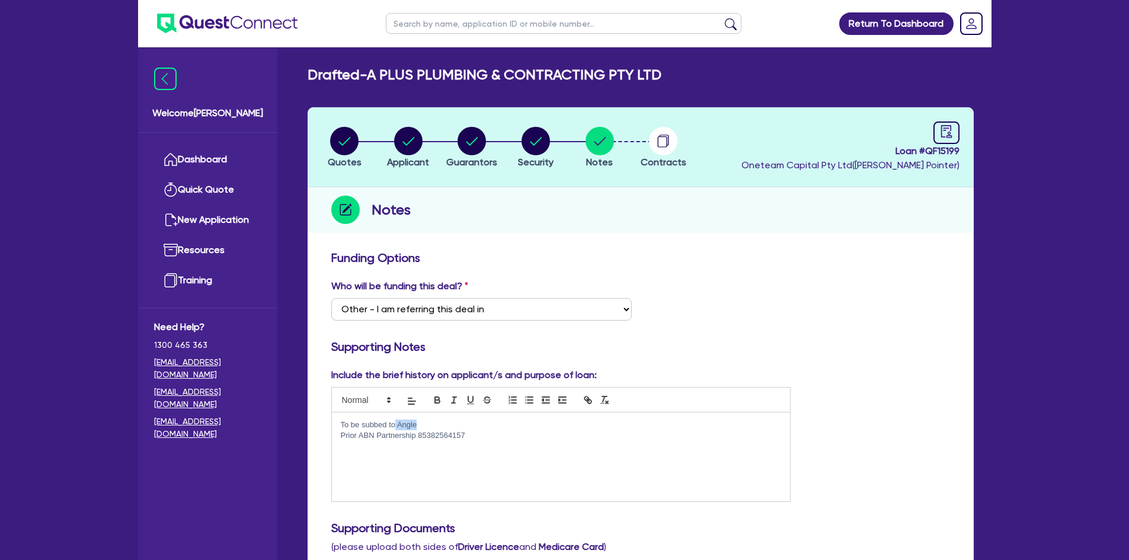
drag, startPoint x: 418, startPoint y: 424, endPoint x: 396, endPoint y: 425, distance: 22.6
click at [396, 411] on p "To be subbed to Angle" at bounding box center [561, 424] width 441 height 11
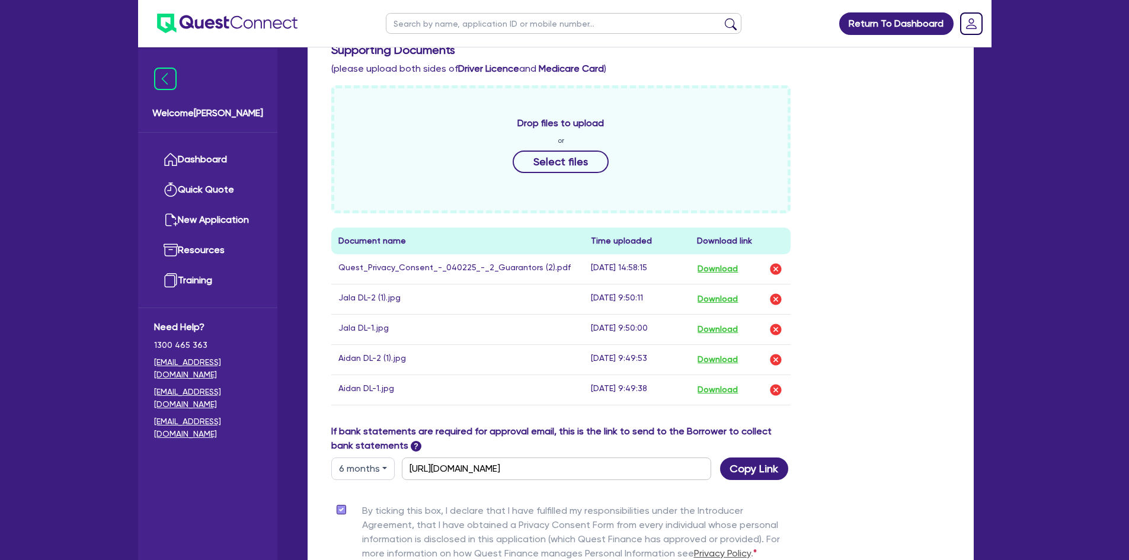
scroll to position [631, 0]
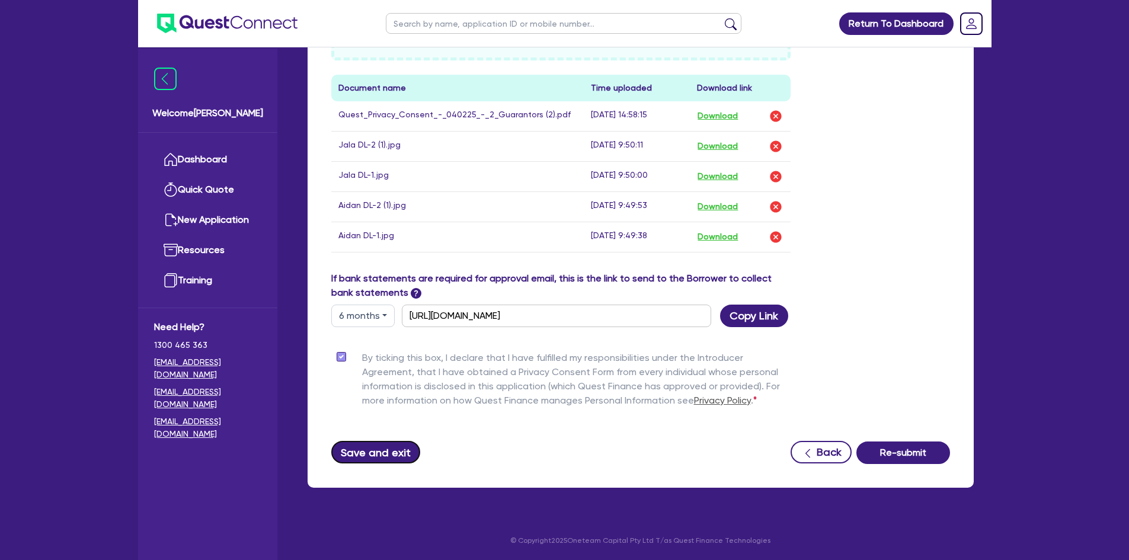
click at [377, 411] on button "Save and exit" at bounding box center [375, 452] width 89 height 23
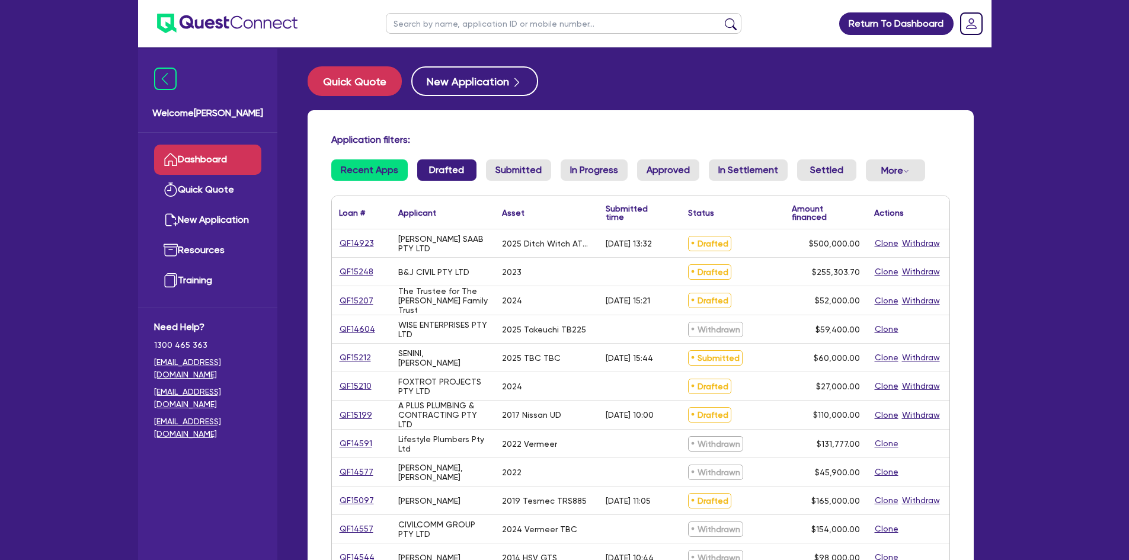
click at [441, 161] on link "Drafted" at bounding box center [446, 169] width 59 height 21
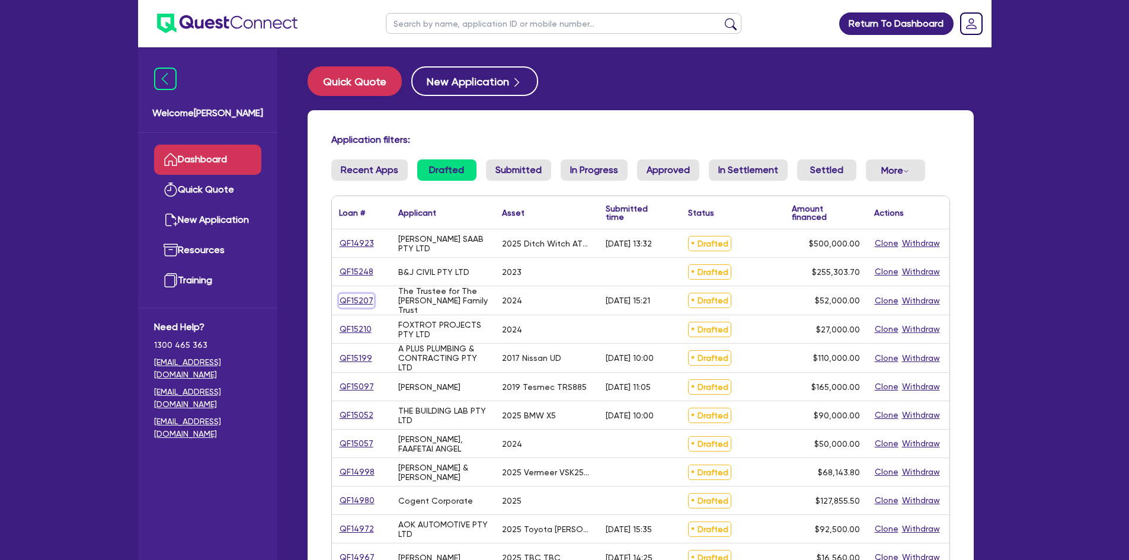
click at [355, 300] on link "QF15207" at bounding box center [356, 301] width 35 height 14
select select "PRIMARY_ASSETS"
select select "HEAVY_TRUCKS"
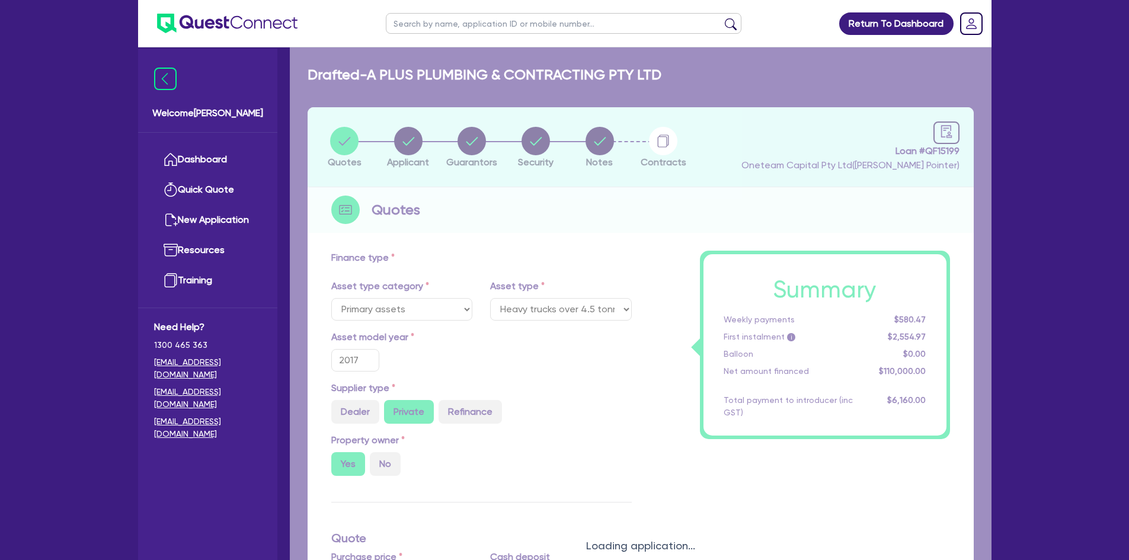
select select "CARS_AND_LIGHT_TRUCKS"
select select "VANS_AND_UTES"
type input "2024"
radio input "true"
type input "52,000"
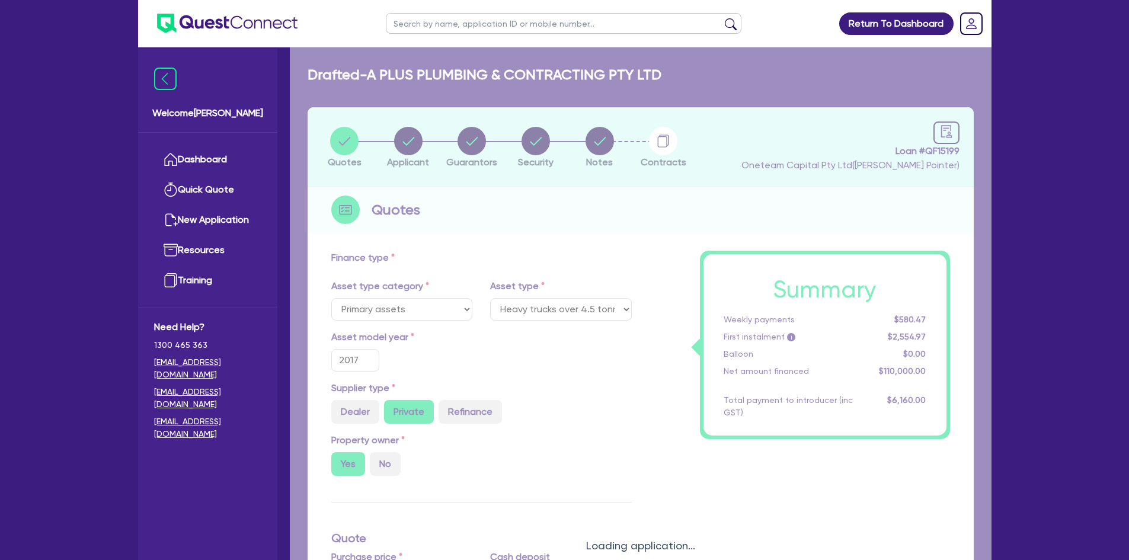
type input "3"
type input "1,560"
type input "6.85"
type input "900"
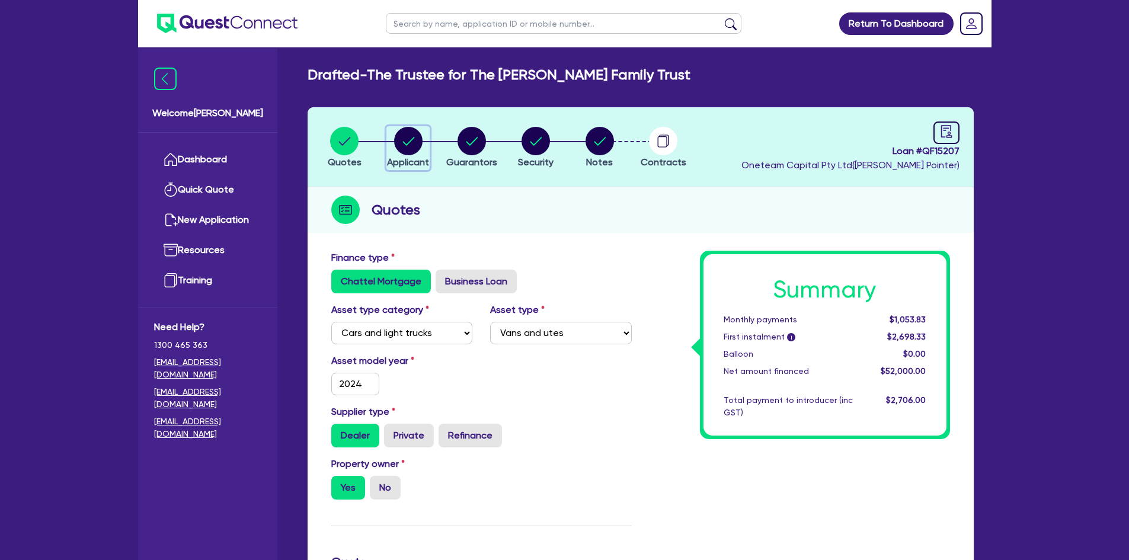
click at [395, 134] on icon "button" at bounding box center [408, 141] width 28 height 28
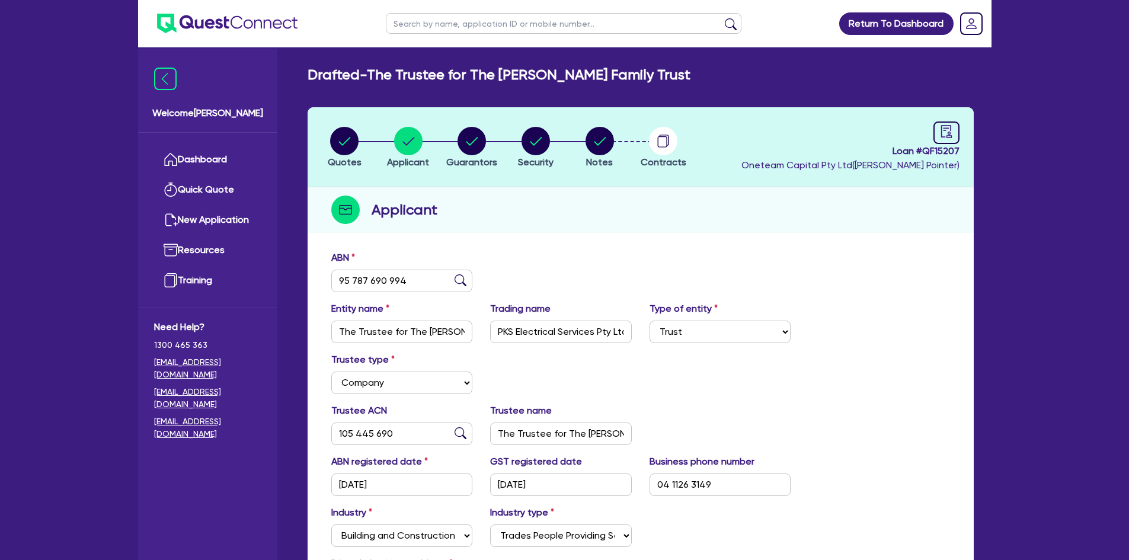
click at [360, 145] on li "Quotes" at bounding box center [345, 146] width 64 height 41
click at [338, 150] on circle "button" at bounding box center [344, 141] width 28 height 28
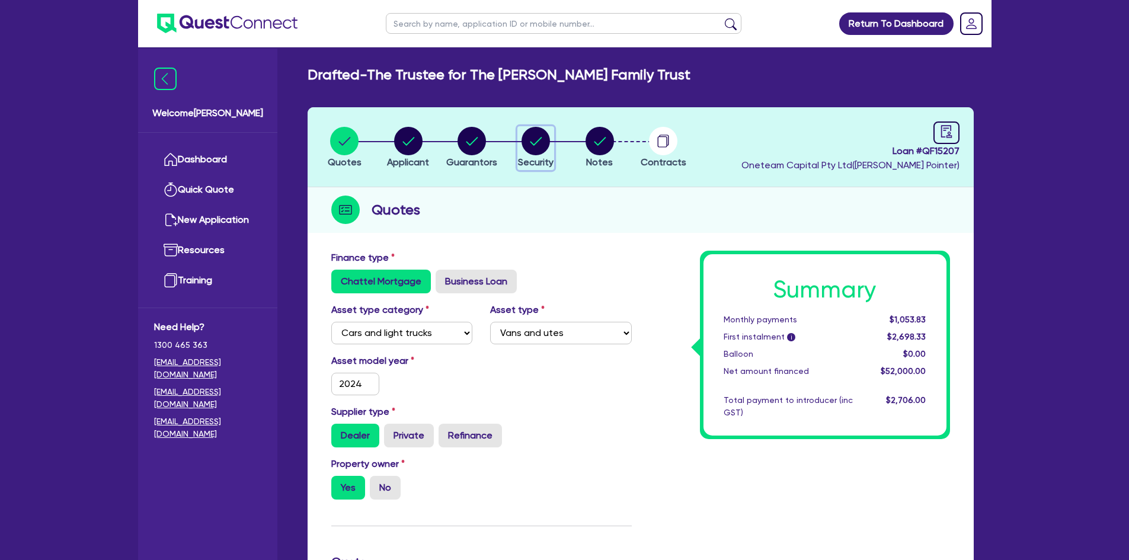
click at [527, 149] on circle "button" at bounding box center [535, 141] width 28 height 28
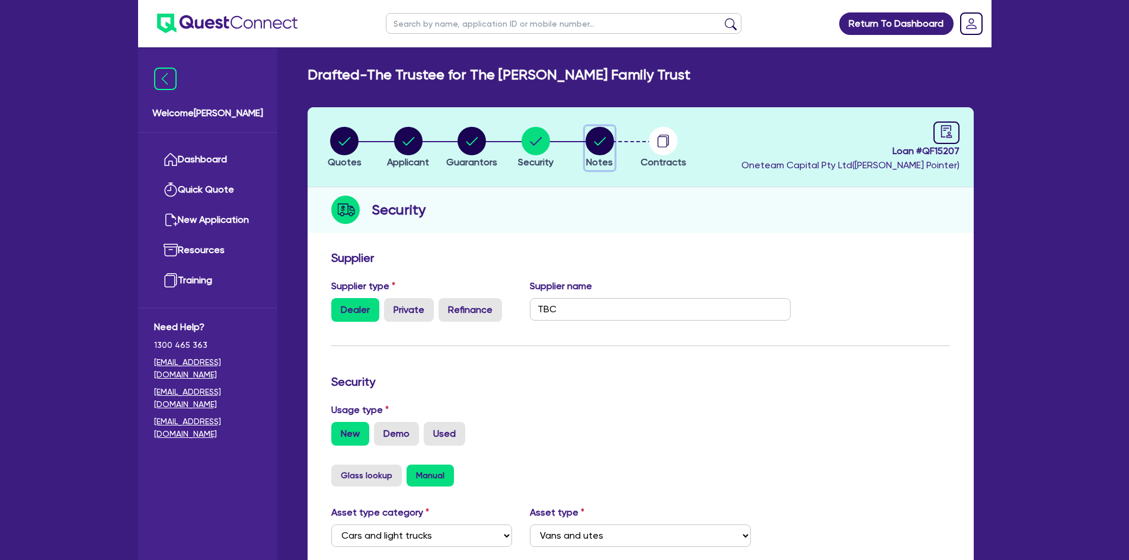
click at [594, 145] on circle "button" at bounding box center [599, 141] width 28 height 28
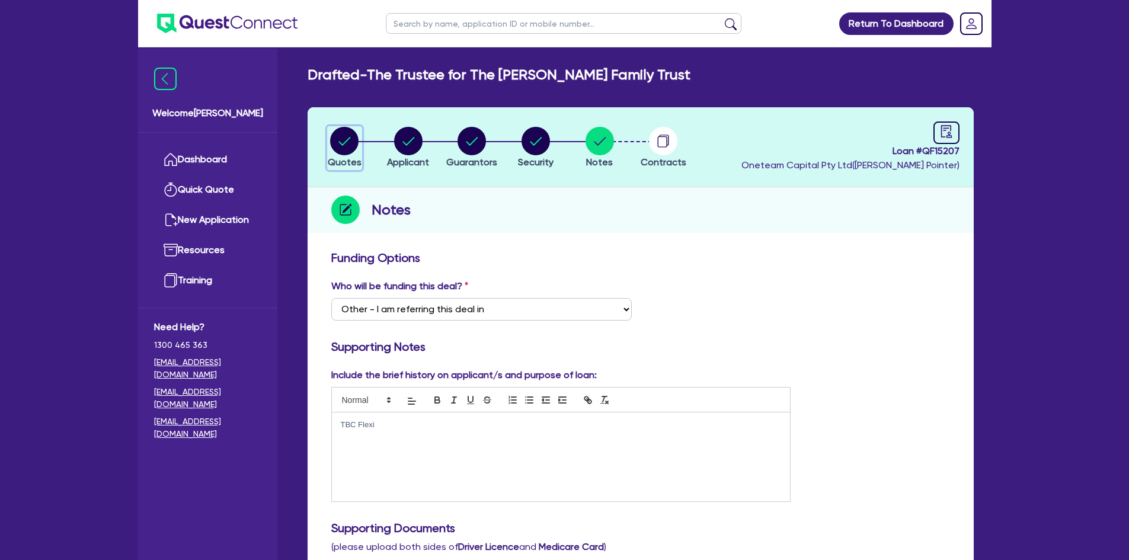
click at [335, 140] on circle "button" at bounding box center [344, 141] width 28 height 28
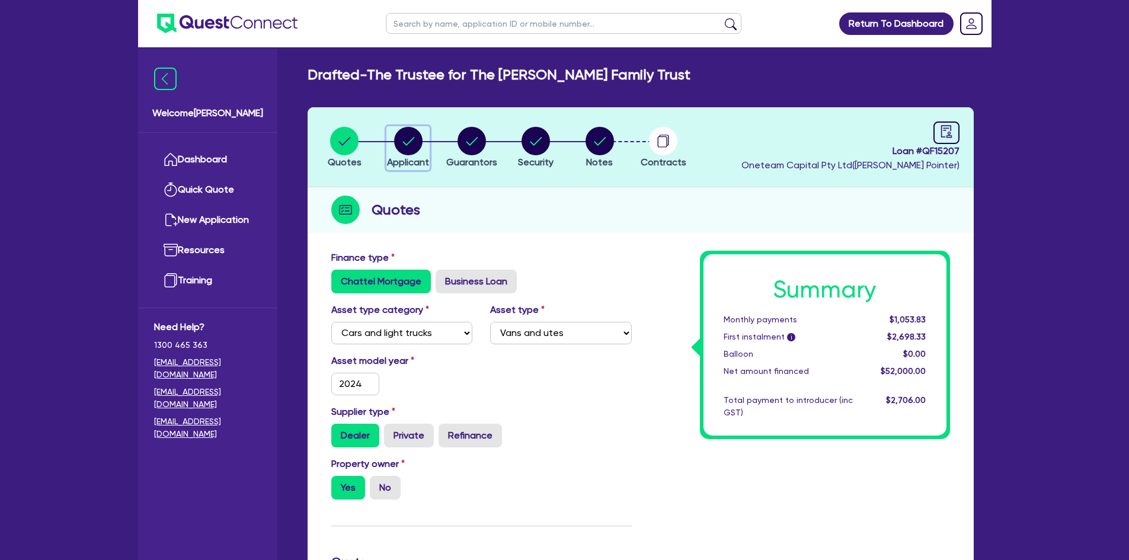
click at [403, 133] on circle "button" at bounding box center [408, 141] width 28 height 28
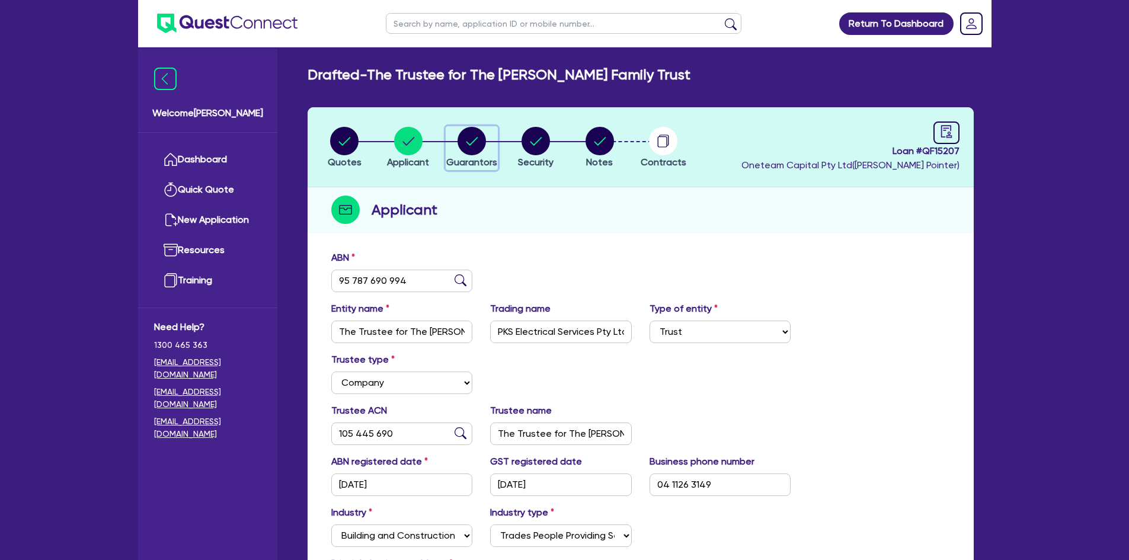
click at [465, 140] on circle "button" at bounding box center [471, 141] width 28 height 28
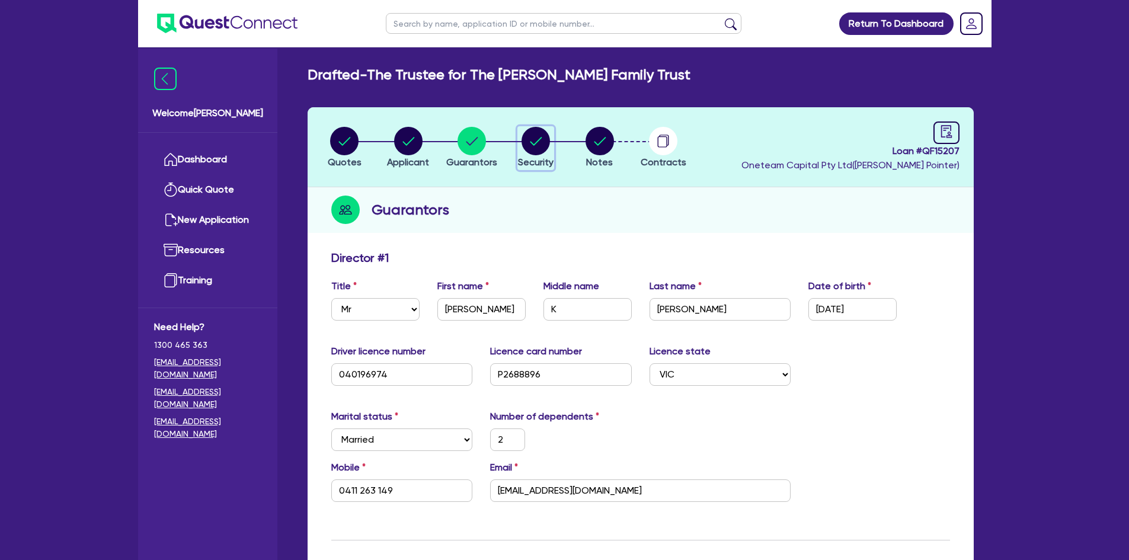
click at [529, 141] on circle "button" at bounding box center [535, 141] width 28 height 28
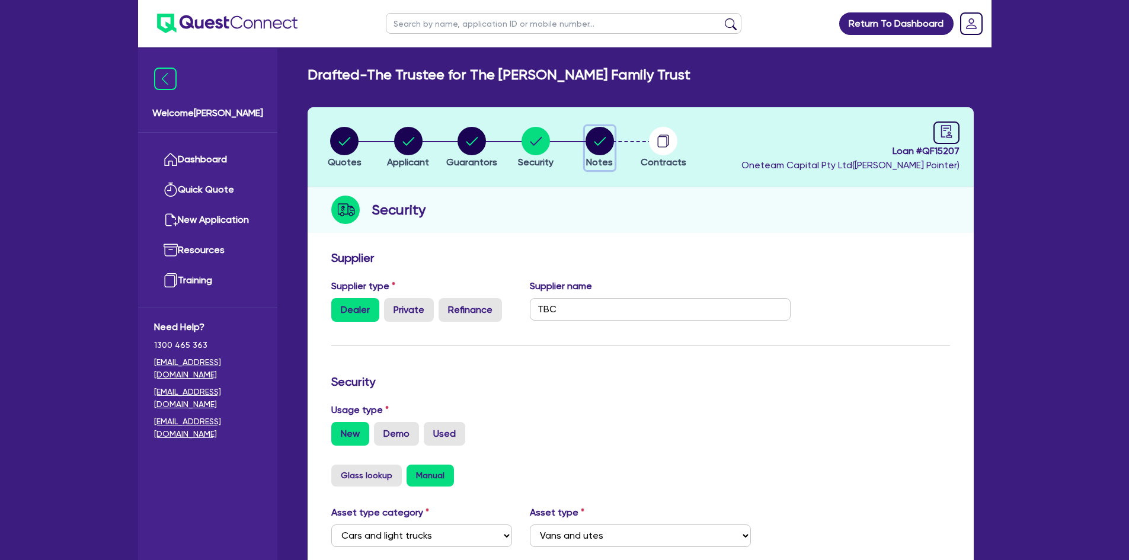
click at [608, 139] on circle "button" at bounding box center [599, 141] width 28 height 28
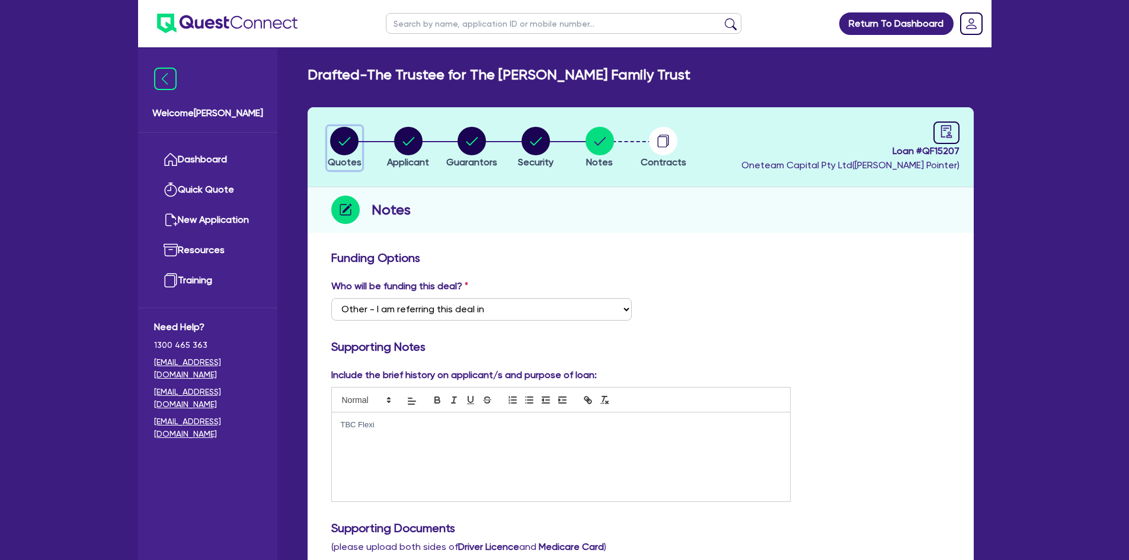
click at [351, 134] on circle "button" at bounding box center [344, 141] width 28 height 28
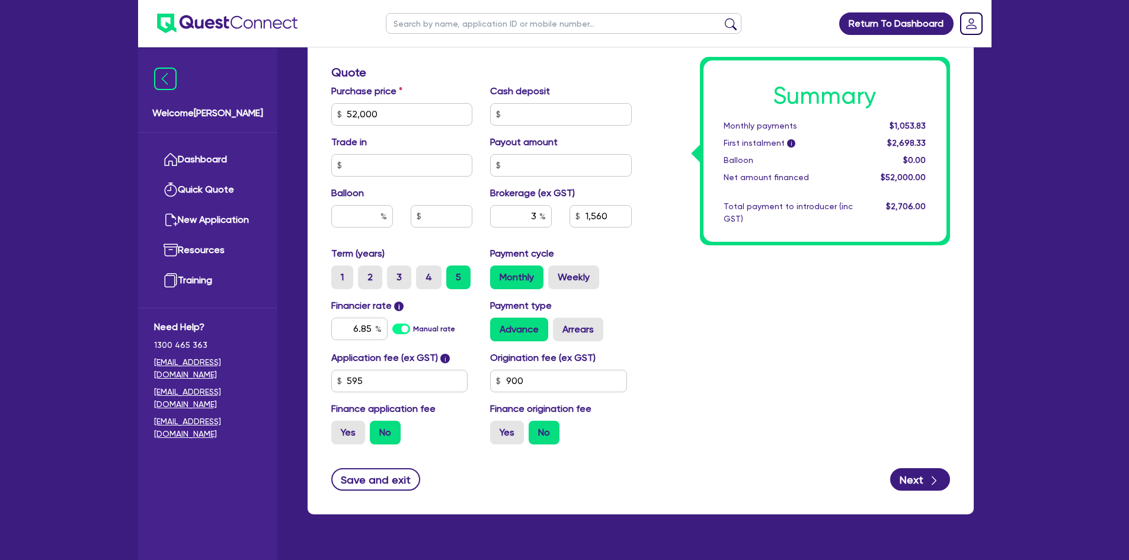
scroll to position [516, 0]
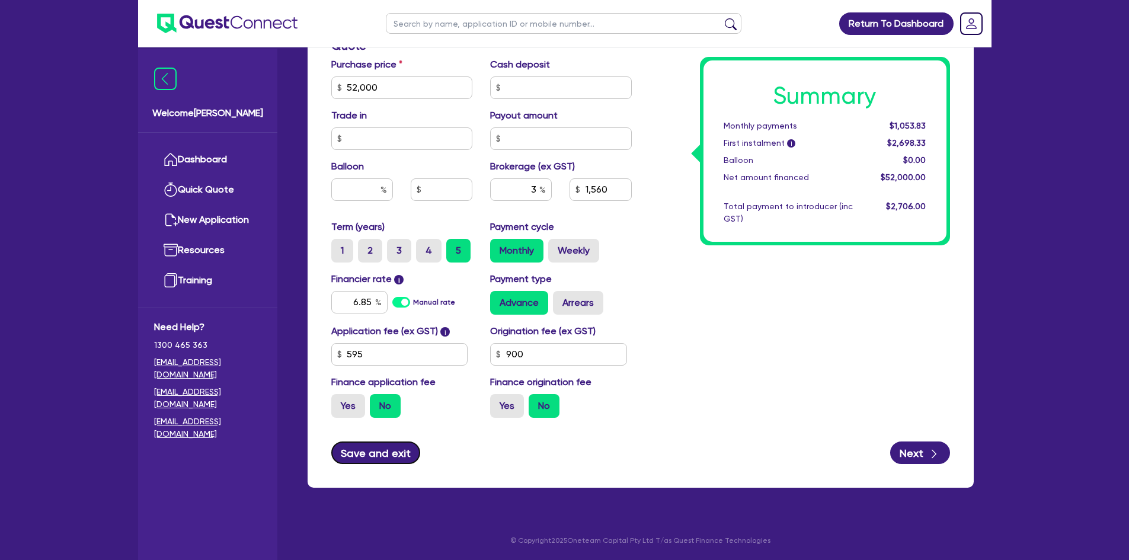
click at [373, 411] on button "Save and exit" at bounding box center [375, 452] width 89 height 23
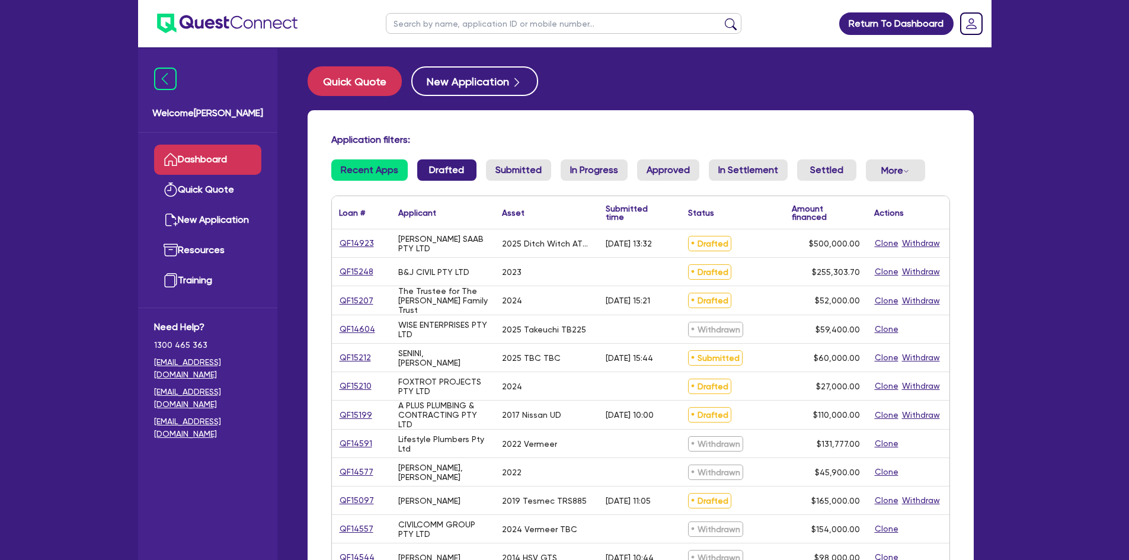
click at [432, 170] on link "Drafted" at bounding box center [446, 169] width 59 height 21
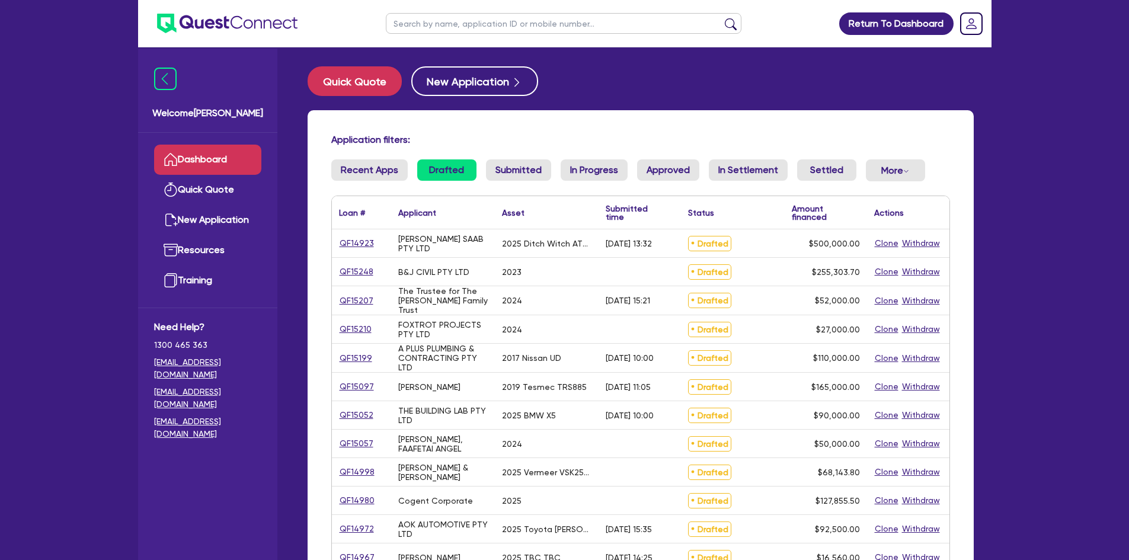
drag, startPoint x: 350, startPoint y: 301, endPoint x: 368, endPoint y: 307, distance: 18.9
click at [368, 307] on div "QF15207" at bounding box center [361, 300] width 59 height 28
click at [379, 262] on div "QF15248" at bounding box center [361, 272] width 59 height 28
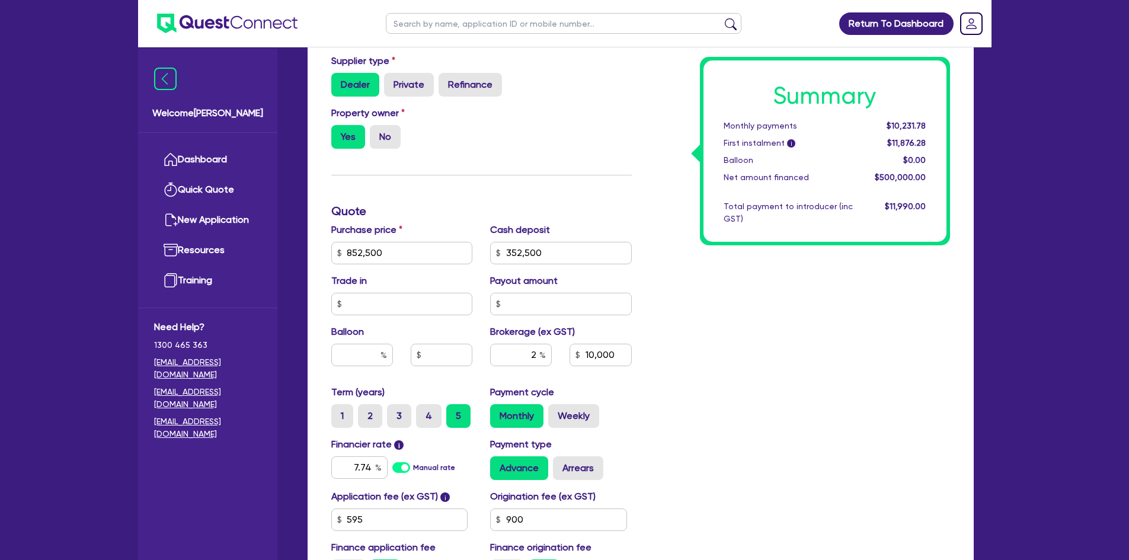
scroll to position [355, 0]
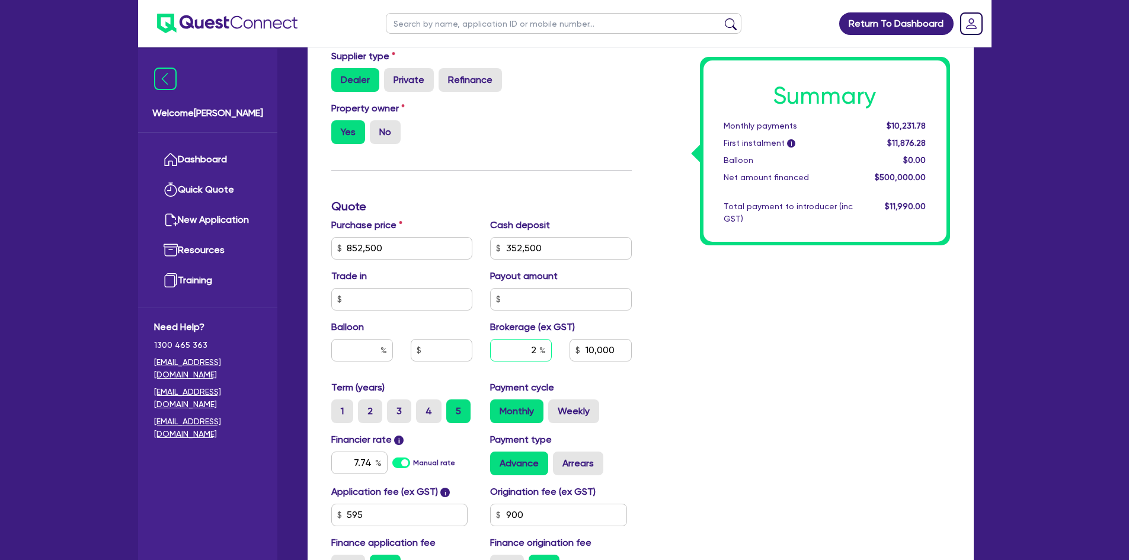
click at [537, 350] on input "2" at bounding box center [521, 350] width 62 height 23
click at [787, 411] on div "Summary Monthly payments $10,231.78 First instalment i $11,876.28 Balloon $0.00…" at bounding box center [799, 241] width 318 height 693
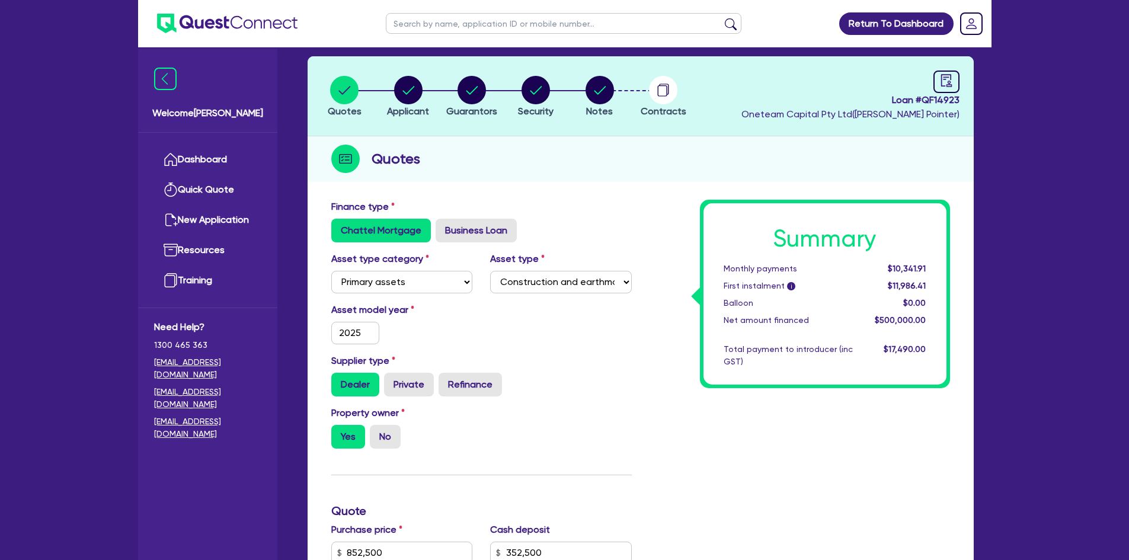
scroll to position [0, 0]
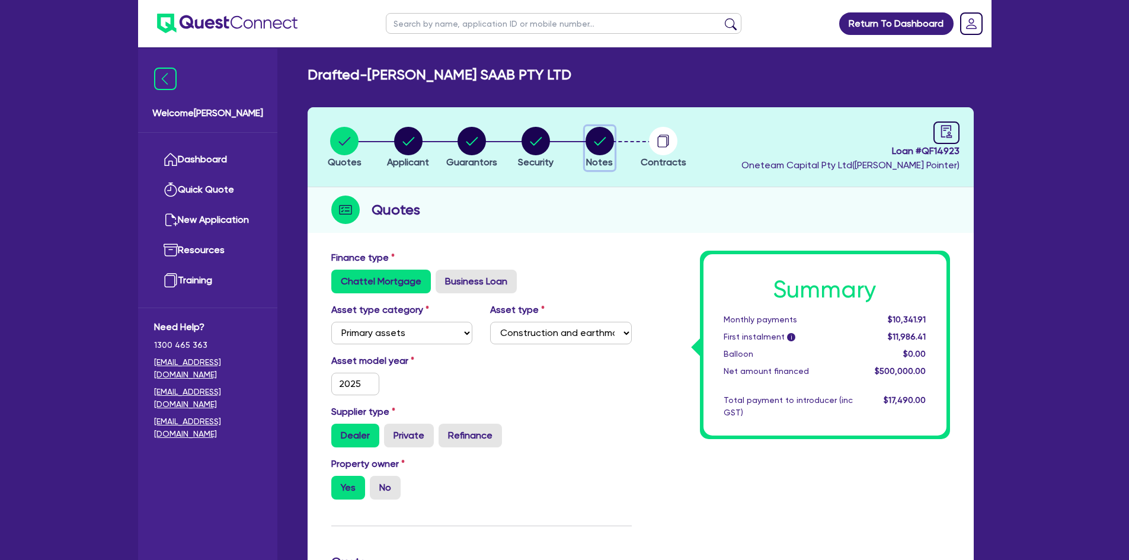
click at [592, 142] on circle "button" at bounding box center [599, 141] width 28 height 28
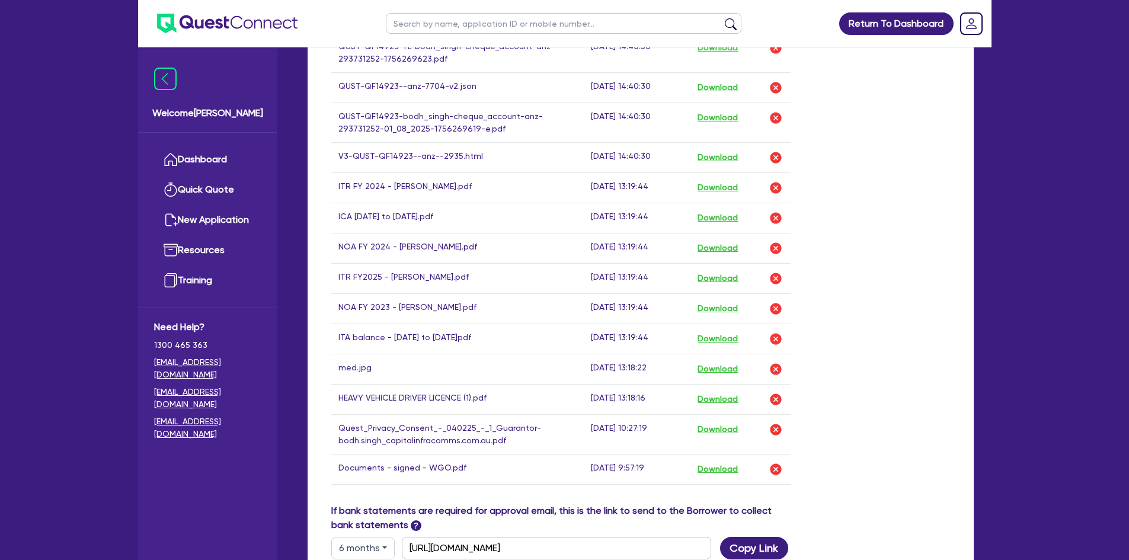
scroll to position [711, 0]
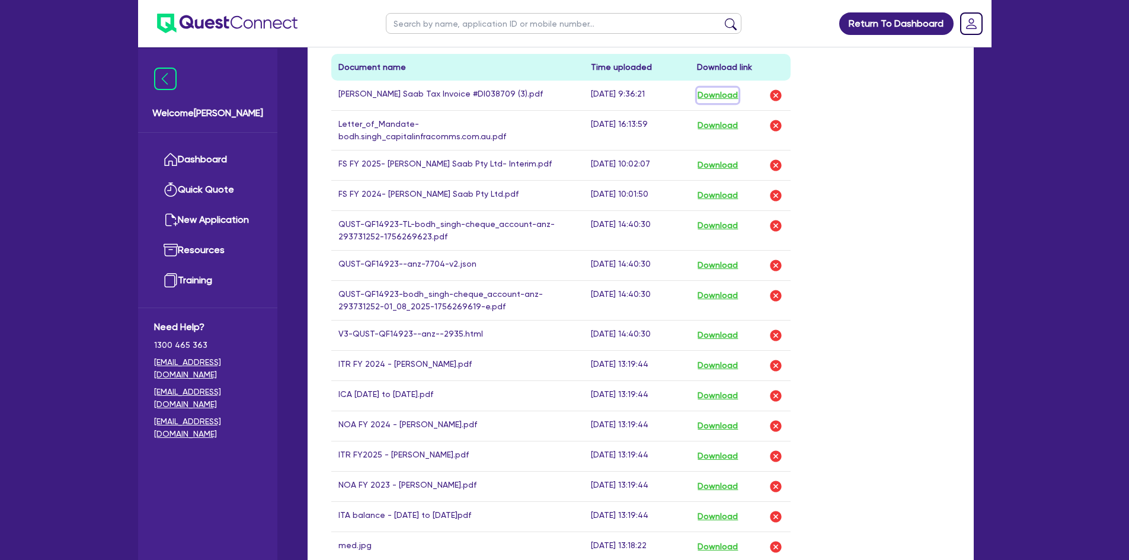
click at [713, 97] on button "Download" at bounding box center [717, 95] width 41 height 15
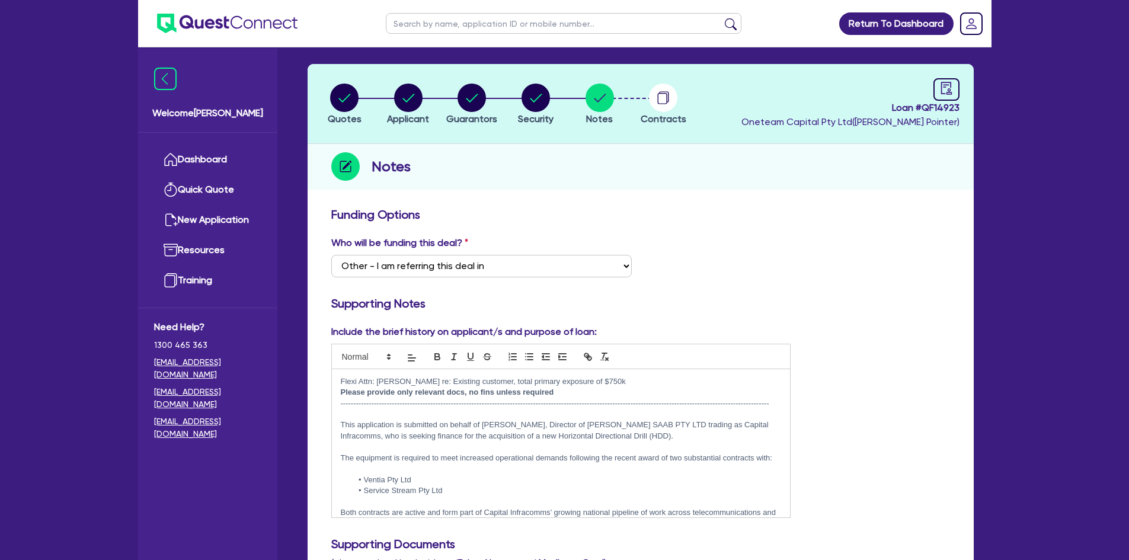
scroll to position [0, 0]
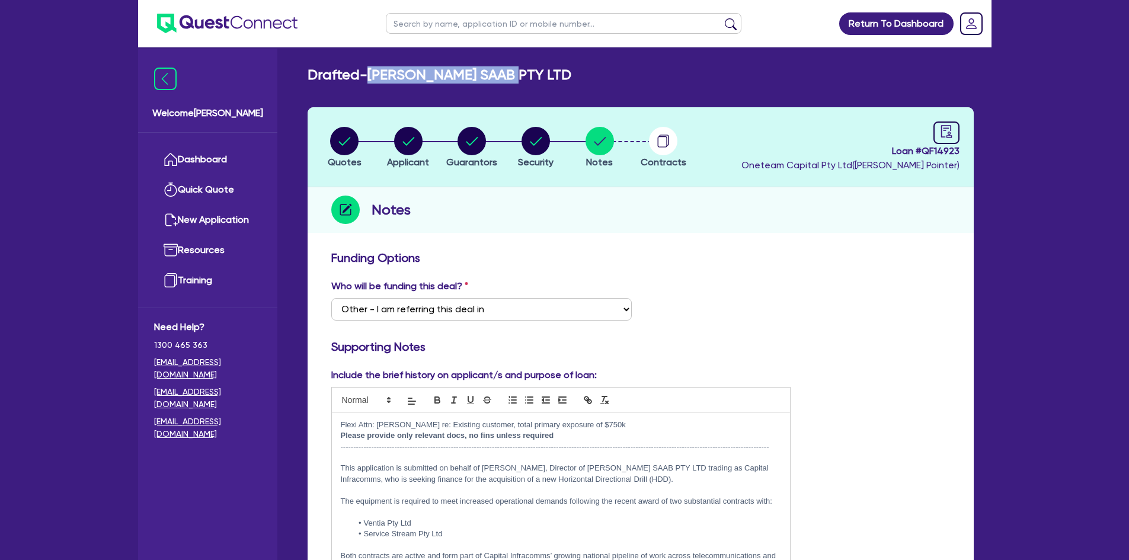
drag, startPoint x: 371, startPoint y: 78, endPoint x: 527, endPoint y: 81, distance: 155.8
click at [525, 81] on div "Drafted - [PERSON_NAME] SAAB PTY LTD" at bounding box center [641, 74] width 684 height 17
click at [500, 251] on h3 "Funding Options" at bounding box center [640, 258] width 619 height 14
click at [346, 134] on circle "button" at bounding box center [344, 141] width 28 height 28
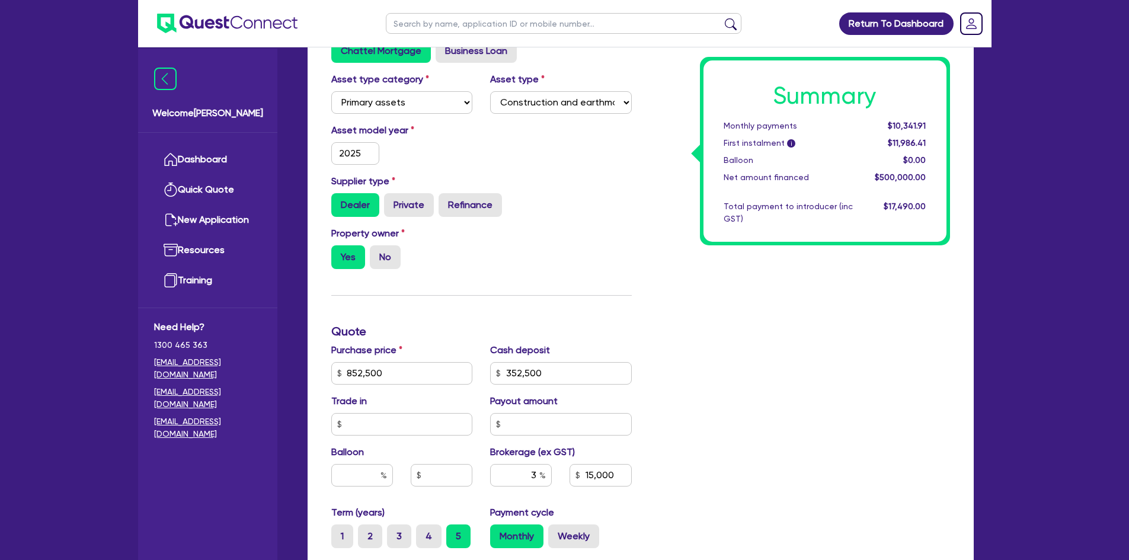
scroll to position [355, 0]
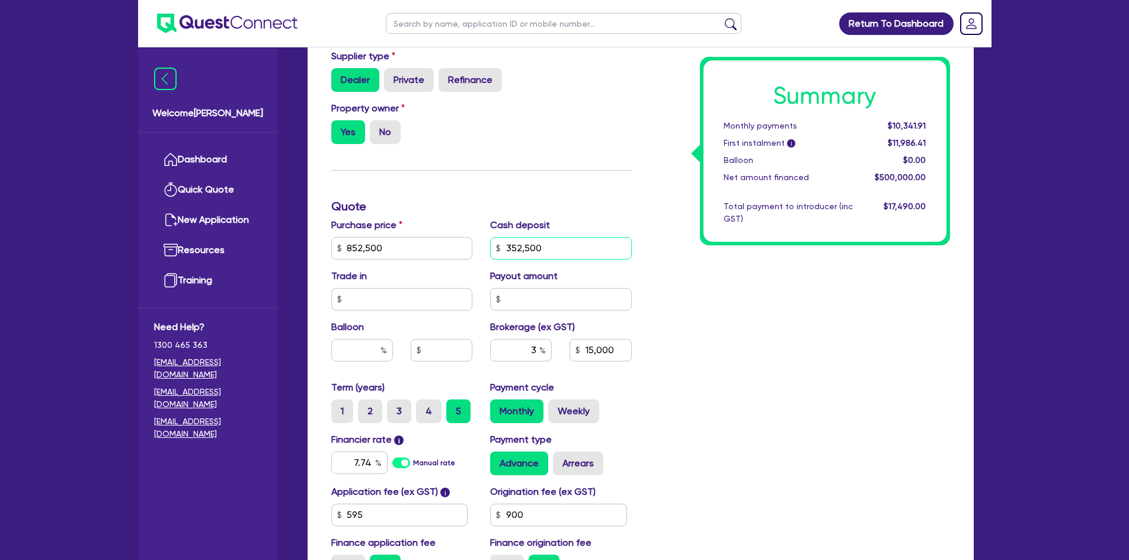
click at [512, 248] on input "352,500" at bounding box center [561, 248] width 142 height 23
drag, startPoint x: 512, startPoint y: 248, endPoint x: 558, endPoint y: 198, distance: 67.9
click at [558, 198] on div "Finance type Chattel Mortgage Business Loan Asset type category Select Cars and…" at bounding box center [481, 241] width 318 height 693
